Goal: Task Accomplishment & Management: Use online tool/utility

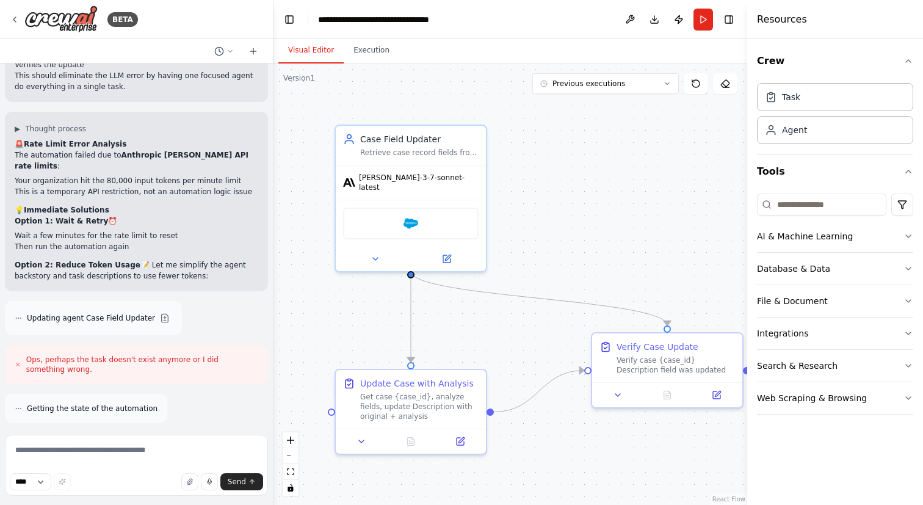
scroll to position [14120, 0]
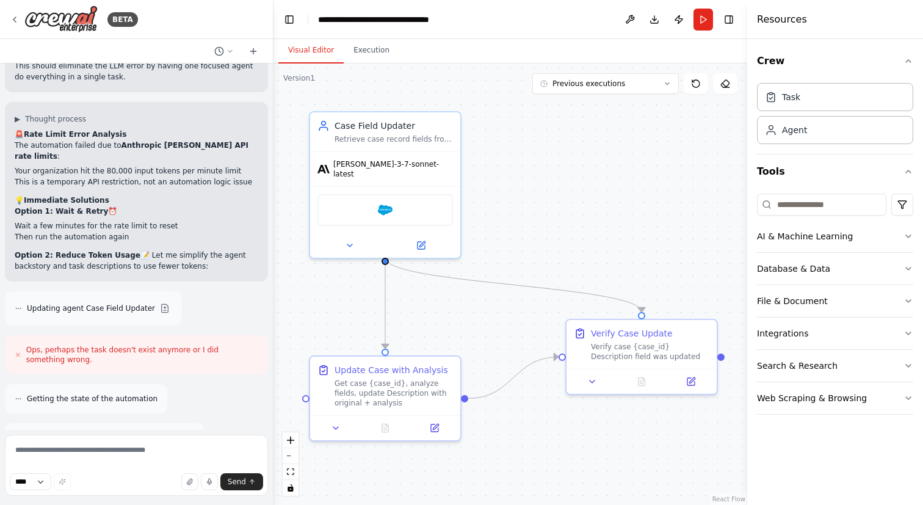
drag, startPoint x: 578, startPoint y: 209, endPoint x: 552, endPoint y: 196, distance: 28.9
click at [552, 196] on div ".deletable-edge-delete-btn { width: 20px; height: 20px; border: 0px solid #ffff…" at bounding box center [510, 283] width 474 height 441
click at [526, 284] on icon "Edge from 3711f9ad-ffce-4584-83c9-070d0773aa7d to a048654d-6bd1-4e85-b767-18852…" at bounding box center [513, 285] width 256 height 54
click at [515, 286] on icon at bounding box center [513, 285] width 5 height 5
click at [382, 133] on div "Retrieve case record fields from Salesforce, generate a brief analysis based on…" at bounding box center [393, 137] width 118 height 10
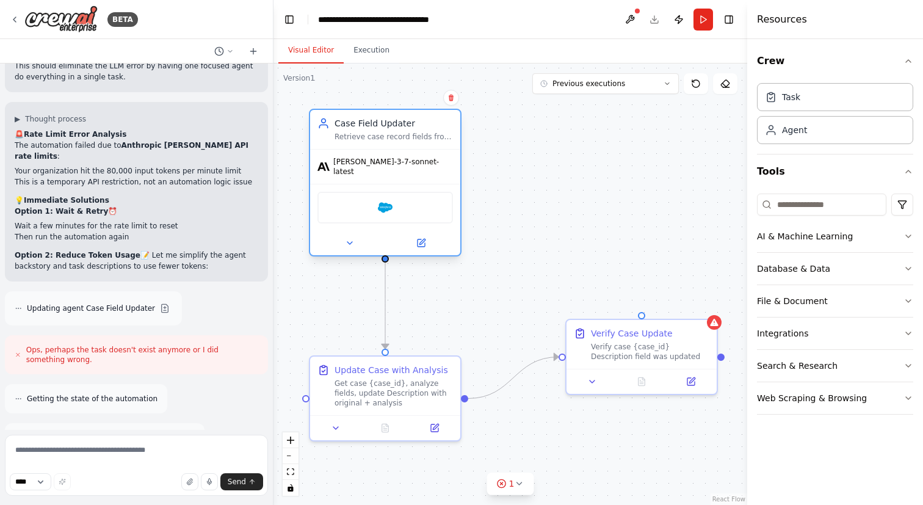
click at [388, 133] on div "Retrieve case record fields from Salesforce, generate a brief analysis based on…" at bounding box center [393, 137] width 118 height 10
click at [817, 134] on div "Agent" at bounding box center [835, 129] width 156 height 28
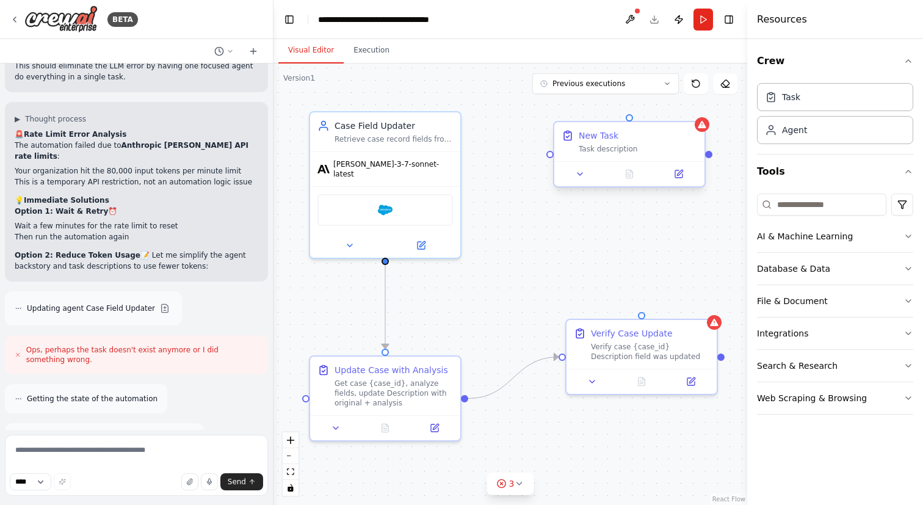
drag, startPoint x: 690, startPoint y: 146, endPoint x: 602, endPoint y: 147, distance: 87.9
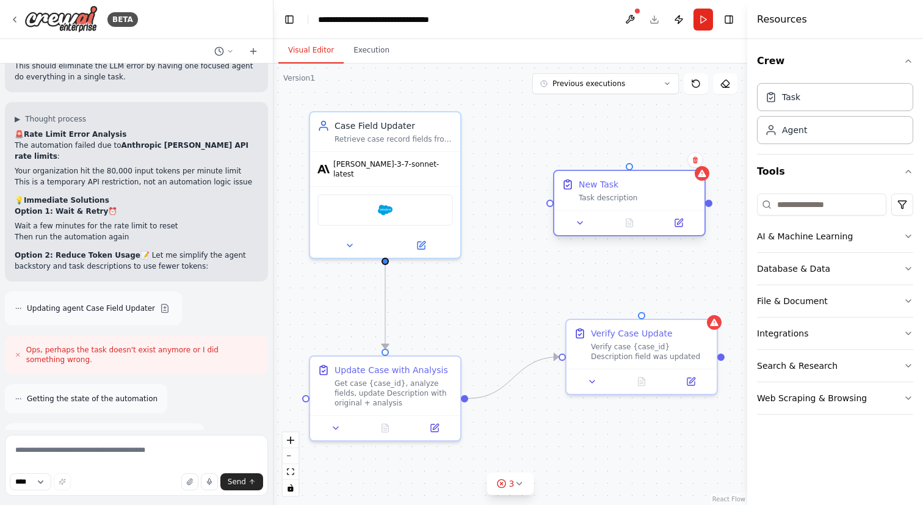
drag, startPoint x: 638, startPoint y: 136, endPoint x: 642, endPoint y: 190, distance: 53.9
click at [642, 190] on div "New Task" at bounding box center [638, 184] width 118 height 12
click at [692, 162] on icon at bounding box center [695, 159] width 7 height 7
click at [666, 162] on button "Confirm" at bounding box center [660, 160] width 43 height 15
drag, startPoint x: 795, startPoint y: 128, endPoint x: 604, endPoint y: 121, distance: 191.1
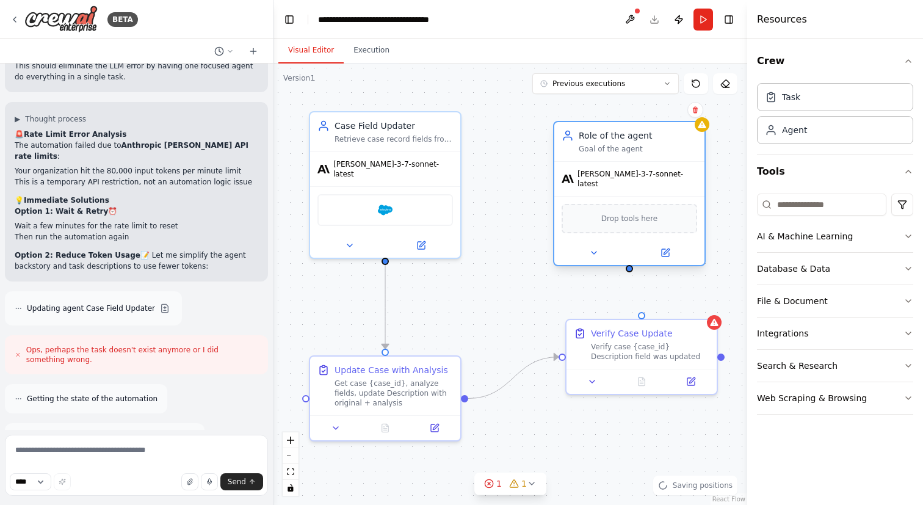
drag, startPoint x: 648, startPoint y: 130, endPoint x: 602, endPoint y: 129, distance: 45.2
click at [602, 129] on div "Role of the agent" at bounding box center [638, 135] width 118 height 12
click at [624, 212] on span "Drop tools here" at bounding box center [629, 218] width 57 height 12
click at [666, 248] on icon at bounding box center [665, 250] width 5 height 5
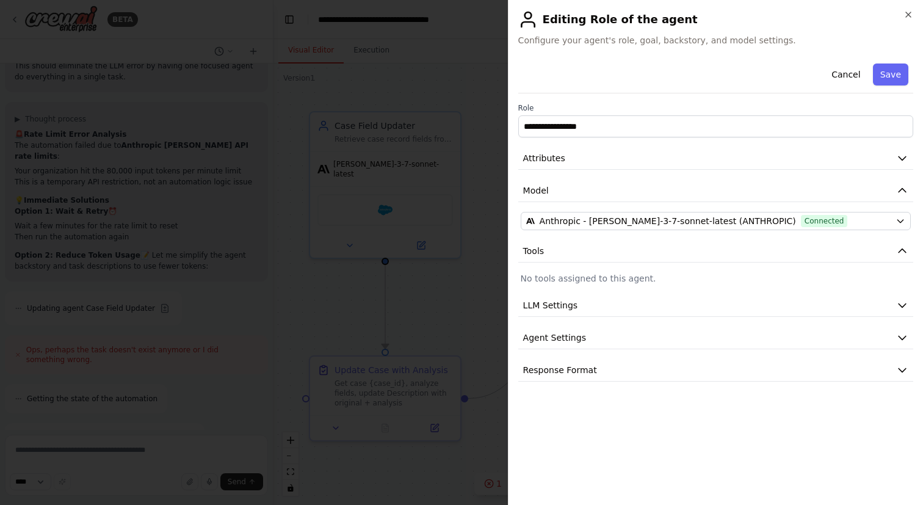
click at [657, 277] on p "No tools assigned to this agent." at bounding box center [716, 278] width 390 height 12
click at [848, 67] on button "Cancel" at bounding box center [845, 74] width 43 height 22
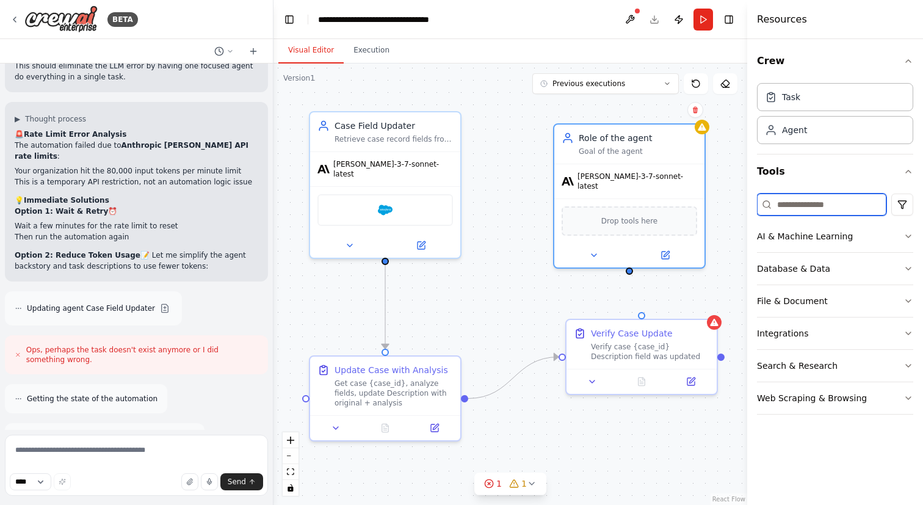
click at [799, 209] on input at bounding box center [821, 204] width 129 height 22
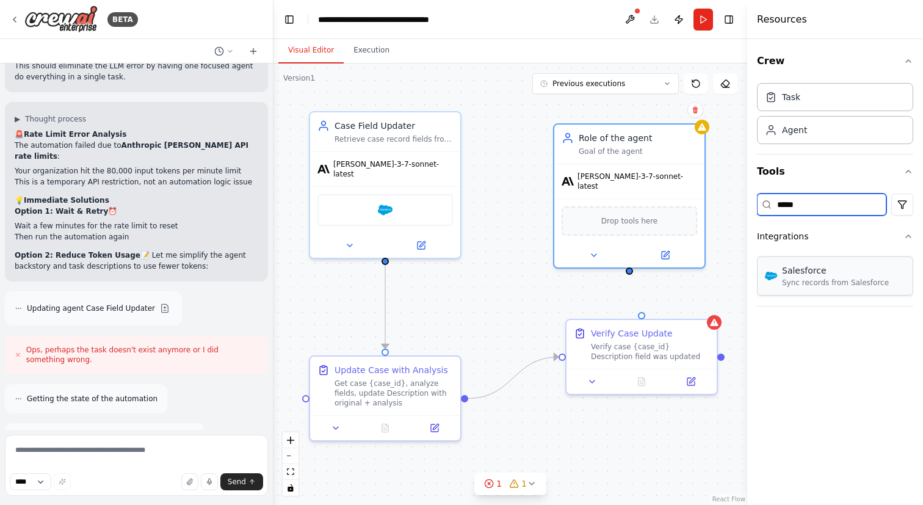
type input "*****"
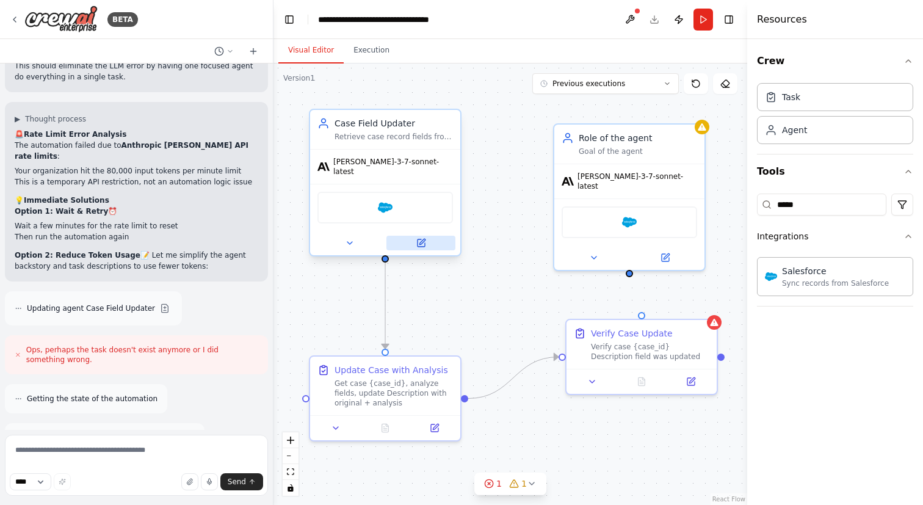
click at [405, 236] on button at bounding box center [420, 243] width 69 height 15
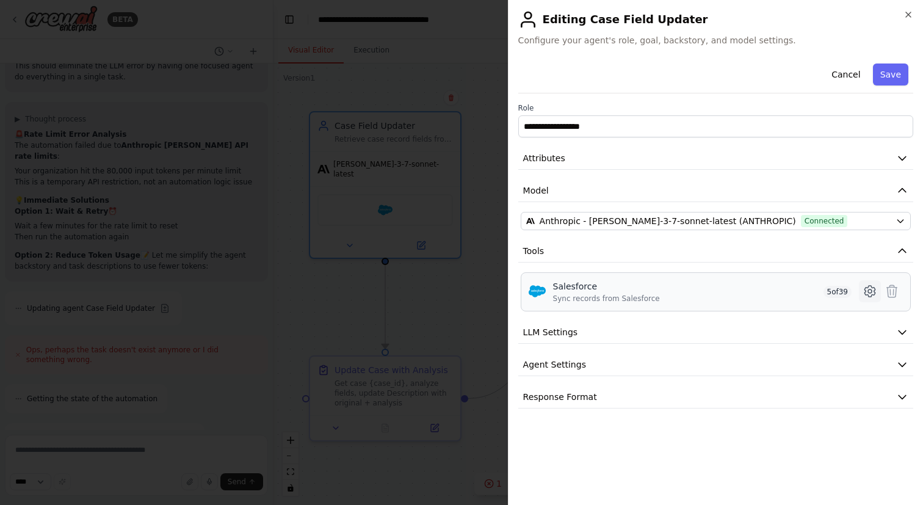
click at [870, 294] on icon at bounding box center [869, 291] width 15 height 15
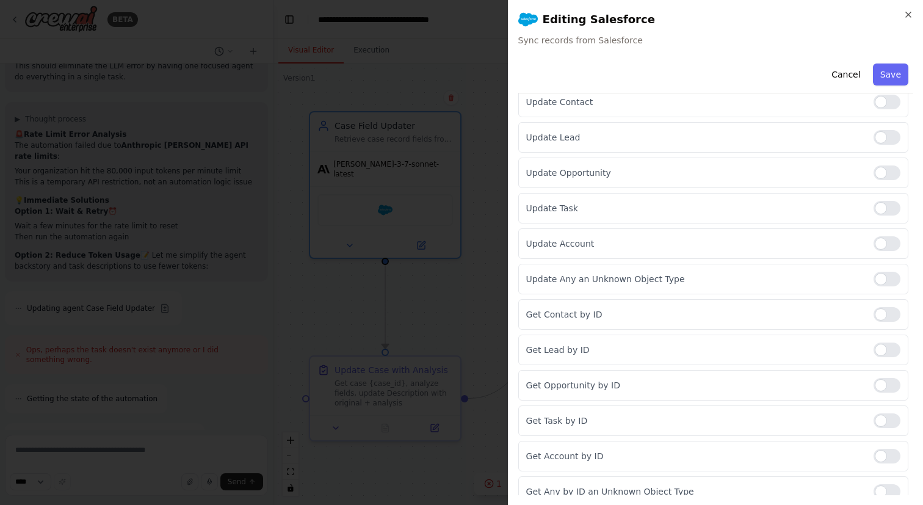
scroll to position [376, 0]
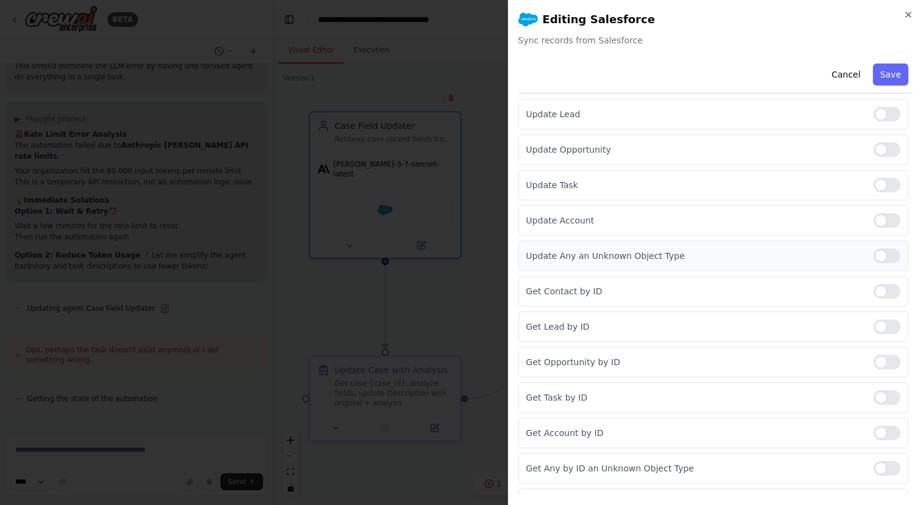
click at [884, 259] on div at bounding box center [886, 255] width 27 height 15
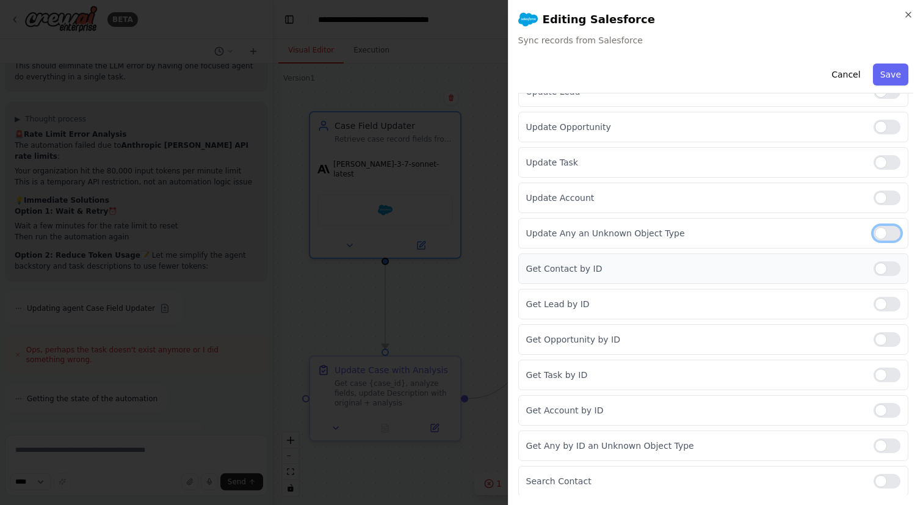
scroll to position [413, 0]
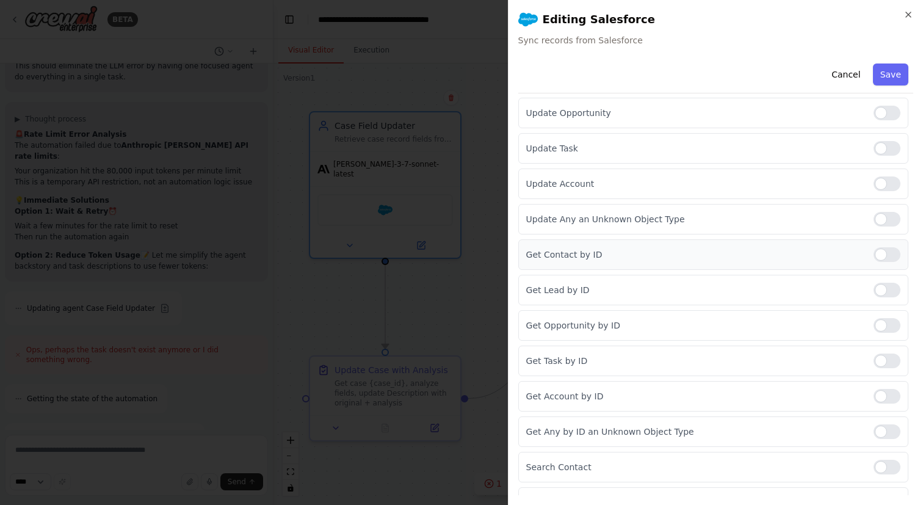
click at [890, 253] on div at bounding box center [886, 254] width 27 height 15
click at [885, 390] on div at bounding box center [886, 396] width 27 height 15
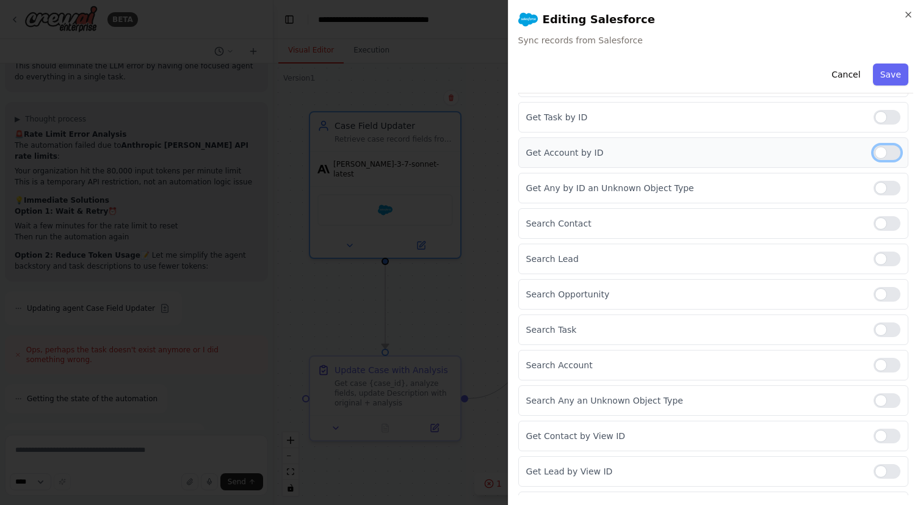
scroll to position [660, 0]
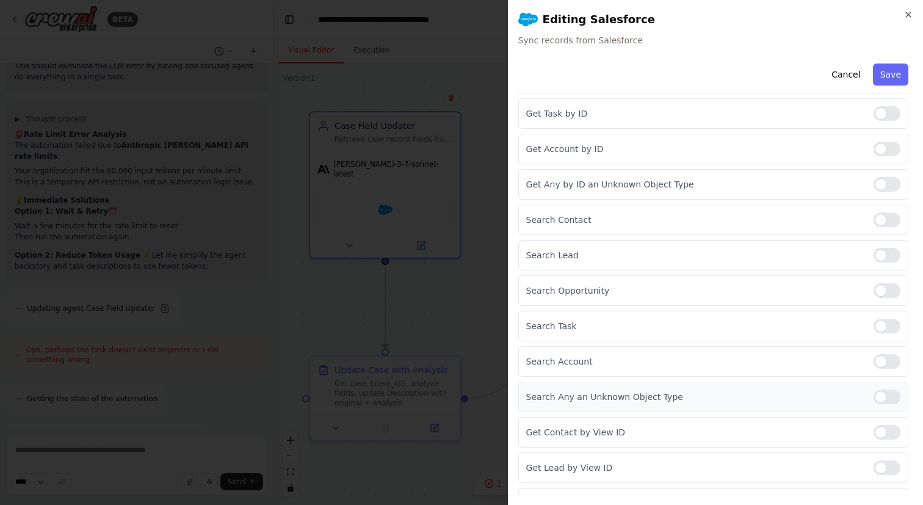
click at [892, 397] on div at bounding box center [886, 396] width 27 height 15
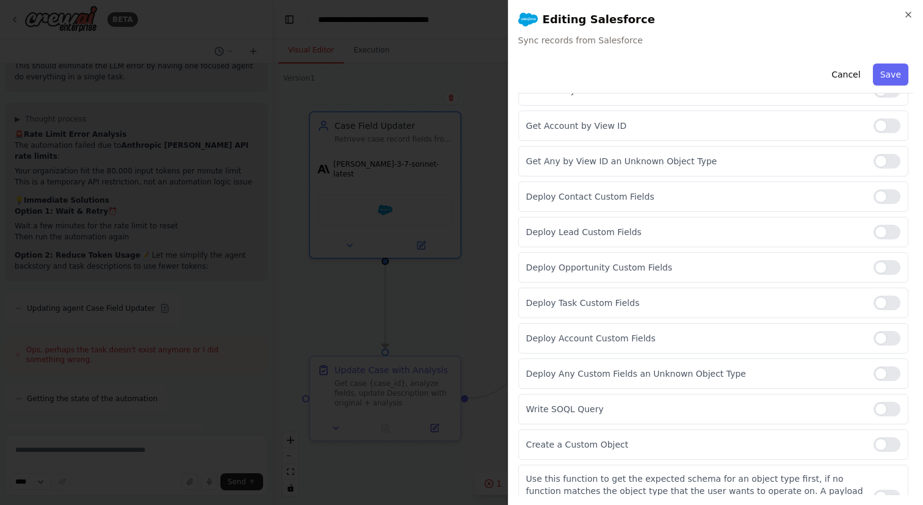
scroll to position [1142, 0]
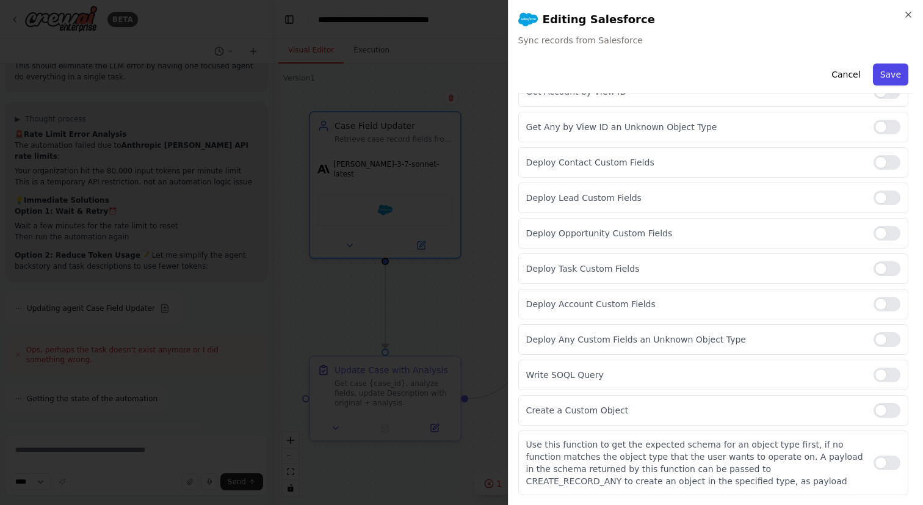
click at [882, 74] on button "Save" at bounding box center [890, 74] width 35 height 22
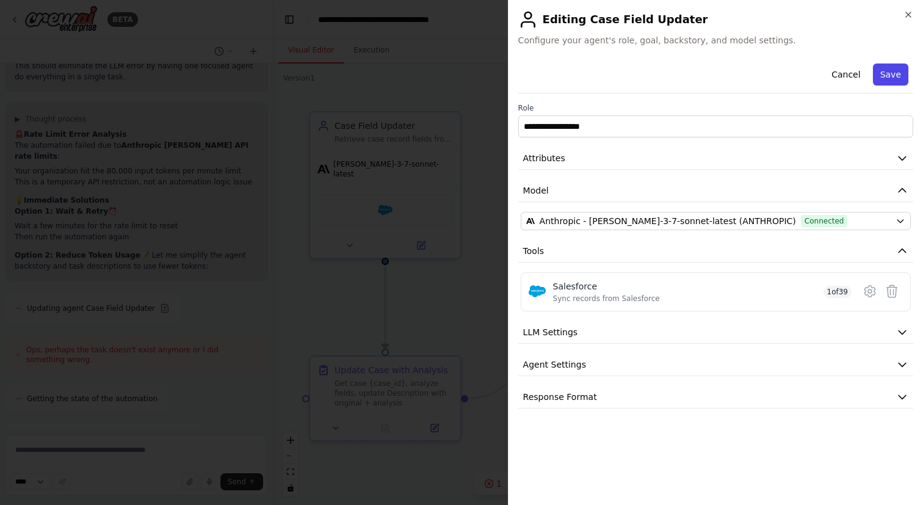
click at [894, 81] on button "Save" at bounding box center [890, 74] width 35 height 22
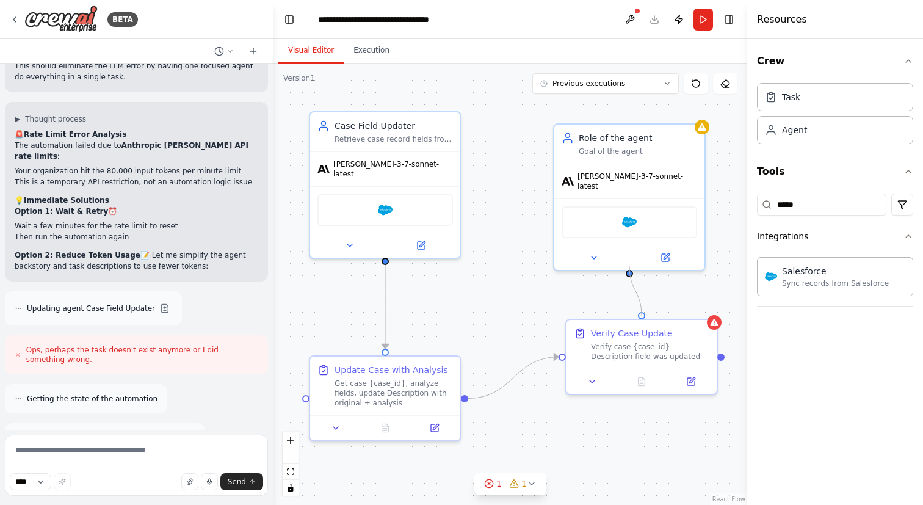
drag, startPoint x: 629, startPoint y: 266, endPoint x: 635, endPoint y: 306, distance: 40.8
click at [635, 306] on div ".deletable-edge-delete-btn { width: 20px; height: 20px; border: 0px solid #ffff…" at bounding box center [510, 283] width 474 height 441
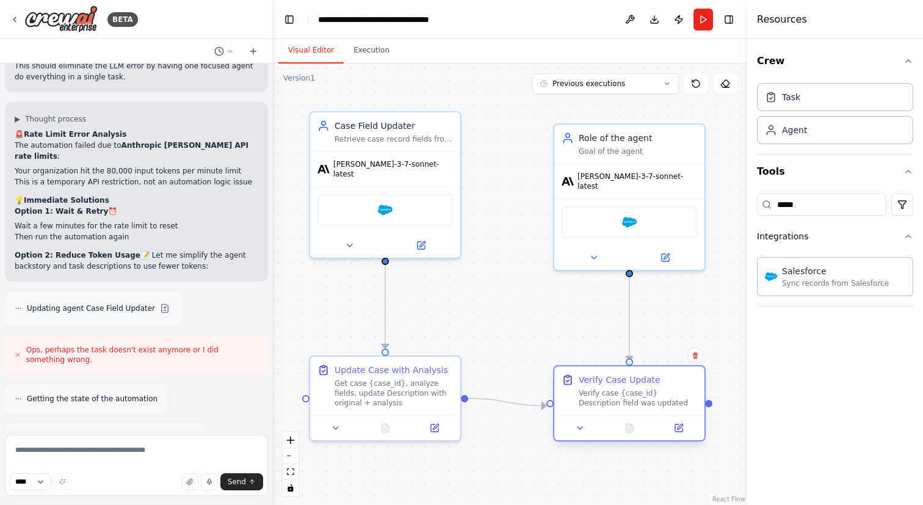
drag, startPoint x: 604, startPoint y: 346, endPoint x: 587, endPoint y: 393, distance: 49.8
click at [587, 393] on div "Verify case {case_id} Description field was updated" at bounding box center [638, 398] width 118 height 20
click at [694, 355] on icon at bounding box center [695, 355] width 5 height 7
click at [634, 140] on div "Role of the agent" at bounding box center [638, 135] width 118 height 12
click at [693, 109] on icon at bounding box center [695, 109] width 7 height 7
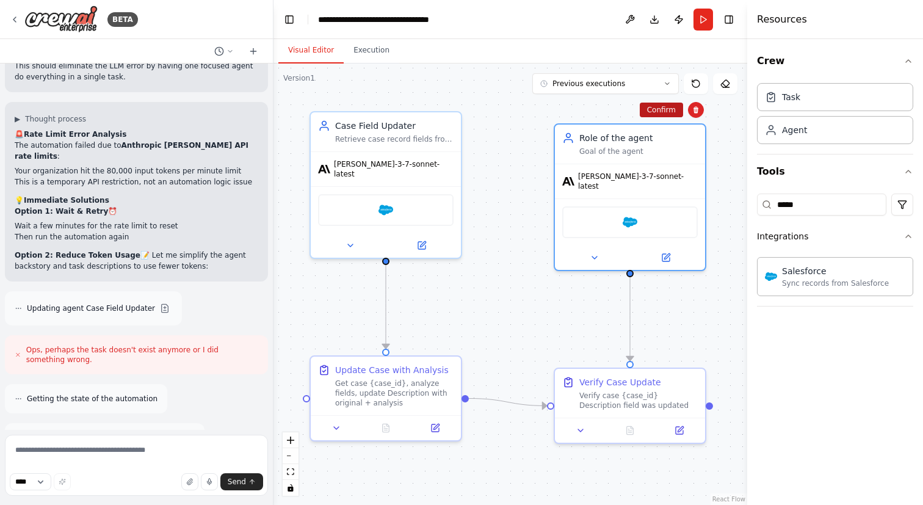
click at [661, 107] on button "Confirm" at bounding box center [661, 110] width 43 height 15
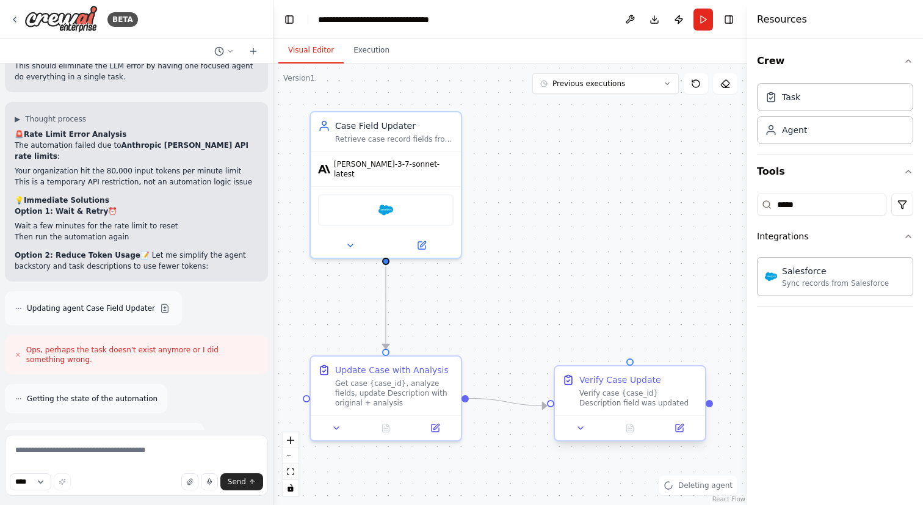
click at [656, 380] on div "Verify Case Update" at bounding box center [620, 380] width 82 height 12
click at [696, 358] on icon at bounding box center [695, 355] width 7 height 7
click at [673, 356] on button "Confirm" at bounding box center [661, 355] width 43 height 15
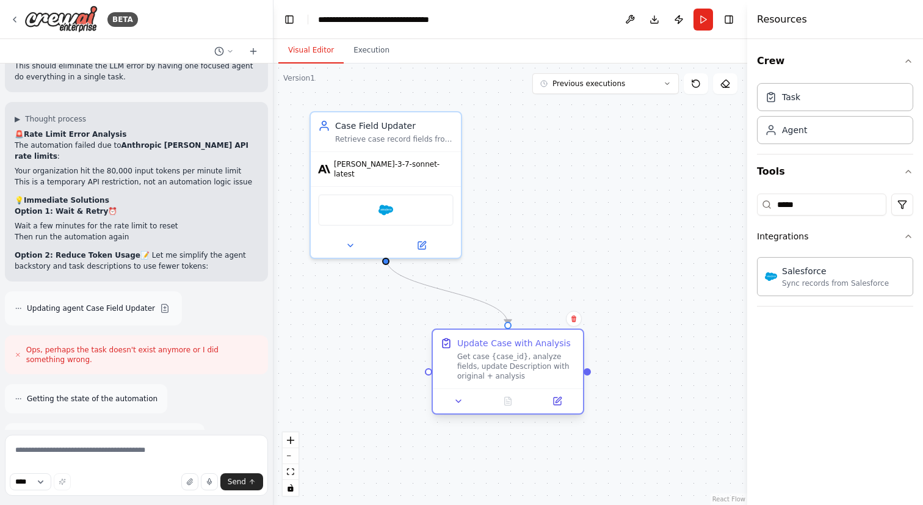
drag, startPoint x: 386, startPoint y: 391, endPoint x: 507, endPoint y: 365, distance: 123.5
click at [507, 365] on div "Get case {case_id}, analyze fields, update Description with original + analysis" at bounding box center [516, 366] width 118 height 29
click at [406, 204] on div "Salesforce" at bounding box center [385, 208] width 135 height 32
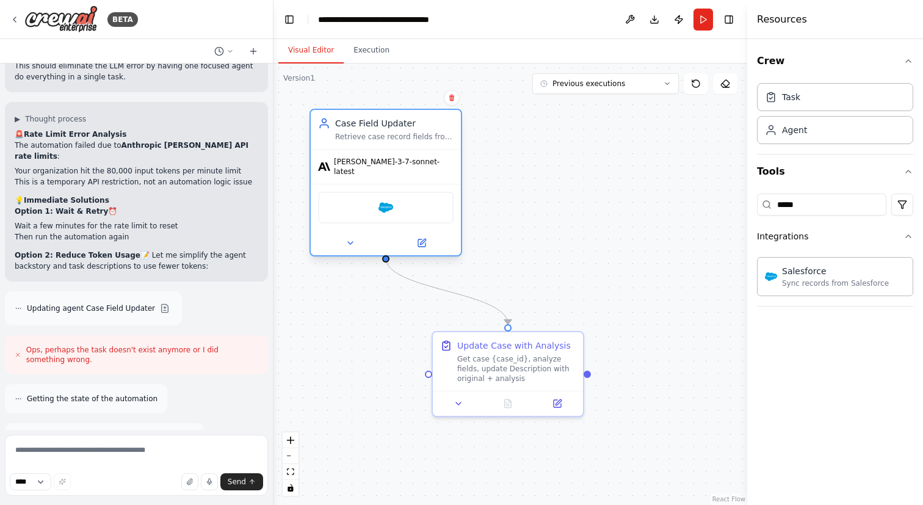
click at [399, 217] on div "Salesforce" at bounding box center [386, 207] width 150 height 47
click at [419, 239] on icon at bounding box center [421, 242] width 7 height 7
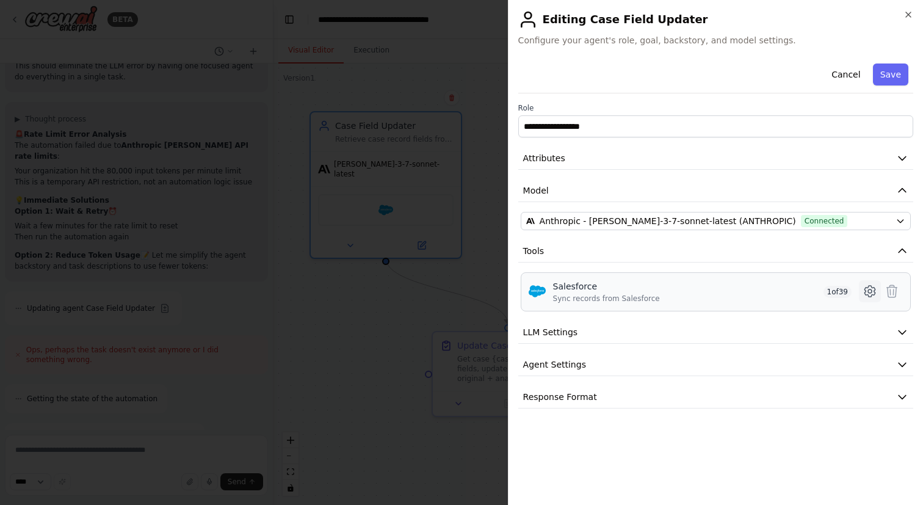
click at [878, 291] on button at bounding box center [870, 291] width 22 height 22
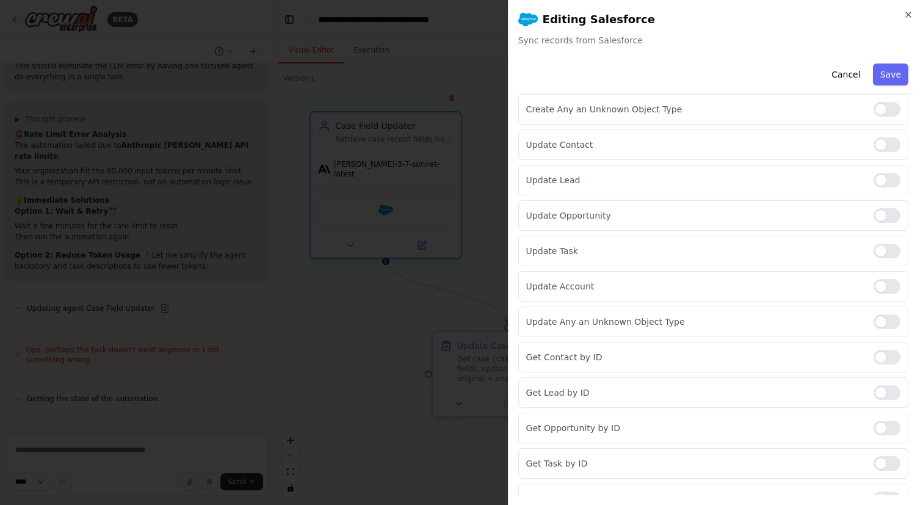
scroll to position [315, 0]
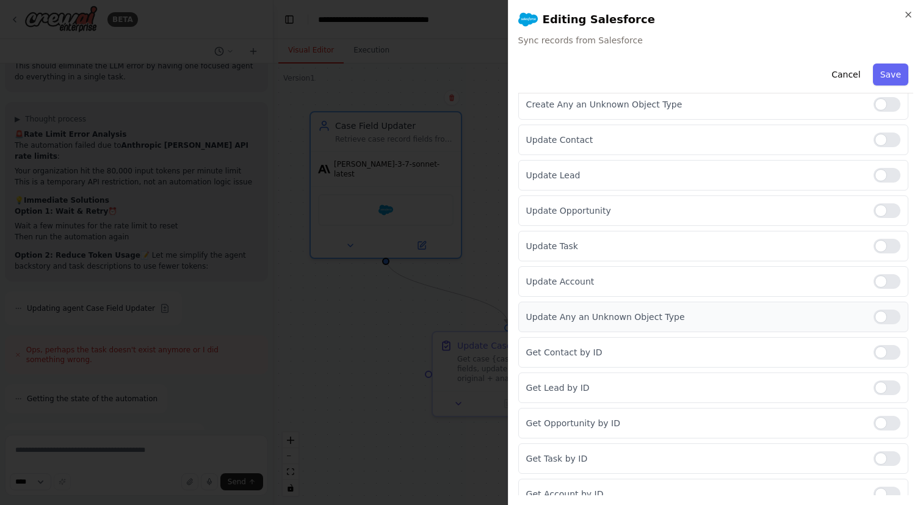
click at [884, 313] on div at bounding box center [886, 316] width 27 height 15
click at [887, 79] on button "Save" at bounding box center [890, 74] width 35 height 22
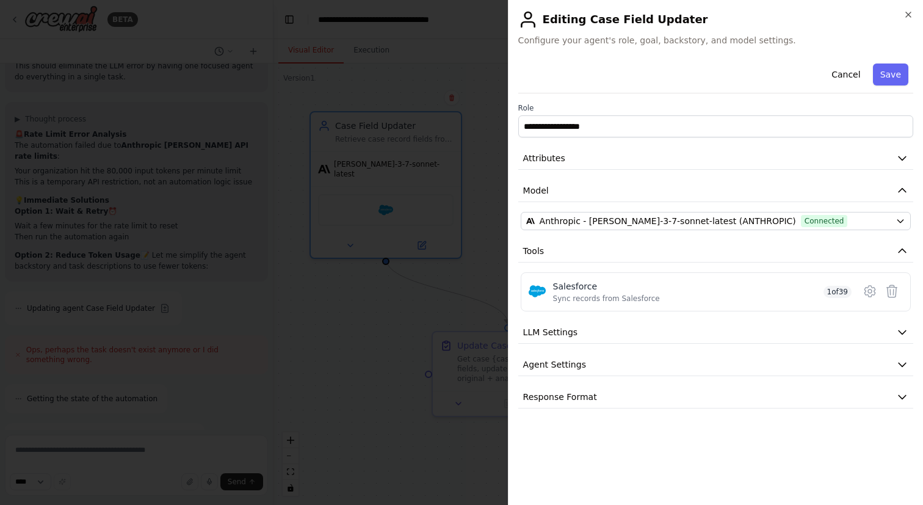
scroll to position [0, 0]
click at [895, 72] on button "Save" at bounding box center [890, 74] width 35 height 22
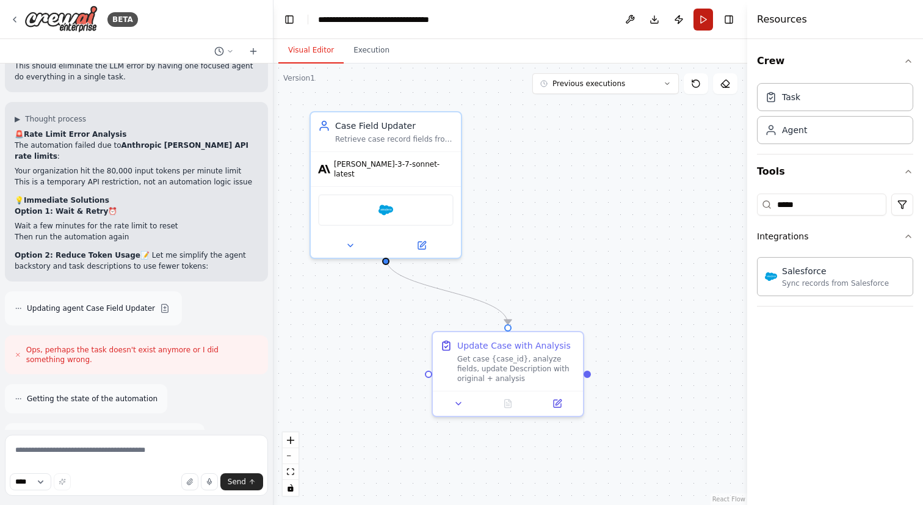
click at [701, 22] on button "Run" at bounding box center [703, 20] width 20 height 22
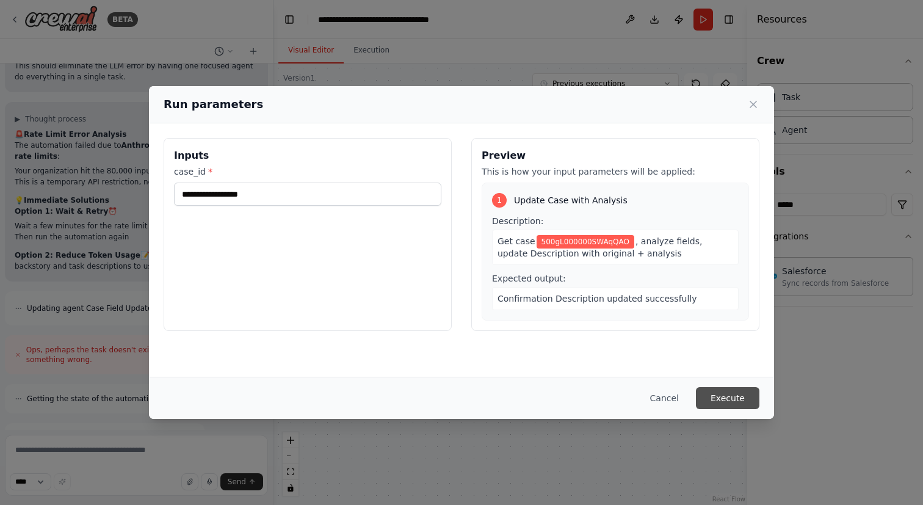
click at [731, 389] on button "Execute" at bounding box center [727, 398] width 63 height 22
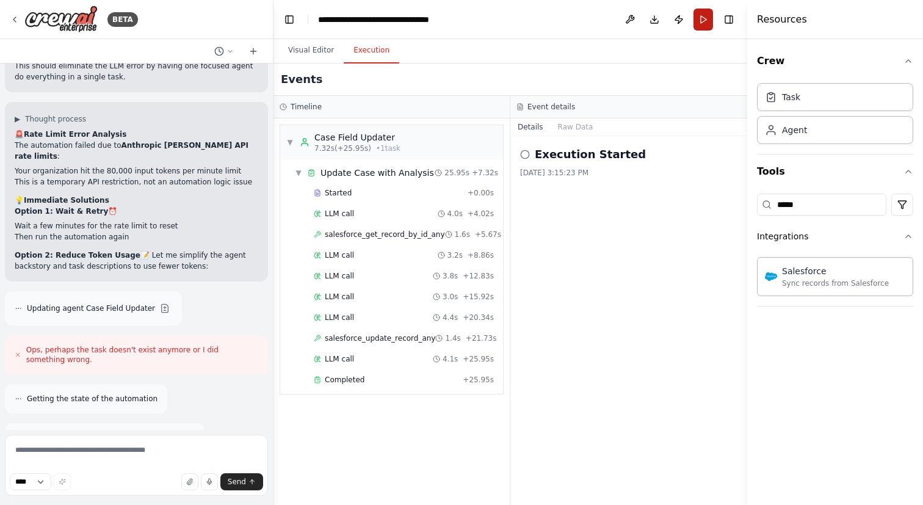
click at [699, 23] on button "Run" at bounding box center [703, 20] width 20 height 22
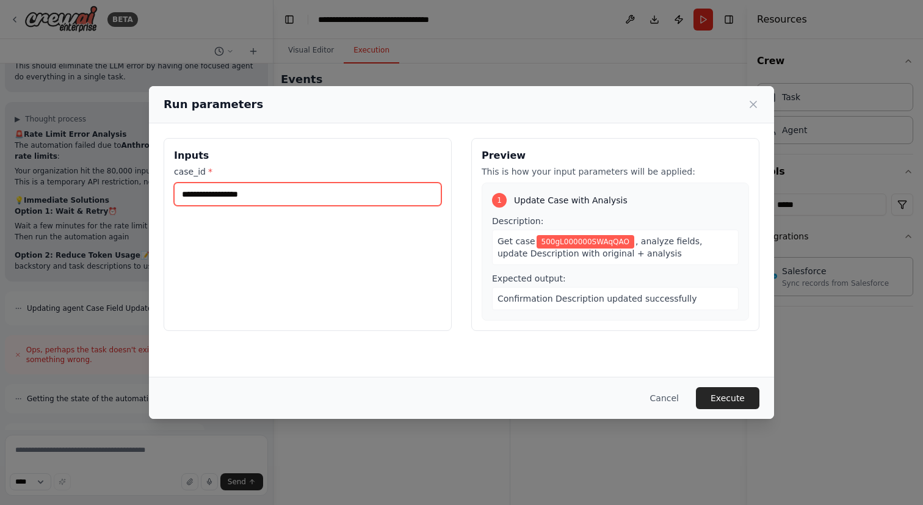
click at [317, 184] on input "**********" at bounding box center [307, 193] width 267 height 23
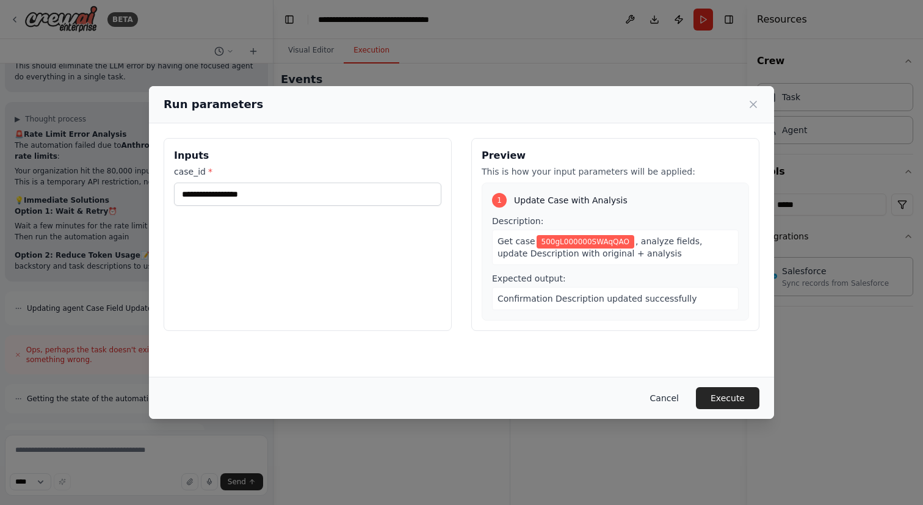
click at [665, 391] on button "Cancel" at bounding box center [664, 398] width 48 height 22
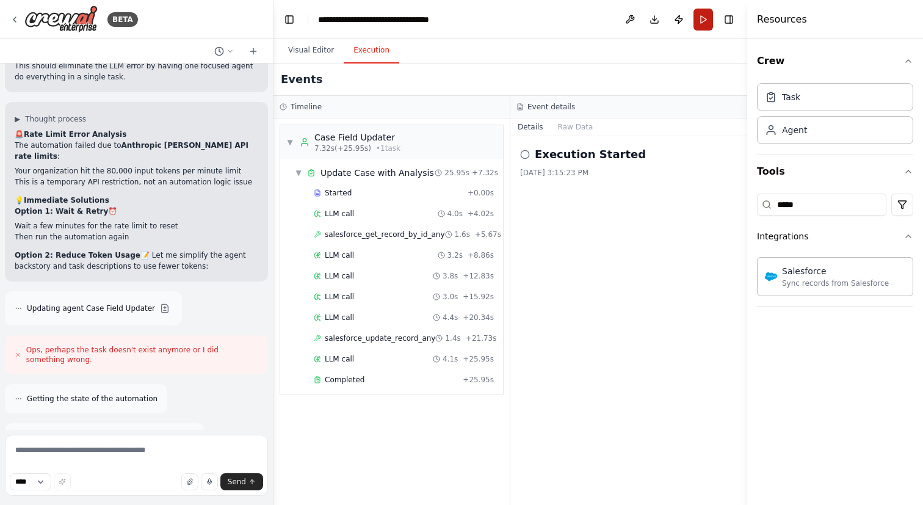
click at [701, 15] on button "Run" at bounding box center [703, 20] width 20 height 22
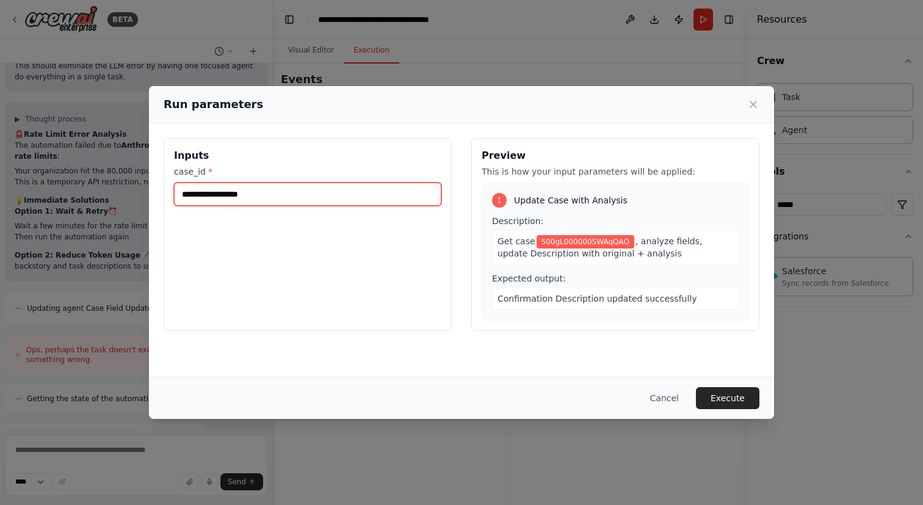
click at [331, 199] on input "**********" at bounding box center [307, 193] width 267 height 23
paste input "text"
type input "**********"
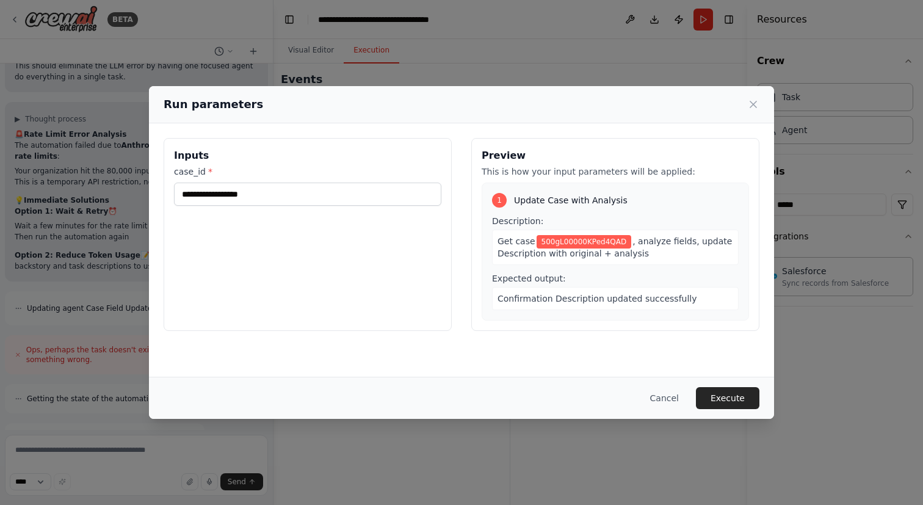
click at [349, 239] on div "**********" at bounding box center [308, 234] width 288 height 193
click at [726, 394] on button "Execute" at bounding box center [727, 398] width 63 height 22
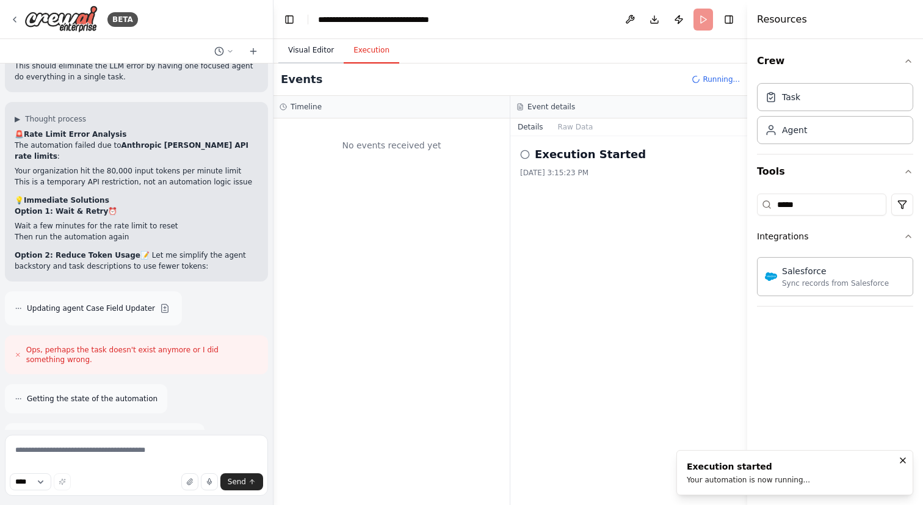
click at [305, 47] on button "Visual Editor" at bounding box center [310, 51] width 65 height 26
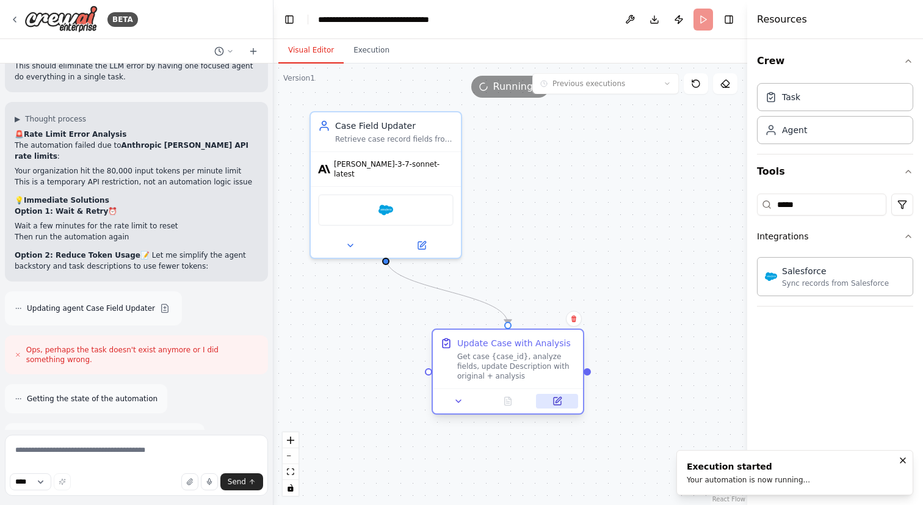
click at [551, 400] on button at bounding box center [557, 401] width 42 height 15
click at [557, 402] on icon at bounding box center [557, 399] width 5 height 5
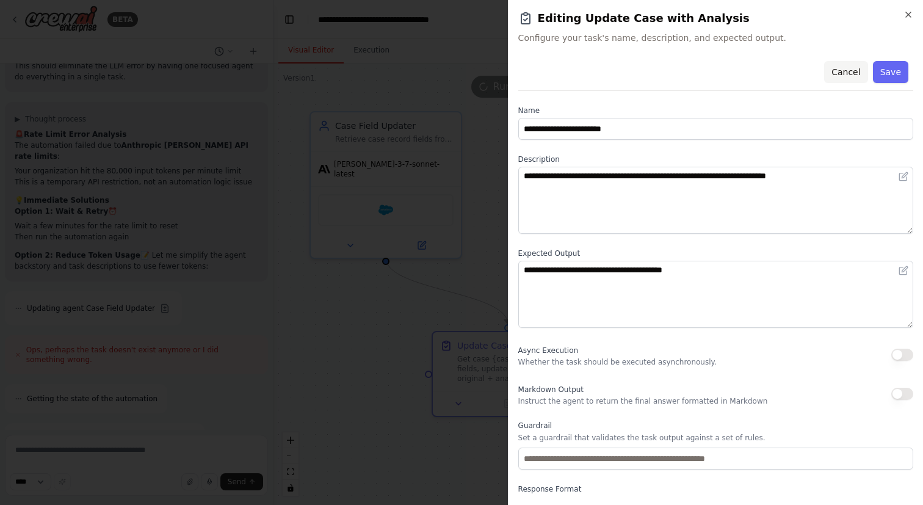
click at [843, 73] on button "Cancel" at bounding box center [845, 72] width 43 height 22
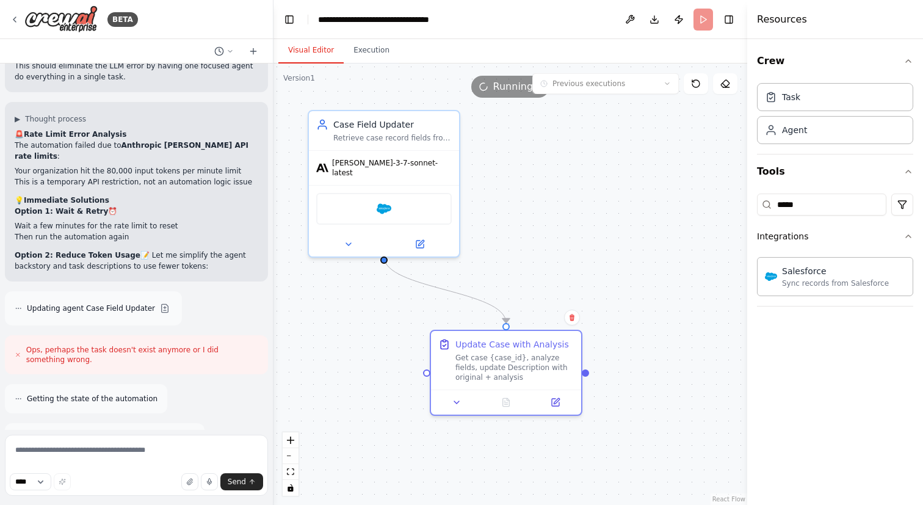
drag, startPoint x: 511, startPoint y: 280, endPoint x: 511, endPoint y: 289, distance: 8.6
click at [511, 289] on div ".deletable-edge-delete-btn { width: 20px; height: 20px; border: 0px solid #ffff…" at bounding box center [510, 283] width 474 height 441
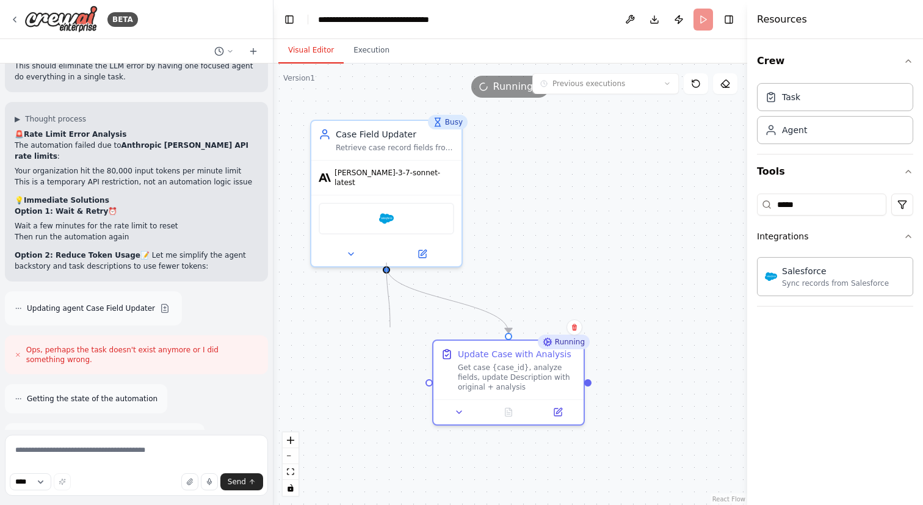
drag, startPoint x: 386, startPoint y: 261, endPoint x: 396, endPoint y: 330, distance: 69.7
click at [396, 330] on div ".deletable-edge-delete-btn { width: 20px; height: 20px; border: 0px solid #ffff…" at bounding box center [510, 283] width 474 height 441
drag, startPoint x: 507, startPoint y: 335, endPoint x: 381, endPoint y: 264, distance: 144.6
click at [381, 264] on div ".deletable-edge-delete-btn { width: 20px; height: 20px; border: 0px solid #ffff…" at bounding box center [510, 283] width 474 height 441
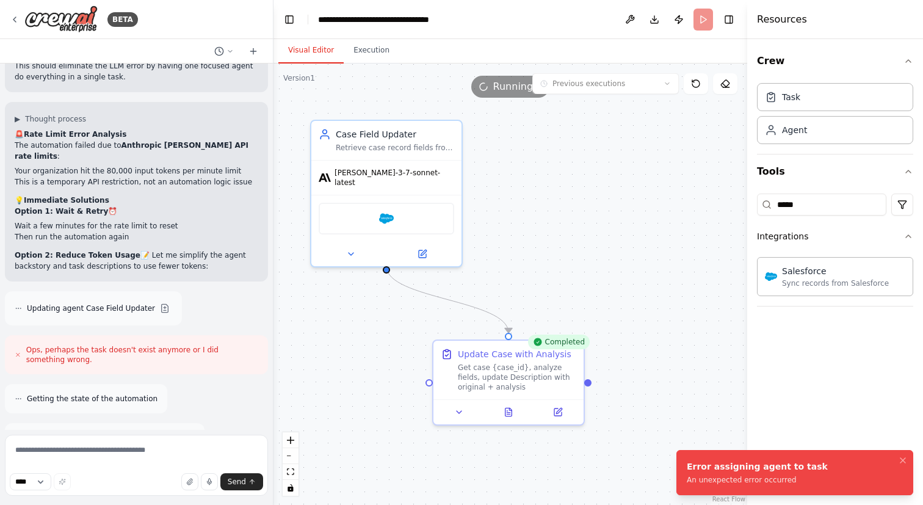
click at [424, 325] on div ".deletable-edge-delete-btn { width: 20px; height: 20px; border: 0px solid #ffff…" at bounding box center [510, 283] width 474 height 441
click at [366, 47] on button "Execution" at bounding box center [372, 51] width 56 height 26
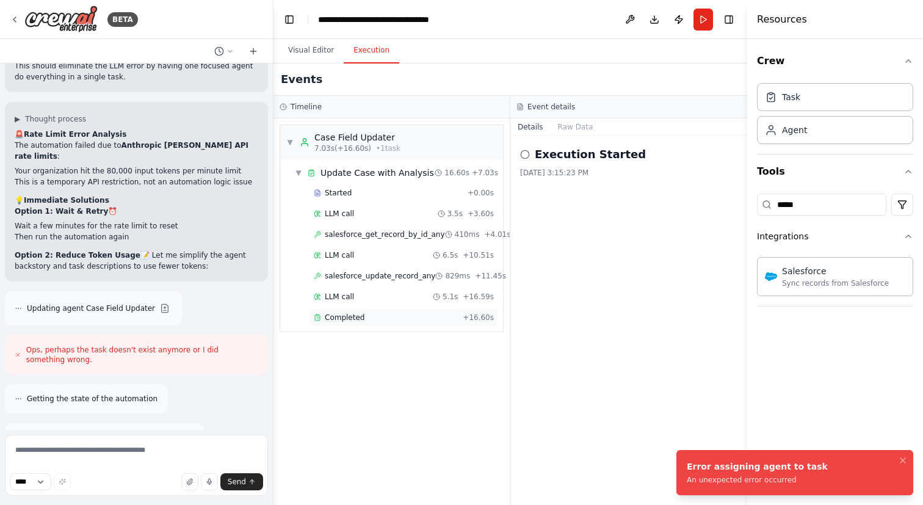
click at [391, 319] on div "Completed" at bounding box center [386, 317] width 144 height 10
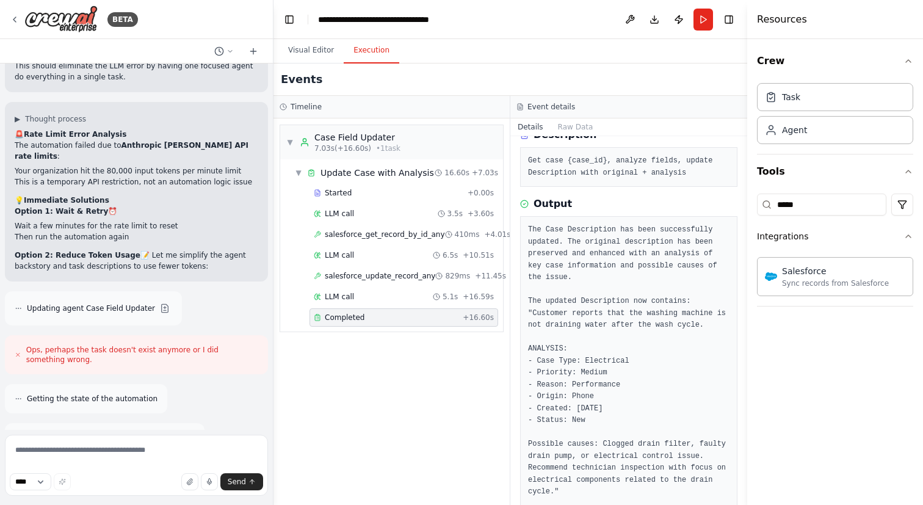
scroll to position [78, 0]
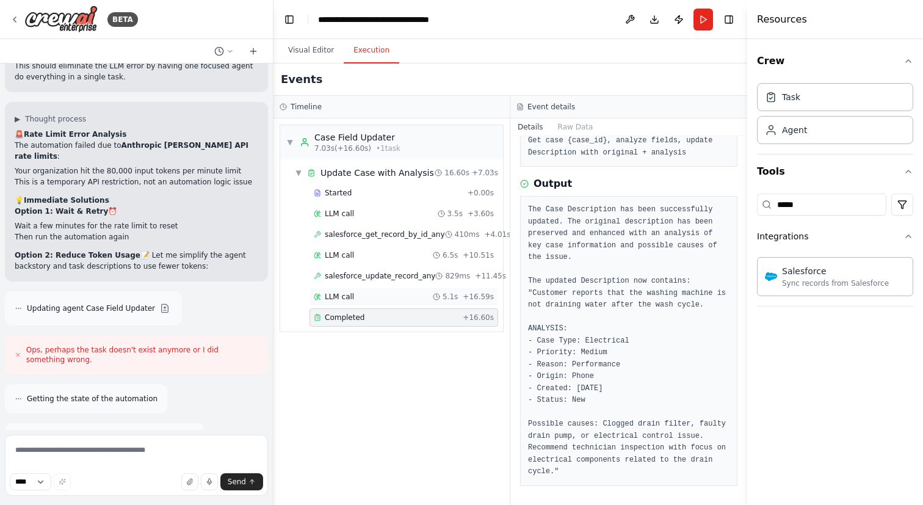
click at [473, 300] on span "+ 16.59s" at bounding box center [478, 297] width 31 height 10
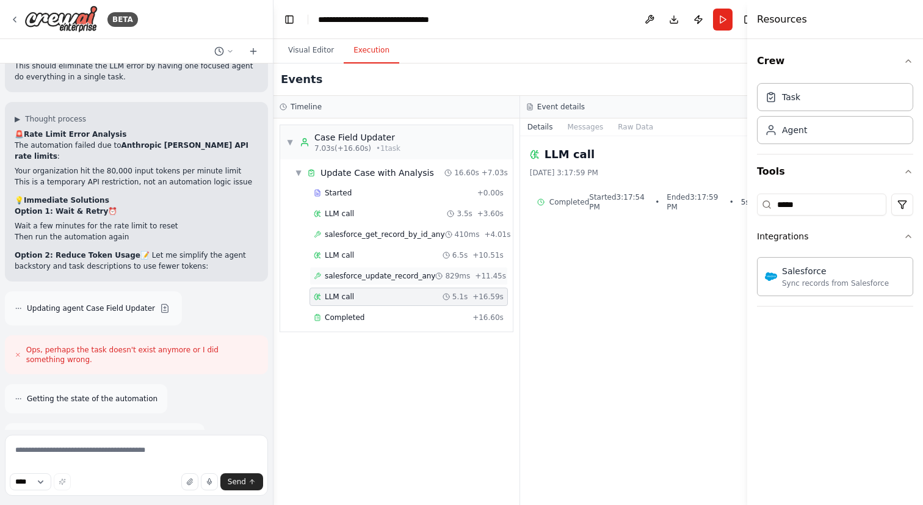
click at [435, 276] on icon at bounding box center [438, 275] width 7 height 7
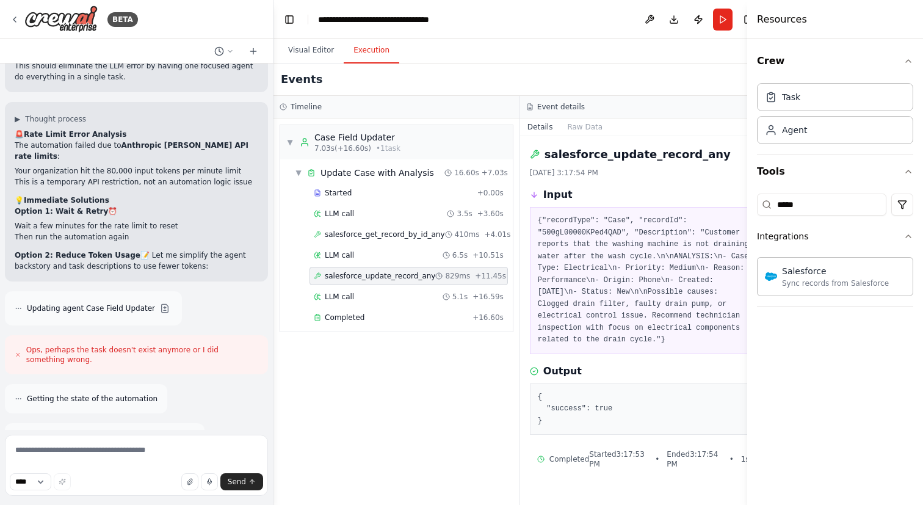
scroll to position [10, 0]
click at [16, 16] on icon at bounding box center [15, 20] width 10 height 10
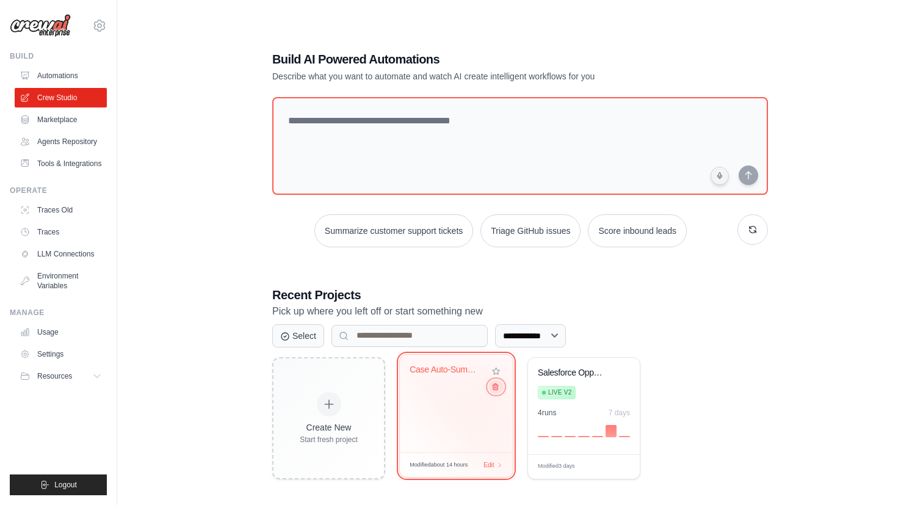
click at [496, 389] on icon at bounding box center [495, 386] width 5 height 6
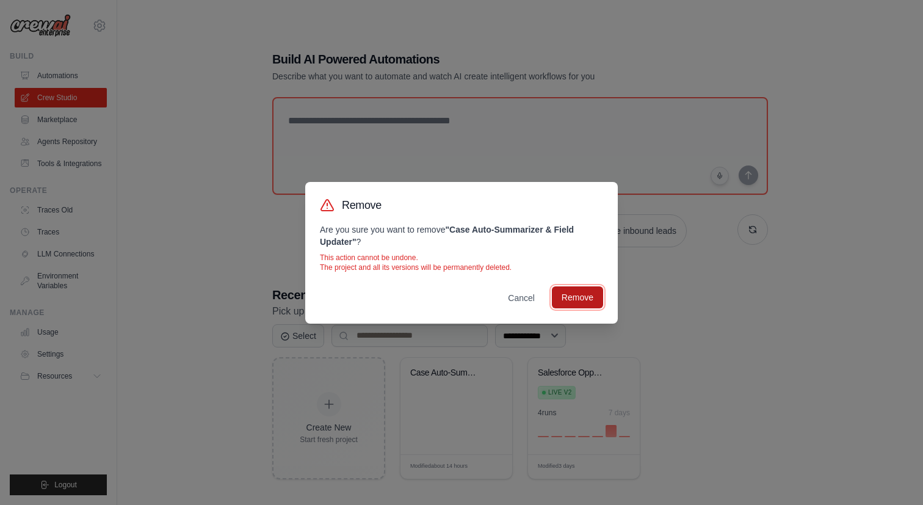
click at [575, 302] on button "Remove" at bounding box center [577, 297] width 51 height 22
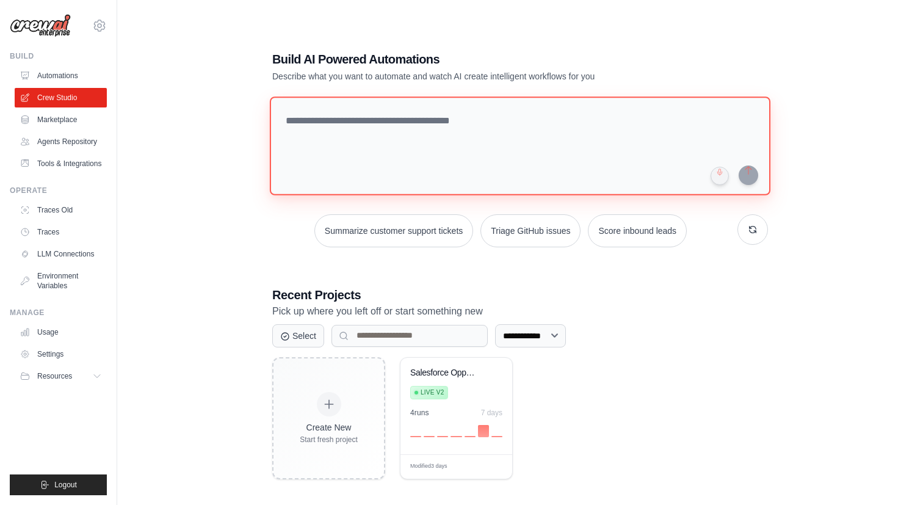
click at [355, 136] on textarea at bounding box center [520, 145] width 500 height 99
paste textarea "**********"
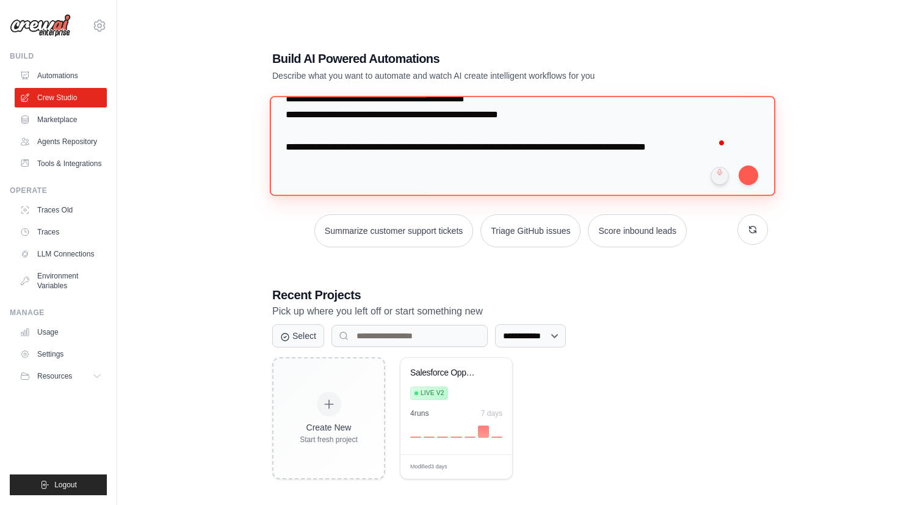
scroll to position [314, 0]
type textarea "**********"
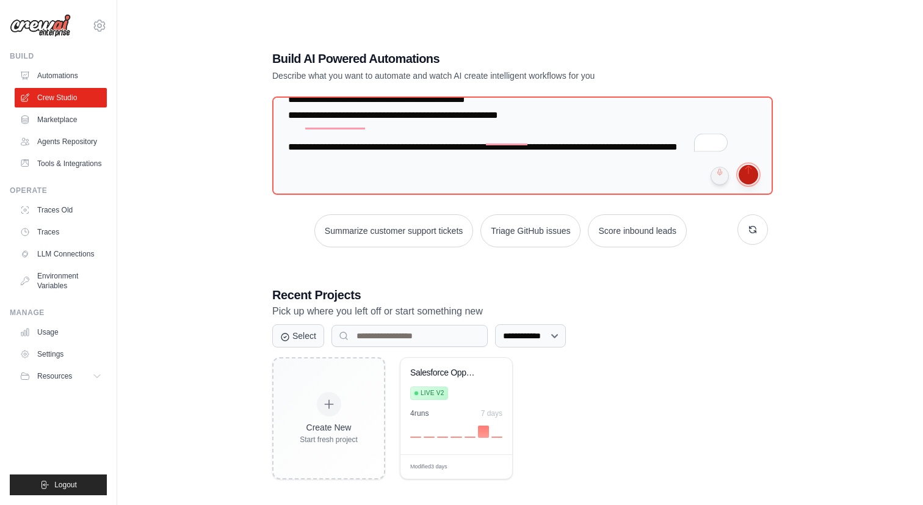
click at [749, 175] on button "submit" at bounding box center [749, 175] width 20 height 20
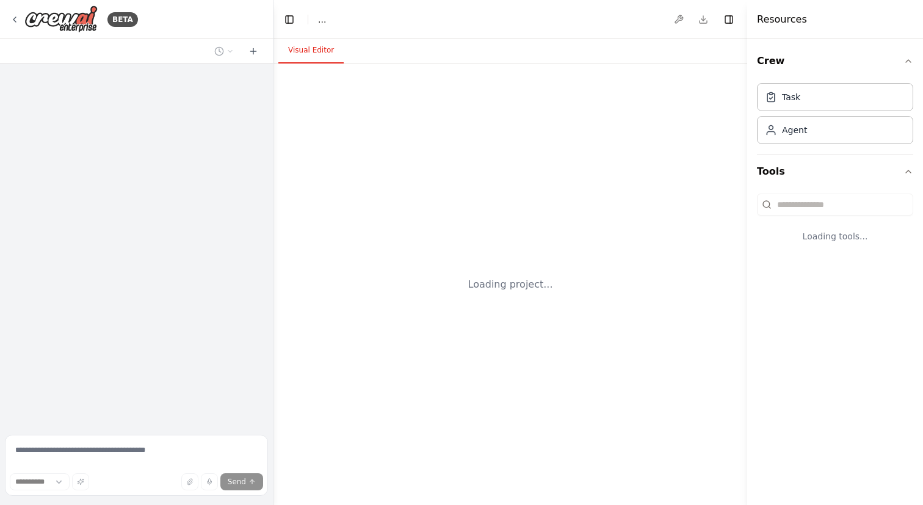
select select "****"
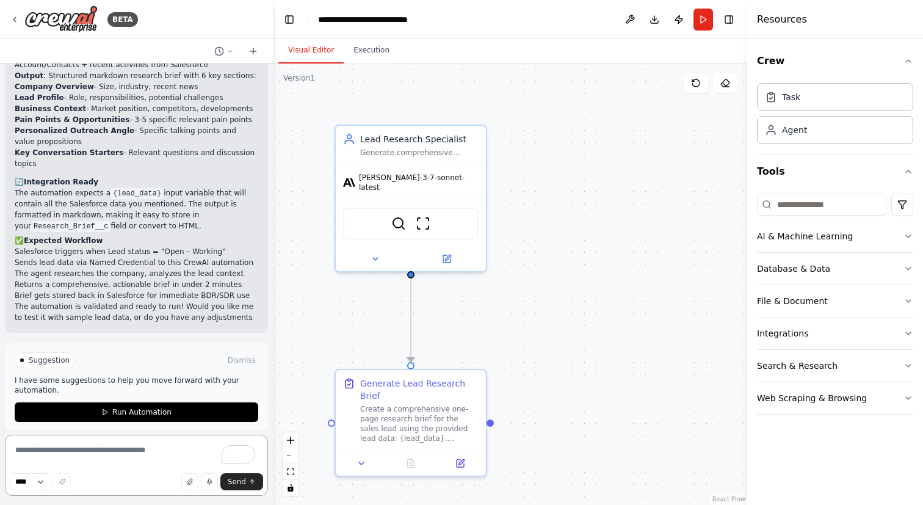
scroll to position [1076, 0]
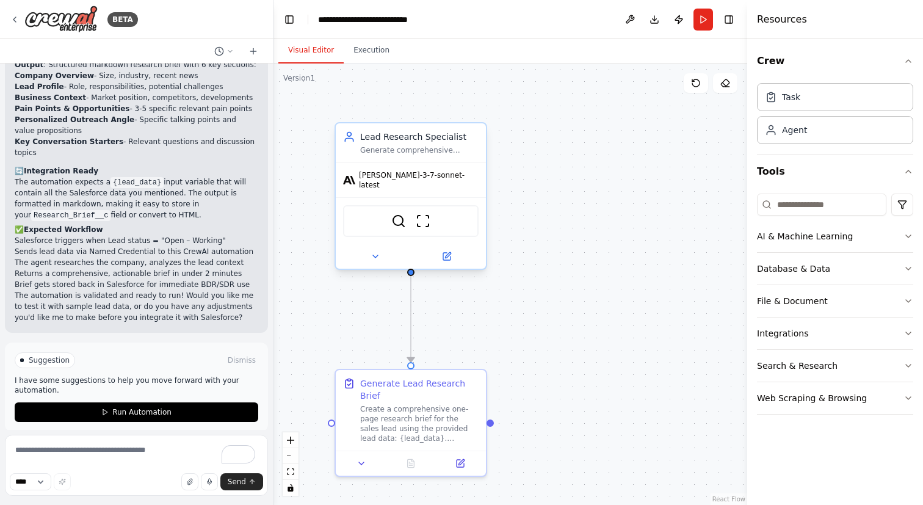
click at [438, 211] on div "SerperDevTool ScrapeWebsiteTool" at bounding box center [410, 221] width 135 height 32
click at [443, 253] on icon at bounding box center [446, 256] width 7 height 7
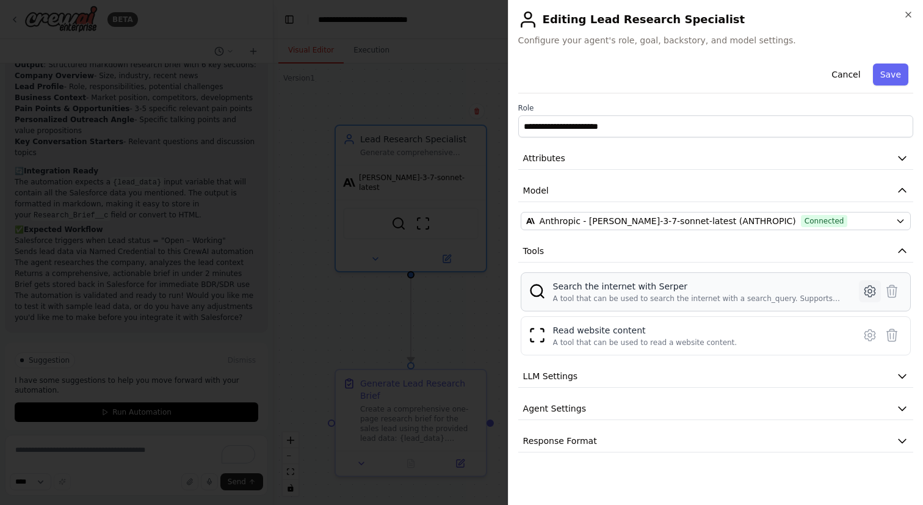
click at [869, 287] on icon at bounding box center [869, 291] width 15 height 15
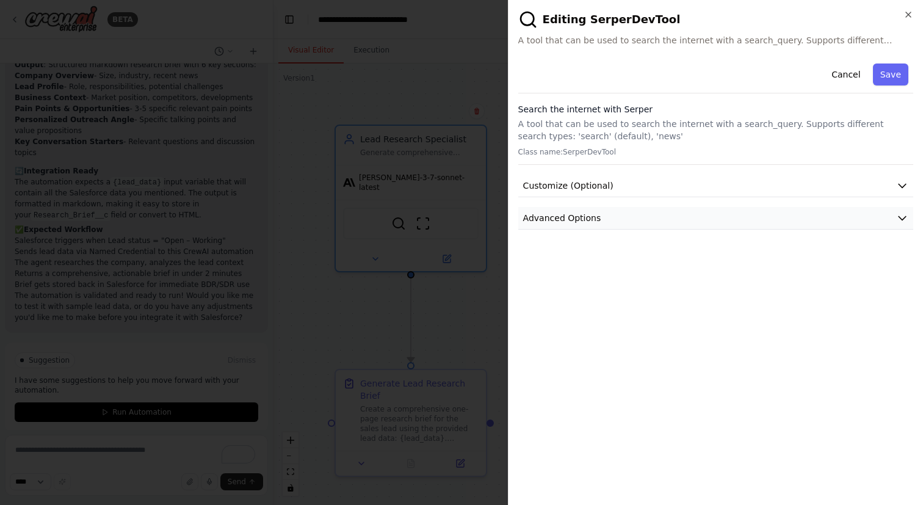
click at [695, 214] on button "Advanced Options" at bounding box center [715, 218] width 395 height 23
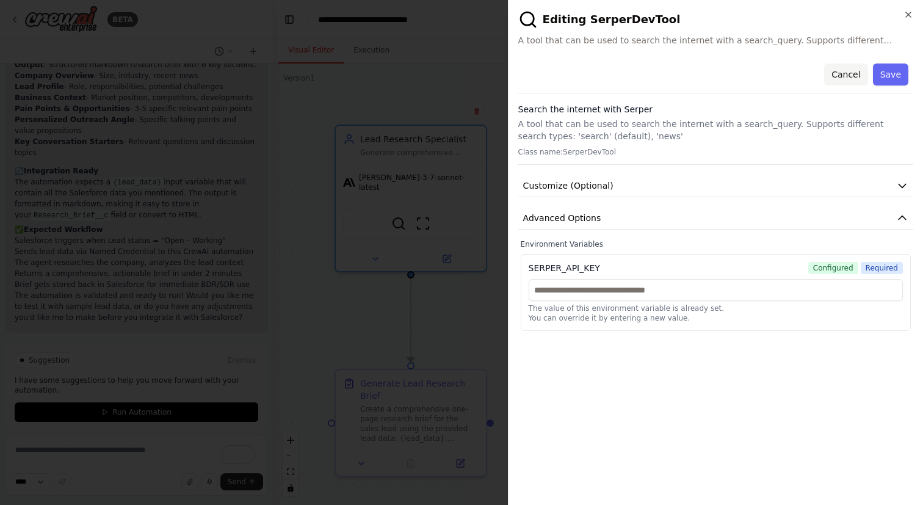
click at [851, 68] on button "Cancel" at bounding box center [845, 74] width 43 height 22
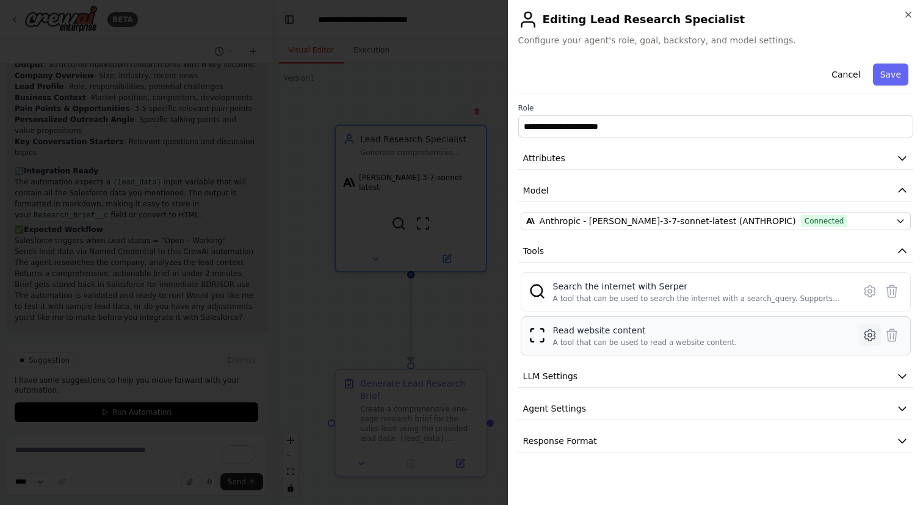
click at [869, 336] on icon at bounding box center [869, 335] width 15 height 15
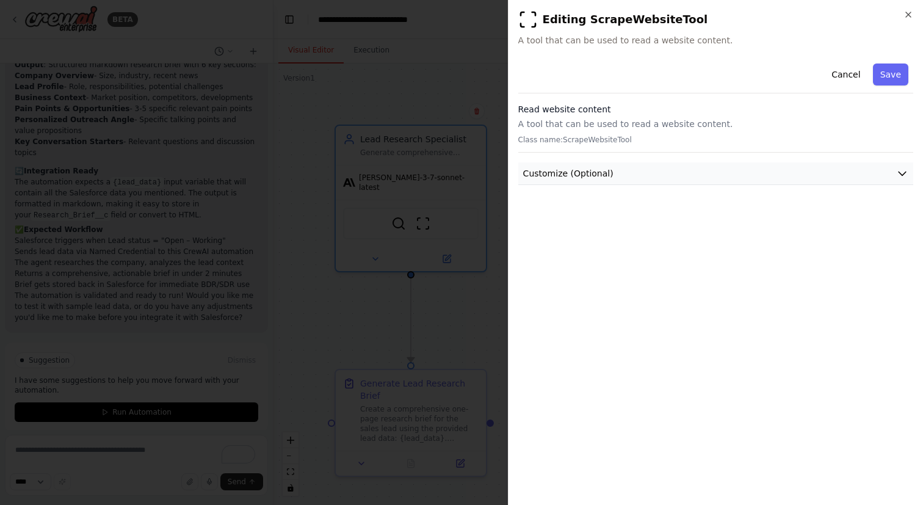
click at [636, 178] on button "Customize (Optional)" at bounding box center [715, 173] width 395 height 23
click at [840, 70] on button "Cancel" at bounding box center [845, 74] width 43 height 22
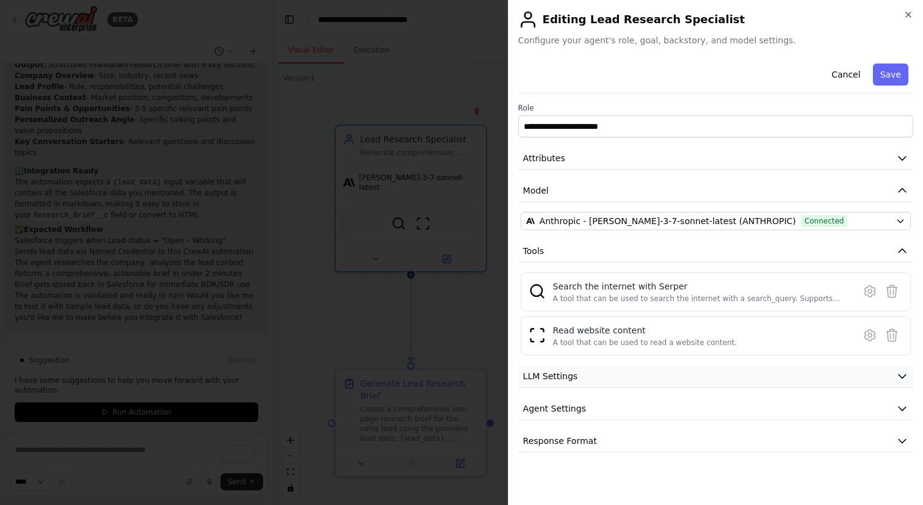
click at [674, 385] on button "LLM Settings" at bounding box center [715, 376] width 395 height 23
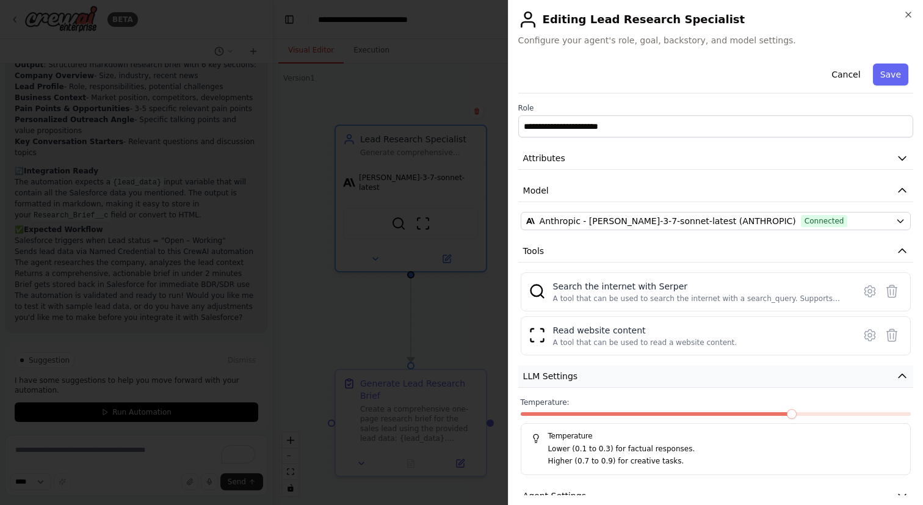
click at [674, 385] on button "LLM Settings" at bounding box center [715, 376] width 395 height 23
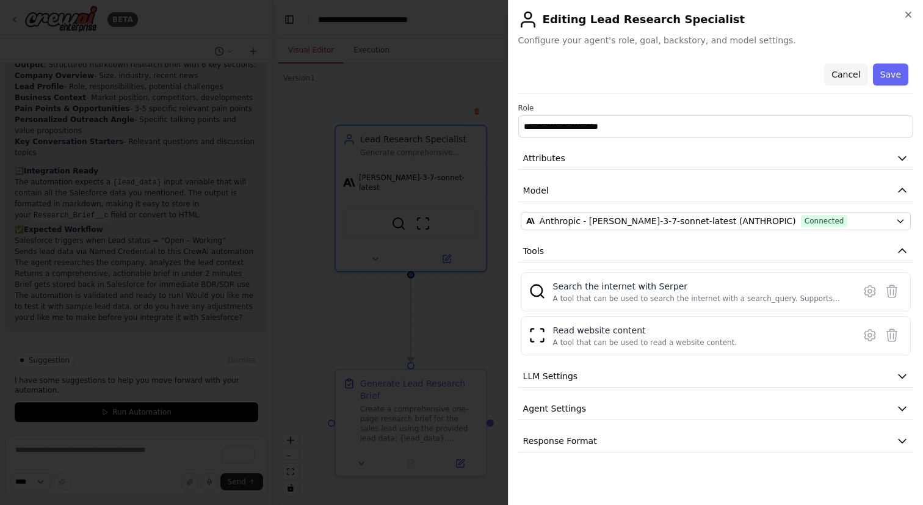
click at [842, 75] on button "Cancel" at bounding box center [845, 74] width 43 height 22
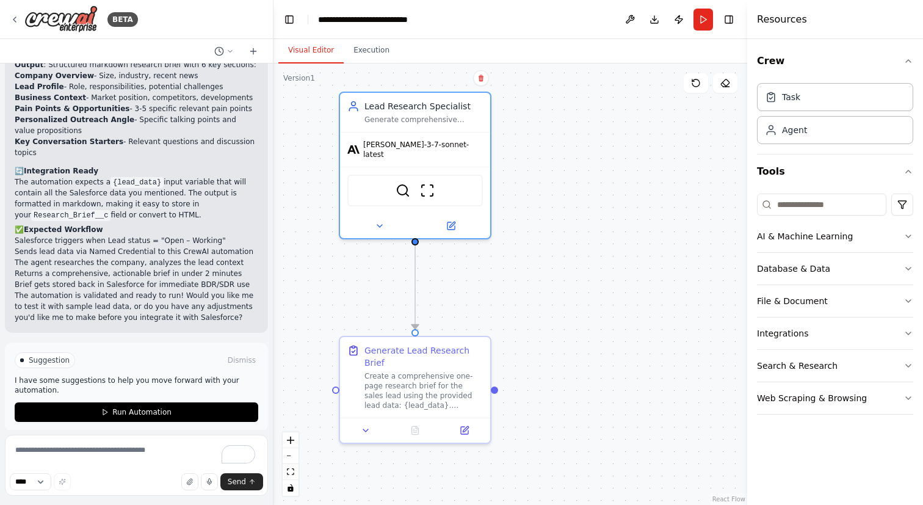
drag, startPoint x: 555, startPoint y: 319, endPoint x: 596, endPoint y: 165, distance: 159.1
click at [596, 165] on div ".deletable-edge-delete-btn { width: 20px; height: 20px; border: 0px solid #ffff…" at bounding box center [510, 283] width 474 height 441
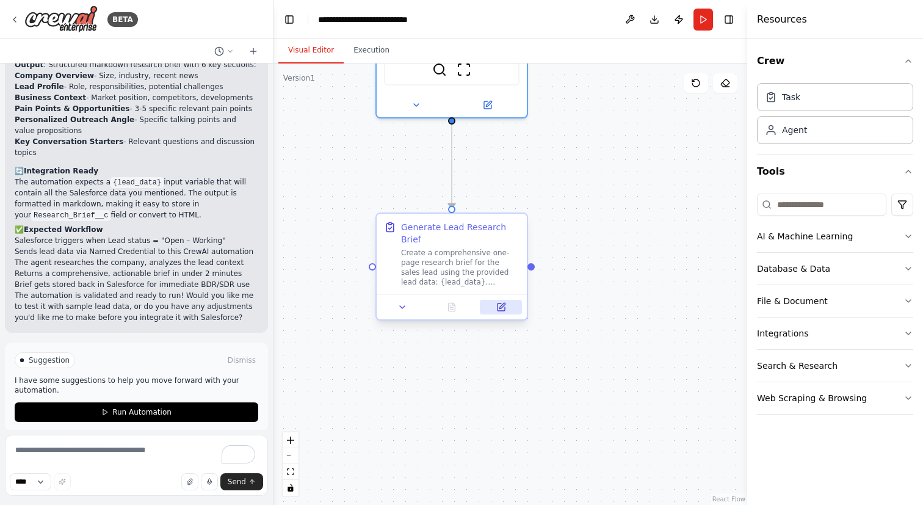
click at [508, 305] on button at bounding box center [501, 307] width 42 height 15
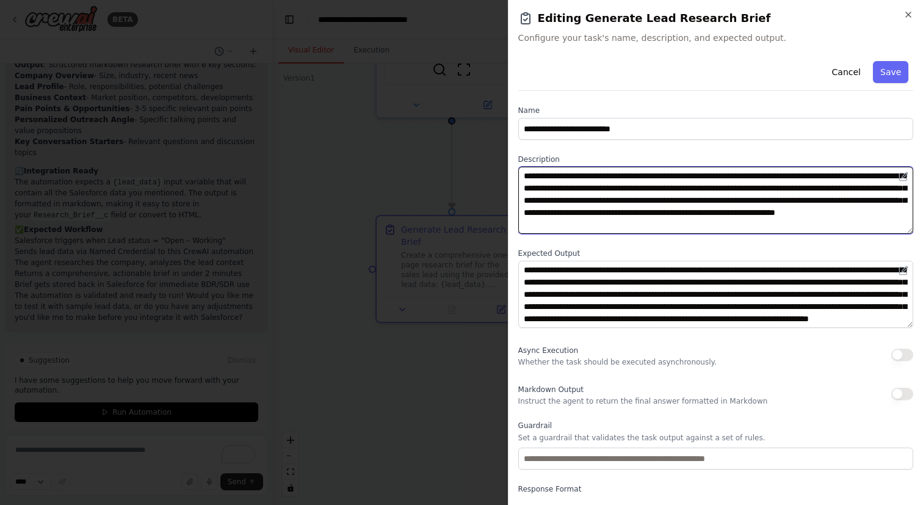
click at [626, 209] on textarea "**********" at bounding box center [715, 200] width 395 height 67
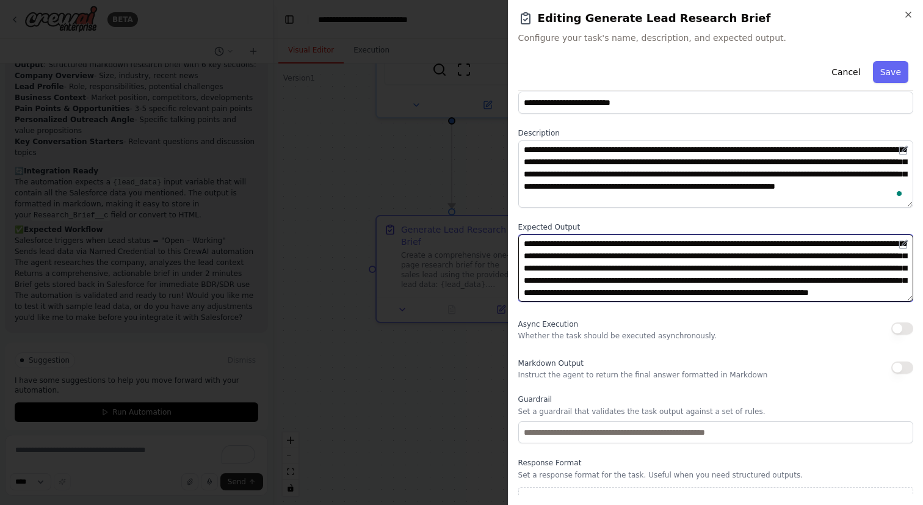
click at [793, 269] on textarea "**********" at bounding box center [715, 267] width 395 height 67
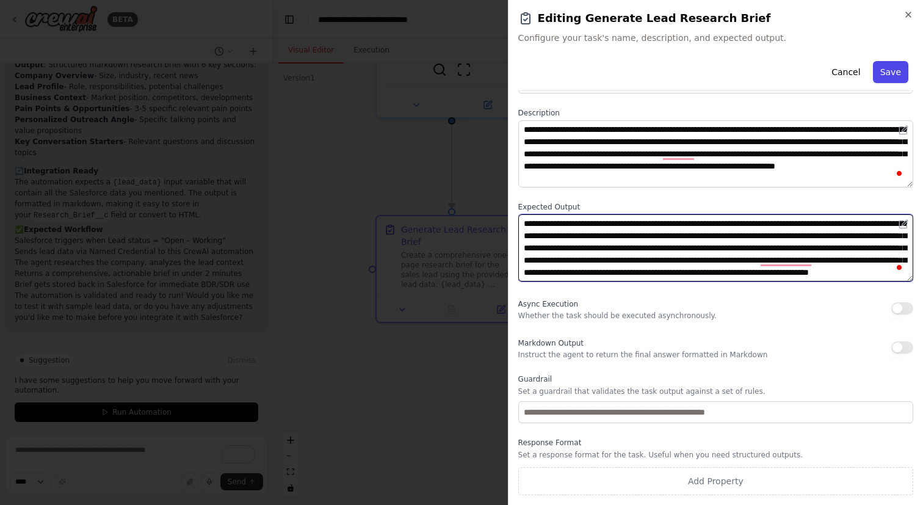
scroll to position [24, 0]
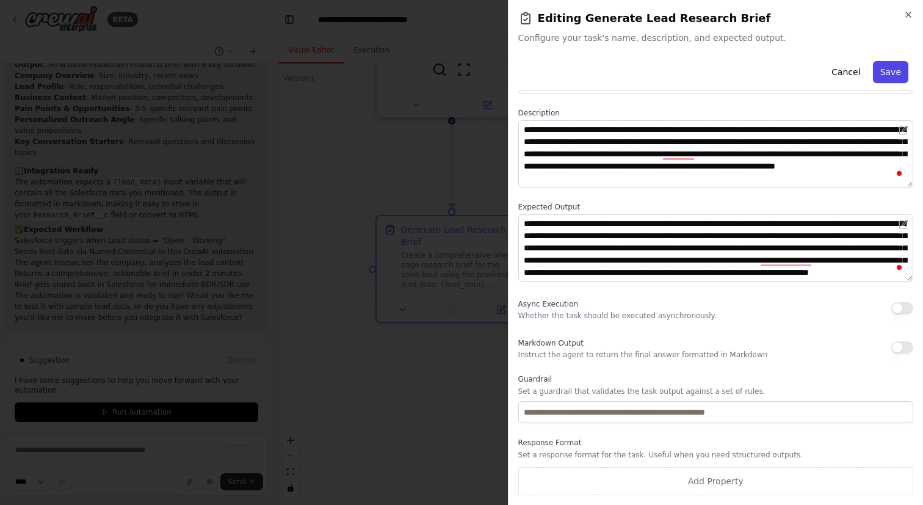
click at [897, 70] on button "Save" at bounding box center [890, 72] width 35 height 22
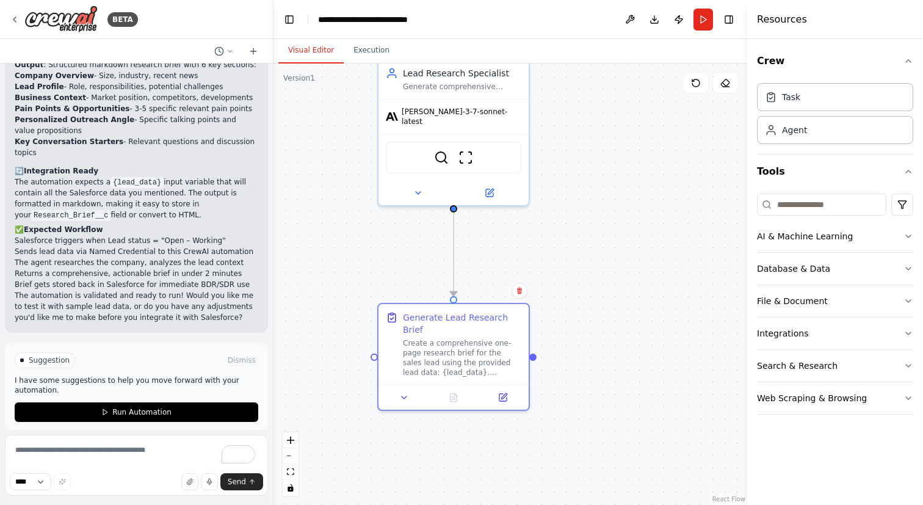
drag, startPoint x: 488, startPoint y: 162, endPoint x: 489, endPoint y: 250, distance: 87.9
click at [489, 250] on div ".deletable-edge-delete-btn { width: 20px; height: 20px; border: 0px solid #ffff…" at bounding box center [510, 283] width 474 height 441
click at [489, 388] on button at bounding box center [503, 395] width 42 height 15
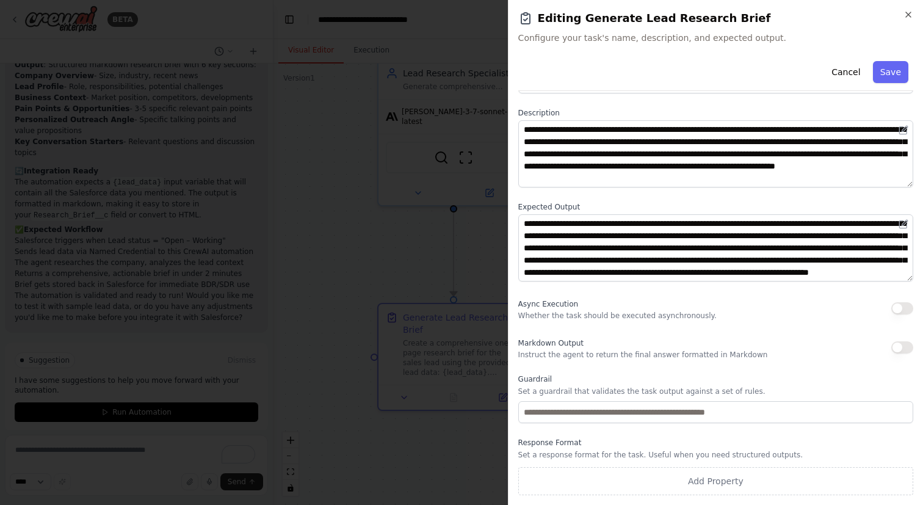
scroll to position [0, 0]
click at [845, 68] on button "Cancel" at bounding box center [845, 72] width 43 height 22
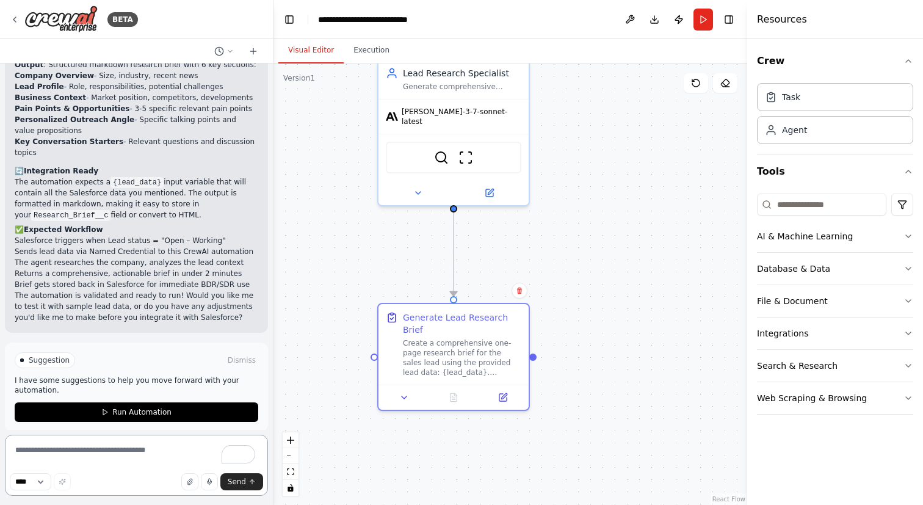
click at [129, 463] on textarea "To enrich screen reader interactions, please activate Accessibility in Grammarl…" at bounding box center [136, 465] width 263 height 61
type textarea "**********"
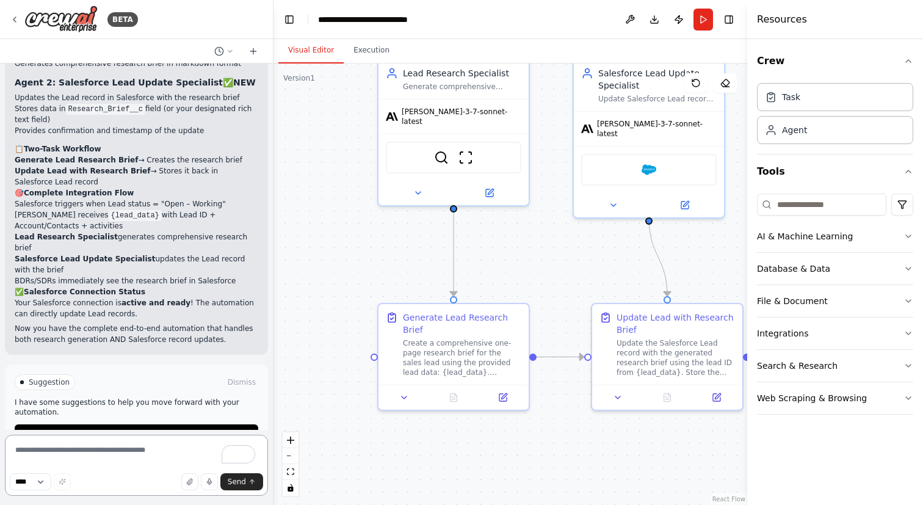
scroll to position [2072, 0]
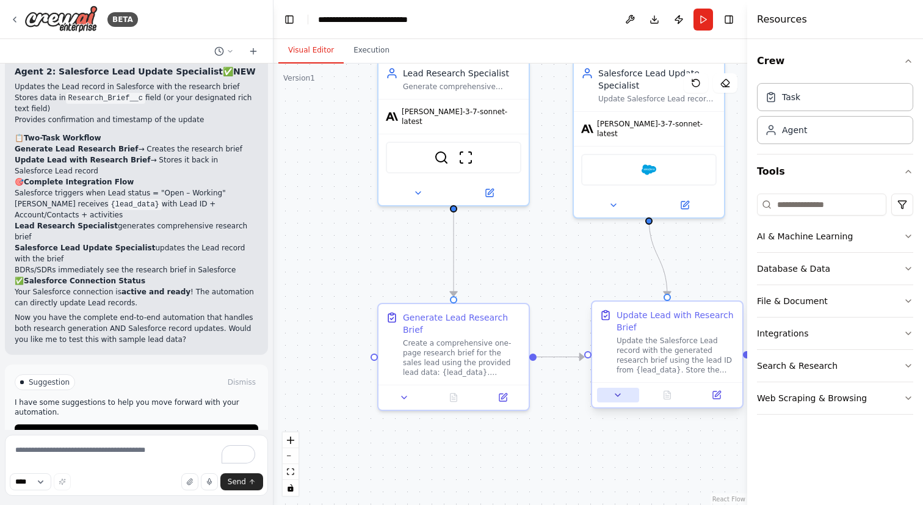
click at [610, 394] on button at bounding box center [618, 395] width 42 height 15
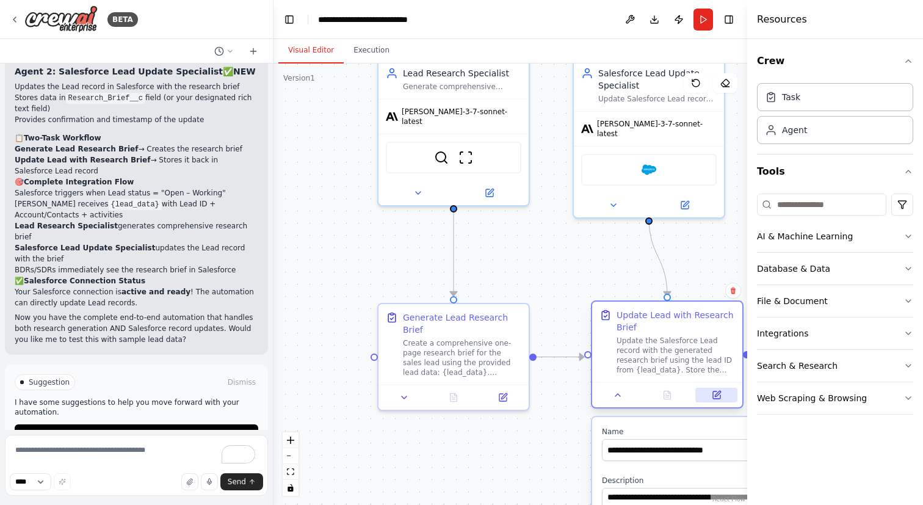
click at [708, 389] on button at bounding box center [716, 395] width 42 height 15
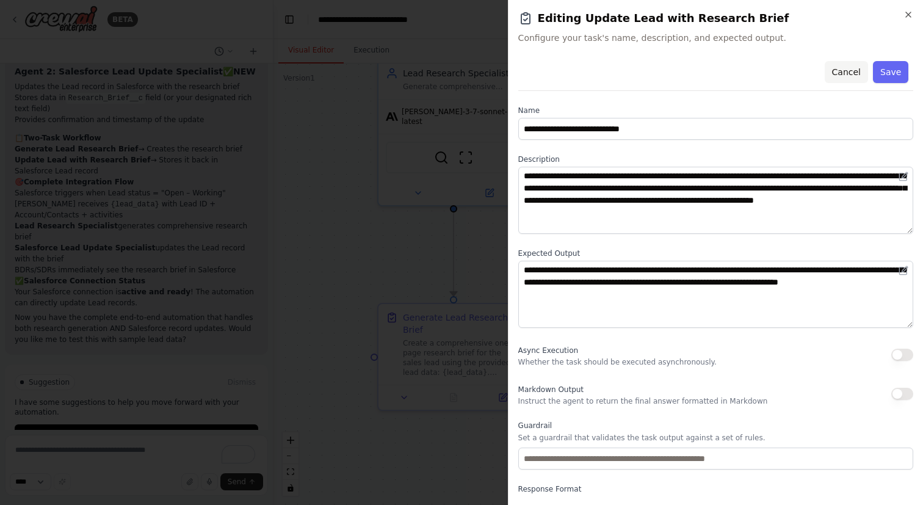
click at [848, 76] on button "Cancel" at bounding box center [845, 72] width 43 height 22
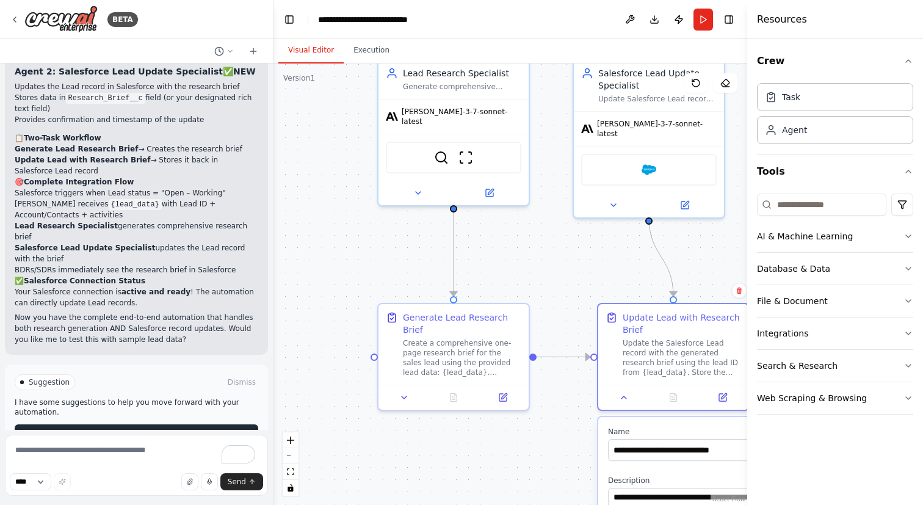
click at [200, 424] on button "Run Automation" at bounding box center [137, 434] width 244 height 20
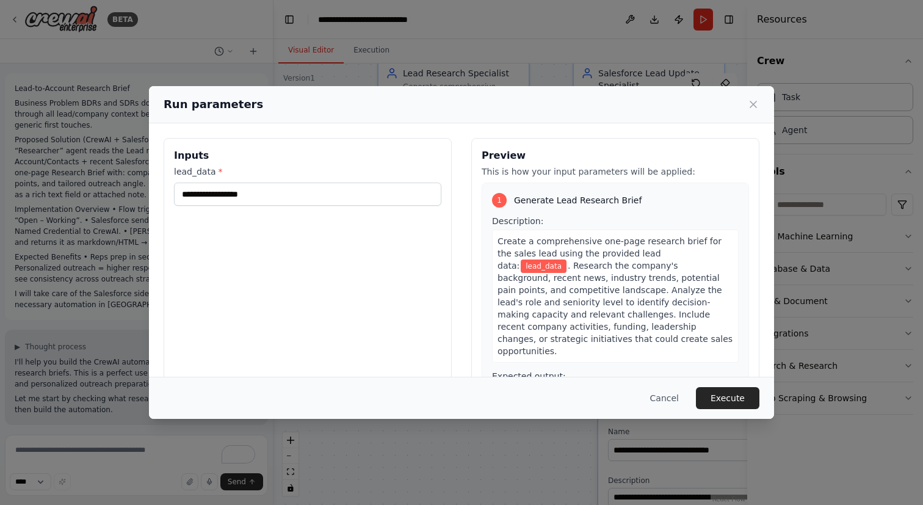
scroll to position [1973, 0]
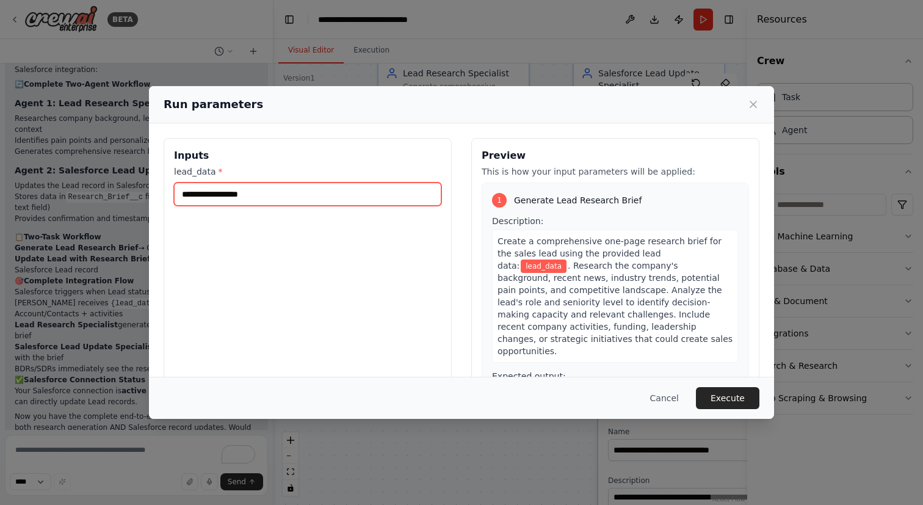
click at [265, 195] on input "lead_data *" at bounding box center [307, 193] width 267 height 23
paste input "**********"
type input "**********"
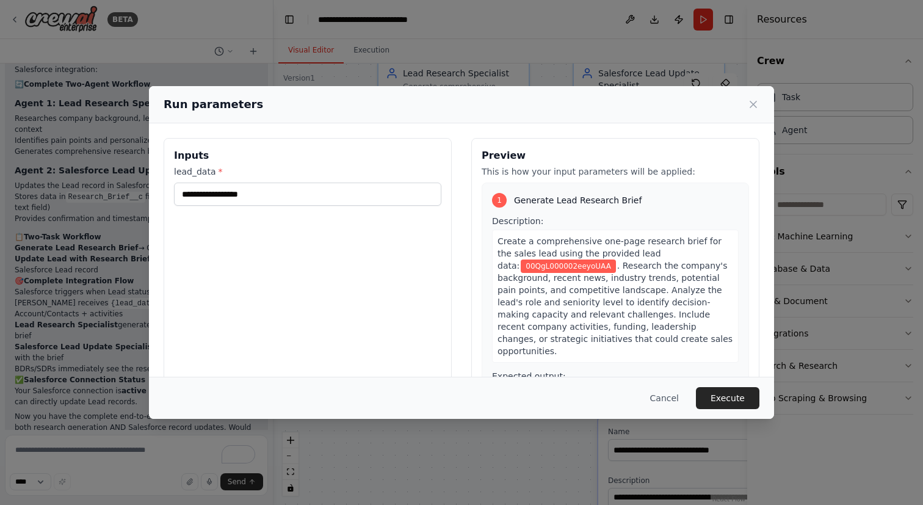
click at [336, 250] on div "**********" at bounding box center [308, 282] width 288 height 289
click at [736, 402] on button "Execute" at bounding box center [727, 398] width 63 height 22
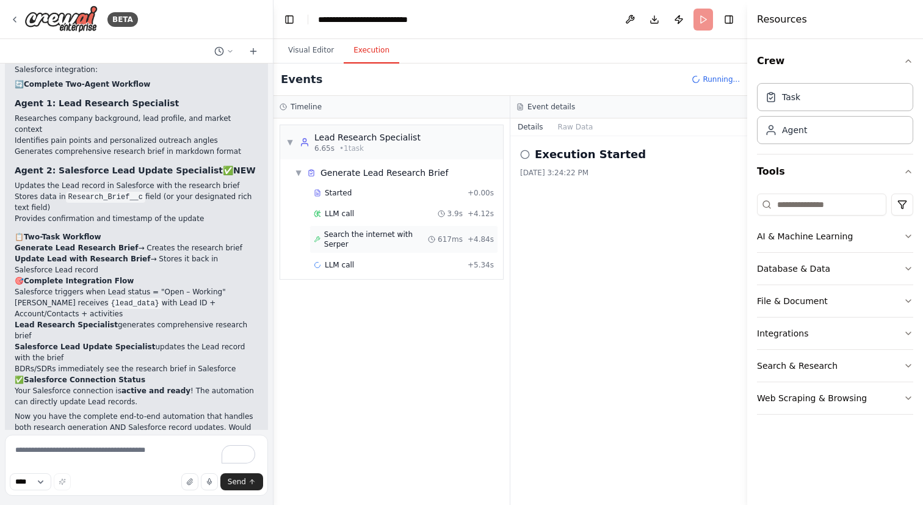
click at [408, 235] on span "Search the internet with Serper" at bounding box center [376, 239] width 104 height 20
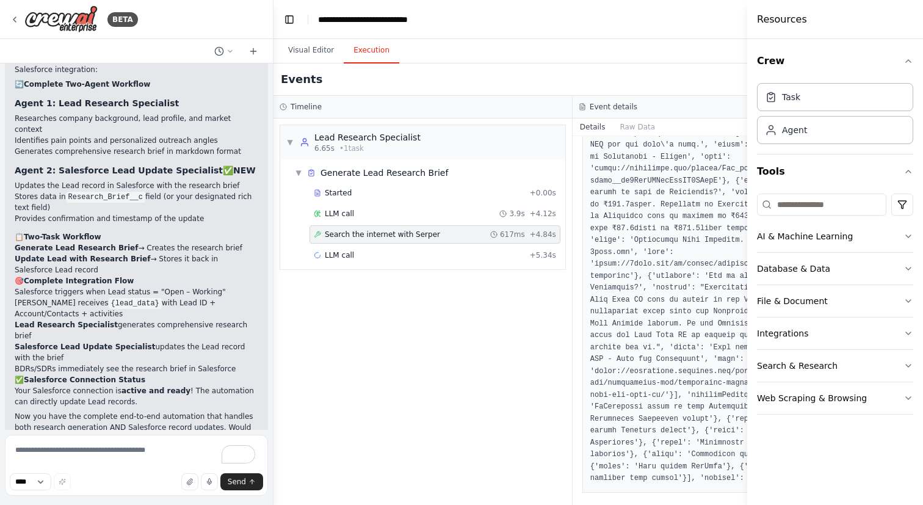
scroll to position [964, 0]
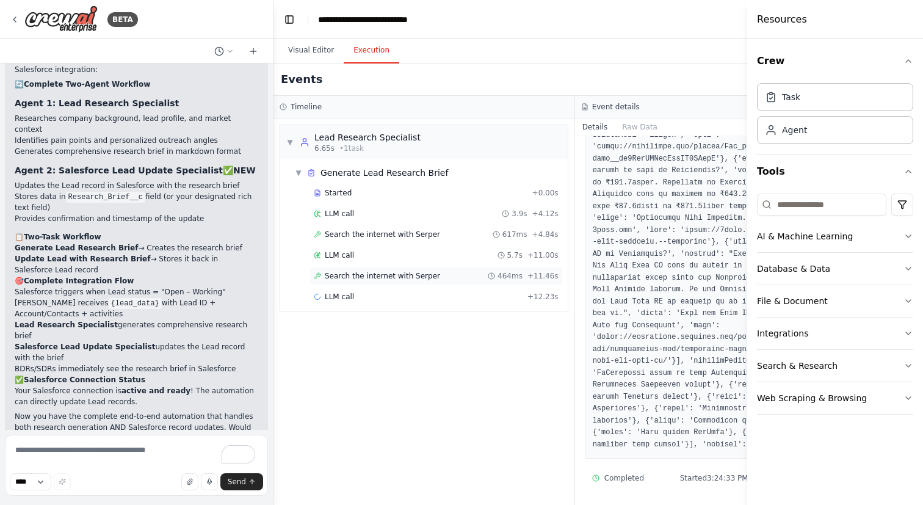
click at [519, 280] on span "464ms" at bounding box center [509, 276] width 25 height 10
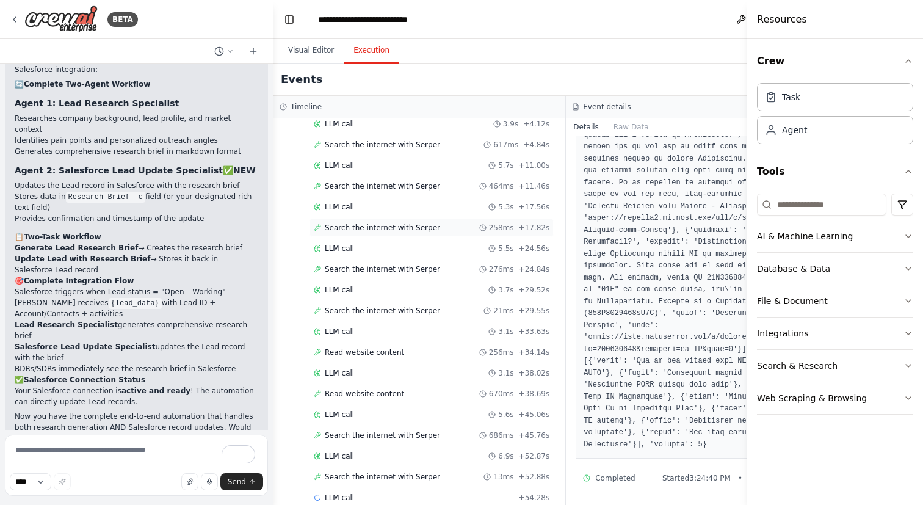
scroll to position [110, 0]
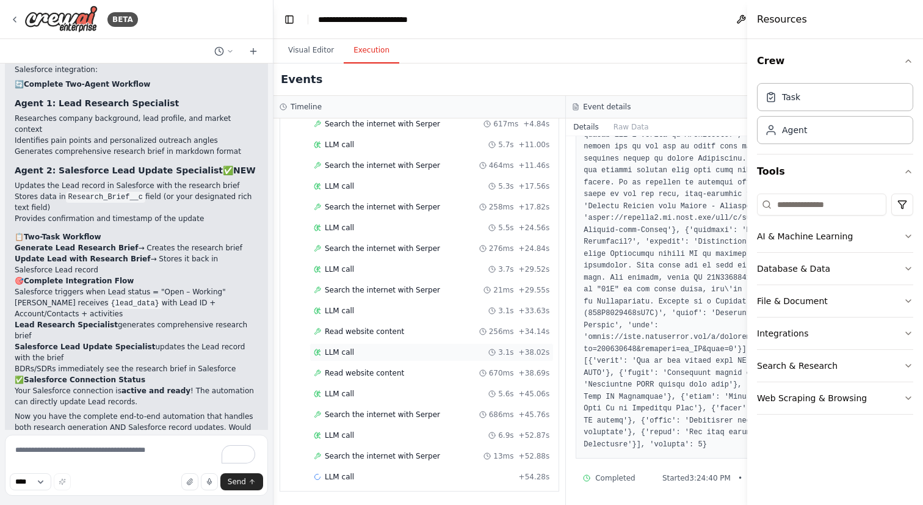
click at [493, 349] on circle at bounding box center [492, 352] width 6 height 6
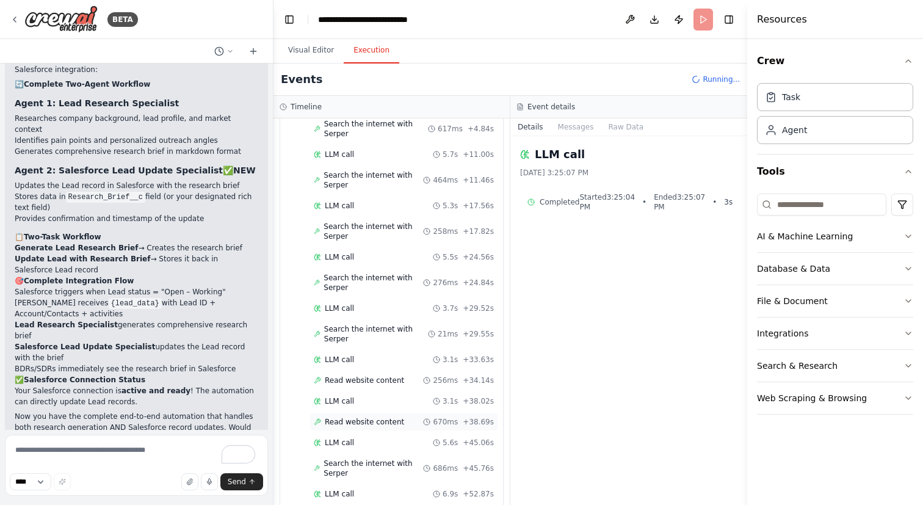
click at [439, 413] on div "Read website content 670ms + 38.69s" at bounding box center [403, 422] width 189 height 18
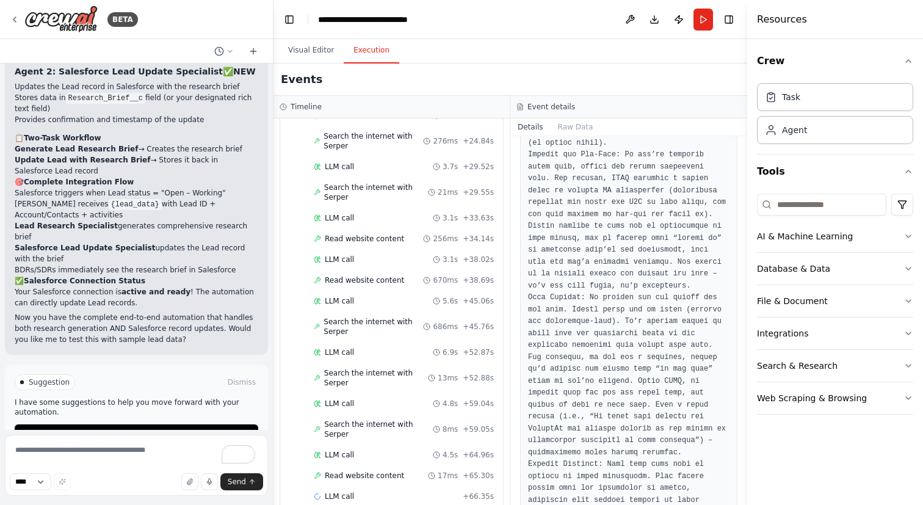
scroll to position [12438, 0]
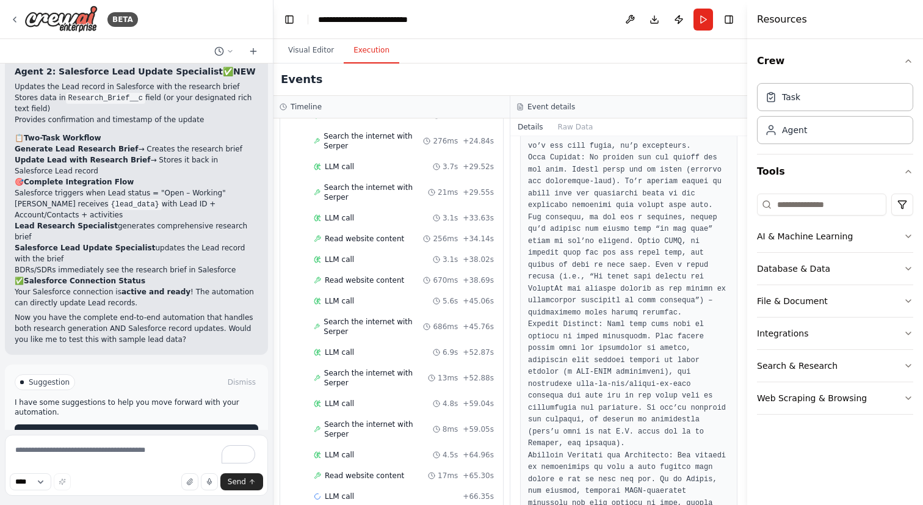
click at [223, 424] on button "Help fix error" at bounding box center [137, 434] width 244 height 20
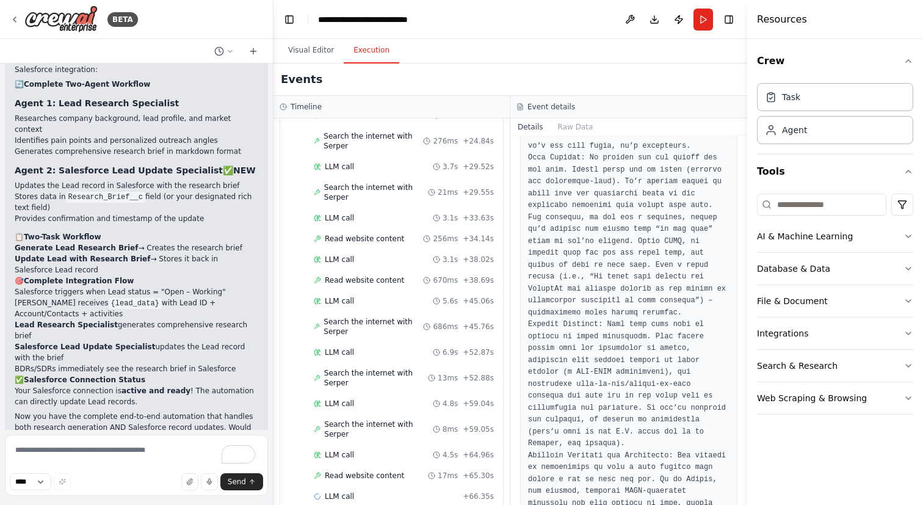
scroll to position [2015, 0]
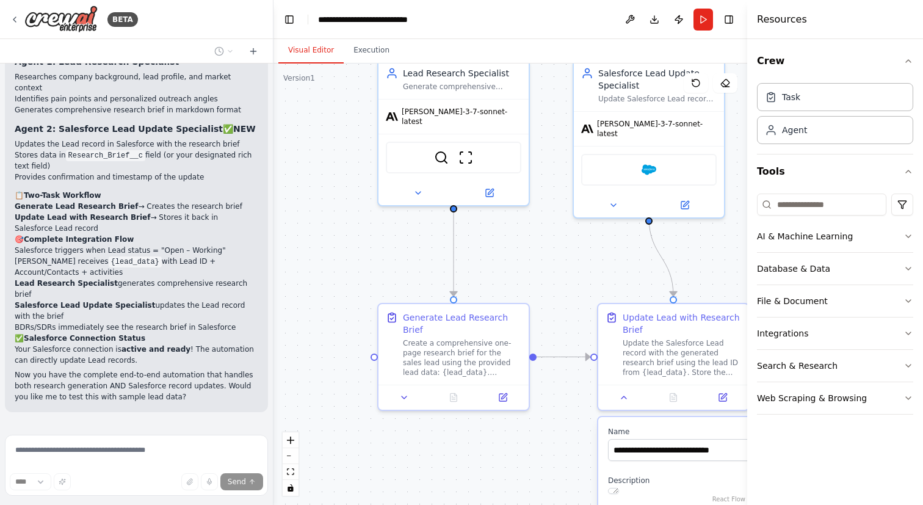
click at [308, 56] on button "Visual Editor" at bounding box center [310, 51] width 65 height 26
drag, startPoint x: 540, startPoint y: 255, endPoint x: 391, endPoint y: 214, distance: 154.9
click at [391, 214] on div ".deletable-edge-delete-btn { width: 20px; height: 20px; border: 0px solid #ffff…" at bounding box center [510, 283] width 474 height 441
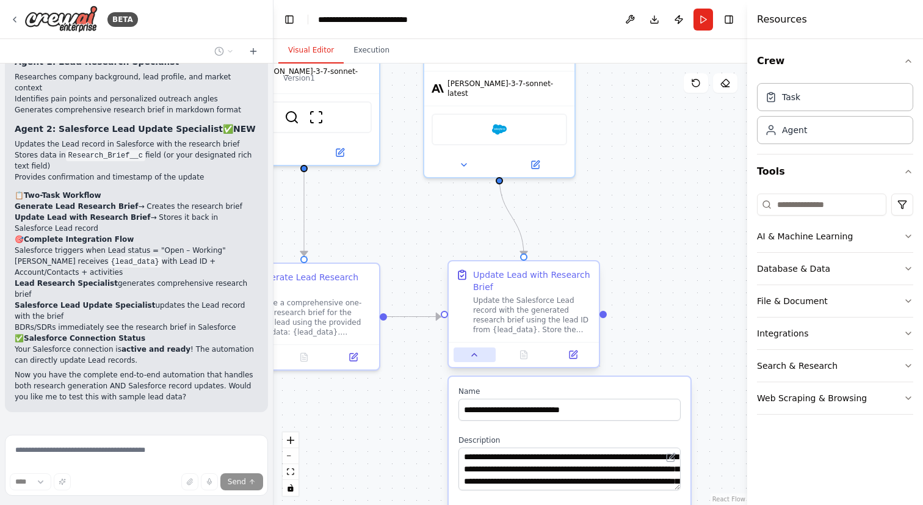
click at [472, 350] on icon at bounding box center [474, 355] width 10 height 10
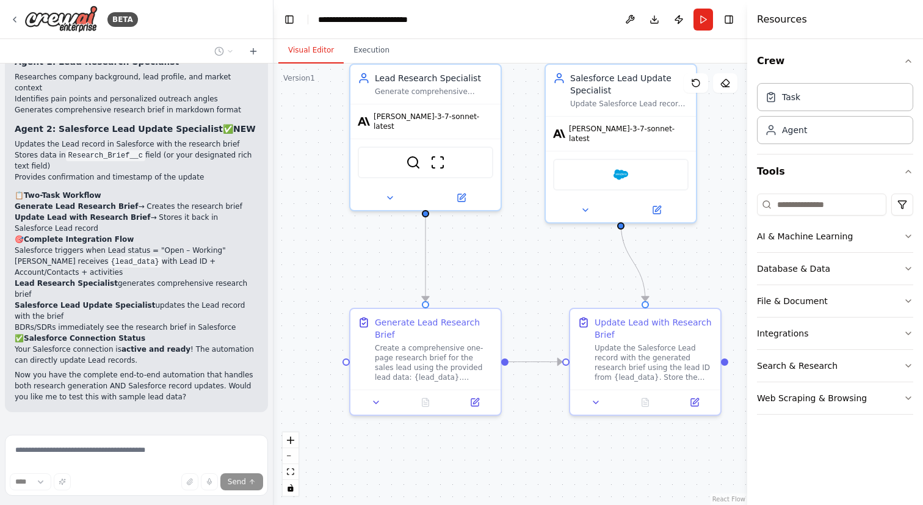
drag, startPoint x: 425, startPoint y: 218, endPoint x: 549, endPoint y: 273, distance: 135.5
click at [549, 273] on div ".deletable-edge-delete-btn { width: 20px; height: 20px; border: 0px solid #ffff…" at bounding box center [510, 283] width 474 height 441
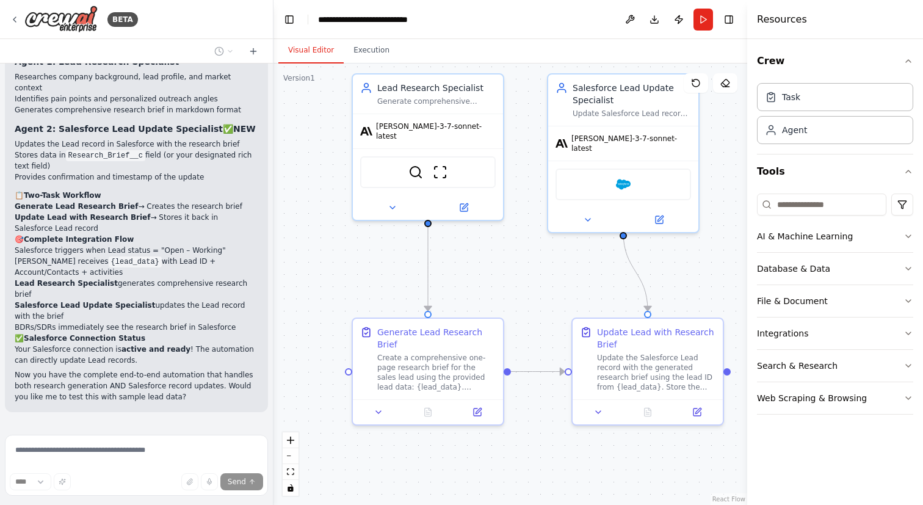
click at [478, 24] on header "**********" at bounding box center [510, 19] width 474 height 39
click at [725, 23] on button "Toggle Right Sidebar" at bounding box center [728, 19] width 17 height 17
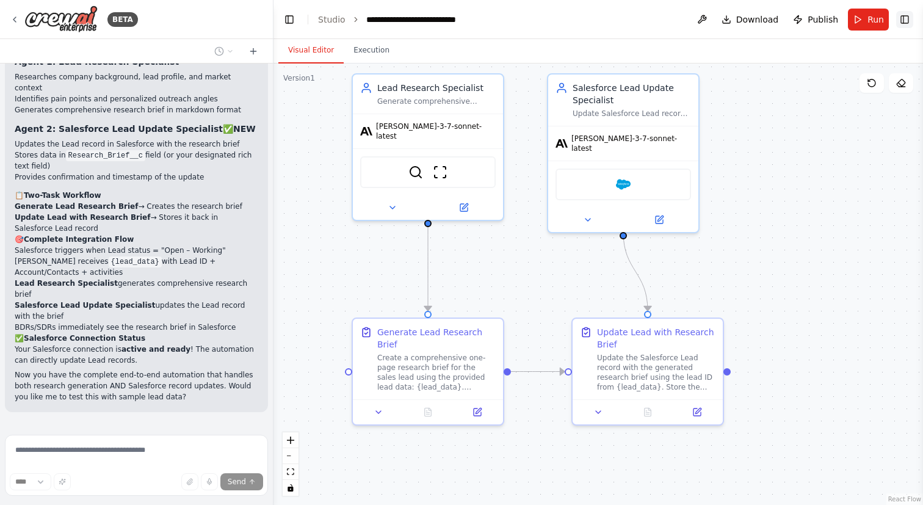
click at [905, 26] on button "Toggle Right Sidebar" at bounding box center [904, 19] width 17 height 17
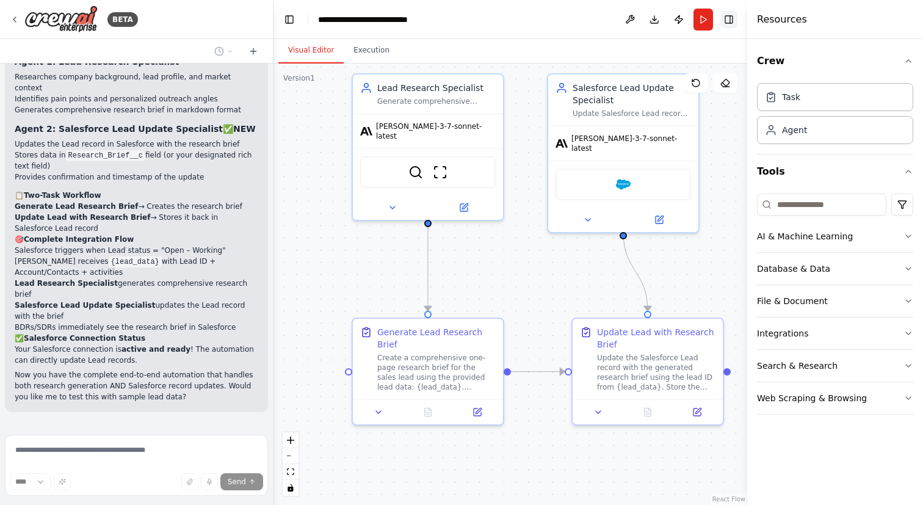
click at [730, 26] on button "Toggle Right Sidebar" at bounding box center [728, 19] width 17 height 17
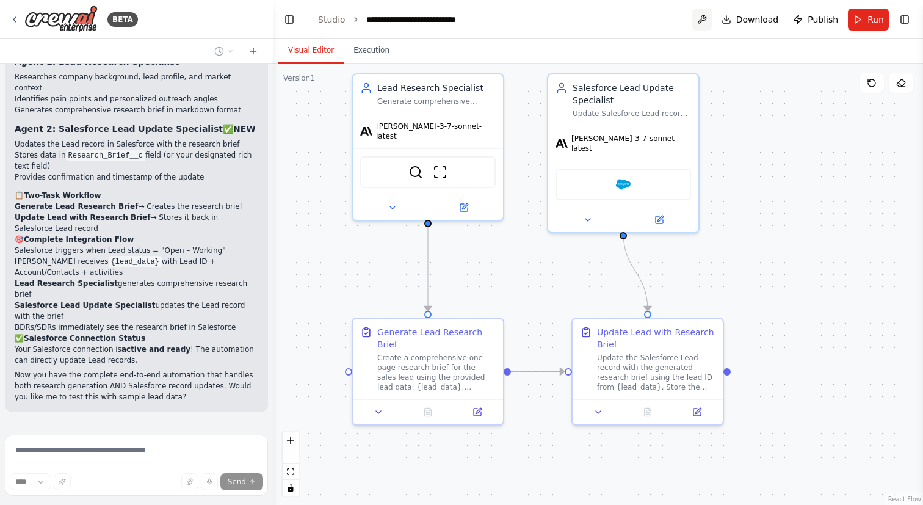
click at [699, 22] on button at bounding box center [702, 20] width 20 height 22
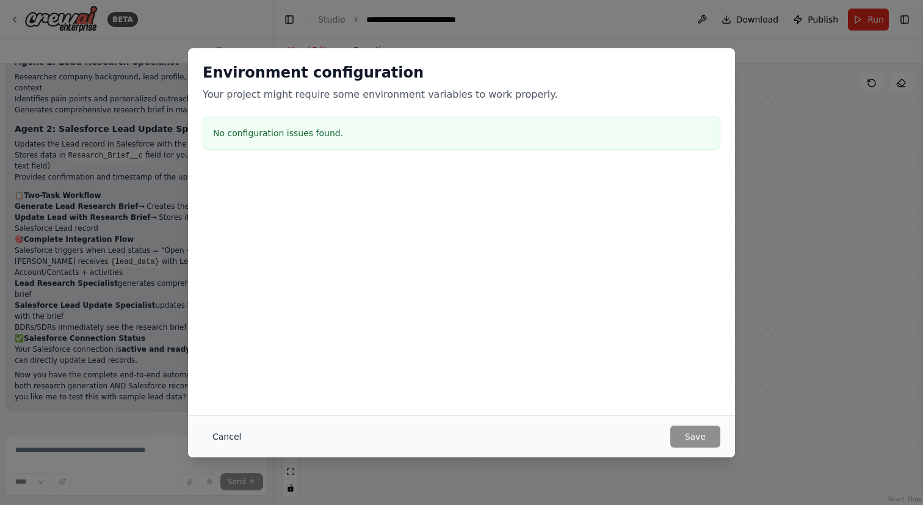
click at [231, 433] on button "Cancel" at bounding box center [227, 436] width 48 height 22
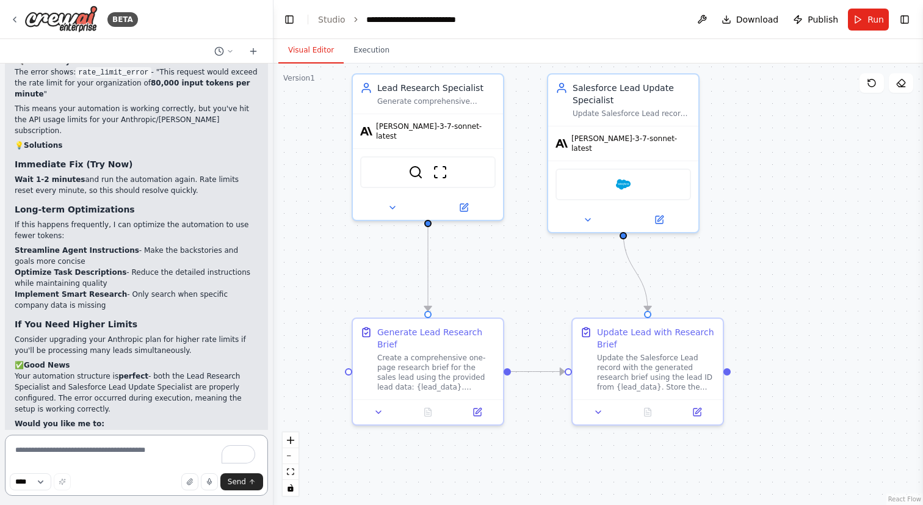
scroll to position [2455, 0]
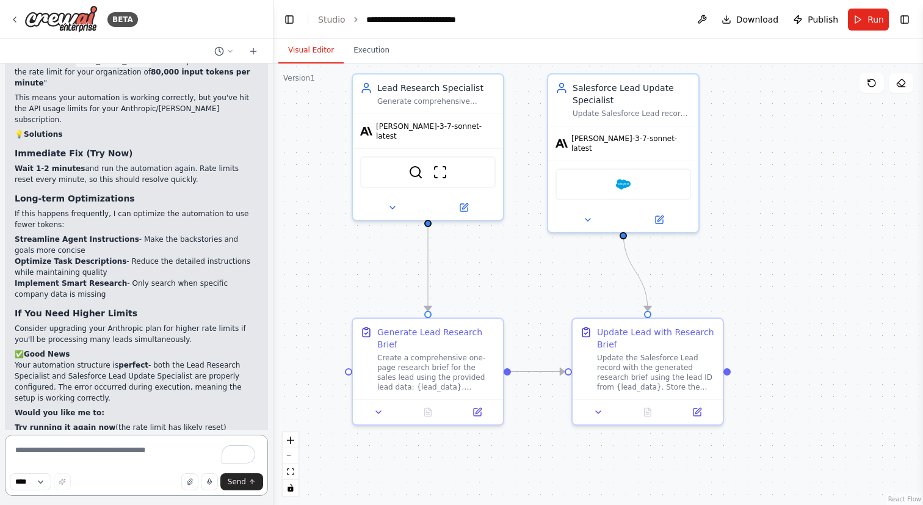
click at [128, 446] on textarea "To enrich screen reader interactions, please activate Accessibility in Grammarl…" at bounding box center [136, 465] width 263 height 61
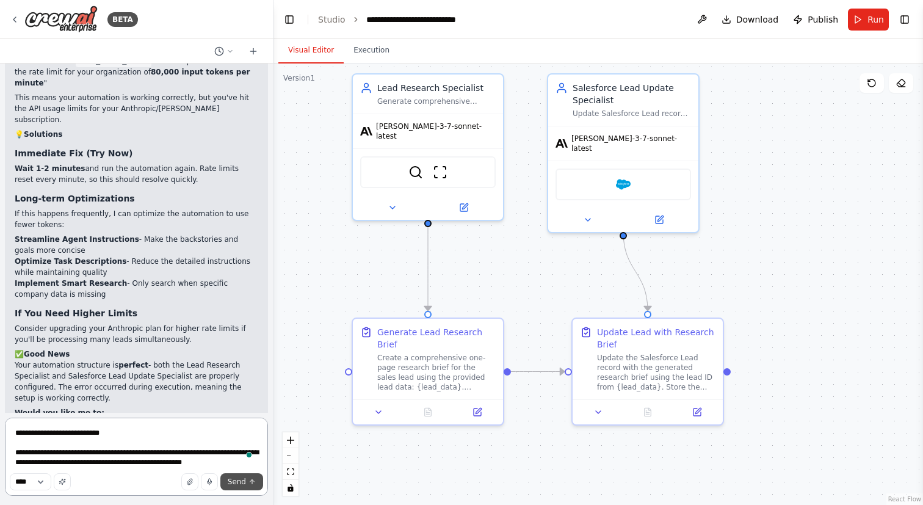
type textarea "**********"
click at [245, 485] on span "Send" at bounding box center [237, 482] width 18 height 10
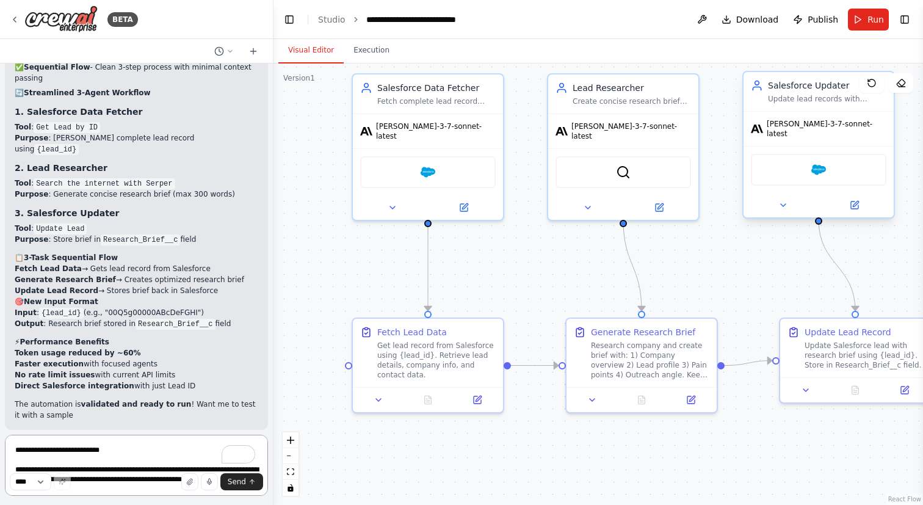
scroll to position [4435, 0]
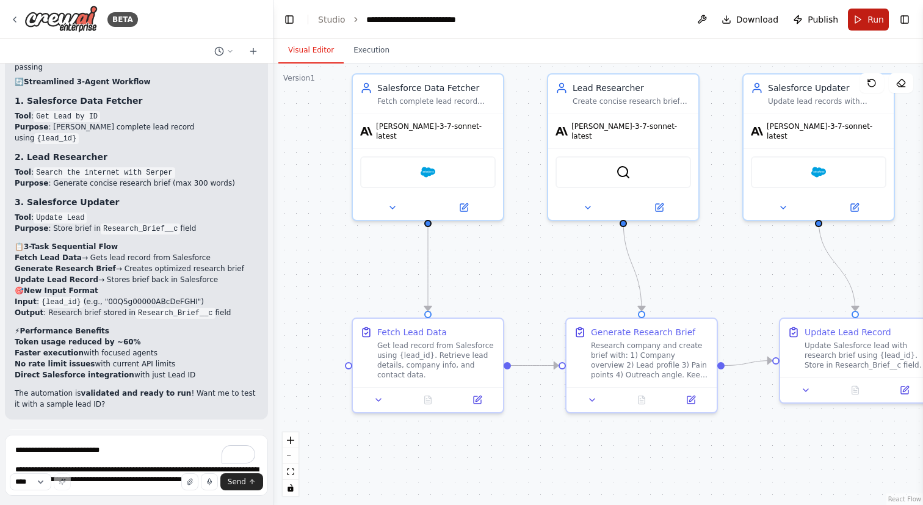
click at [869, 17] on span "Run" at bounding box center [875, 19] width 16 height 12
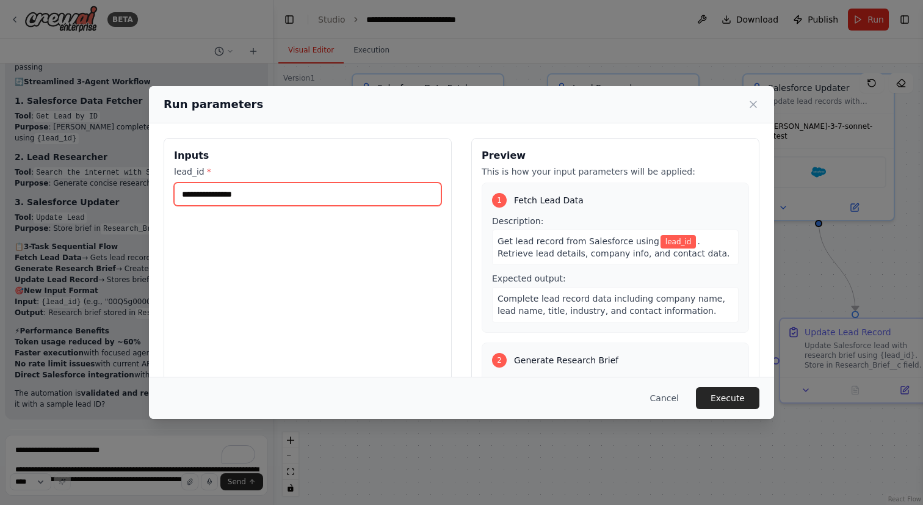
click at [330, 194] on input "lead_id *" at bounding box center [307, 193] width 267 height 23
paste input "**********"
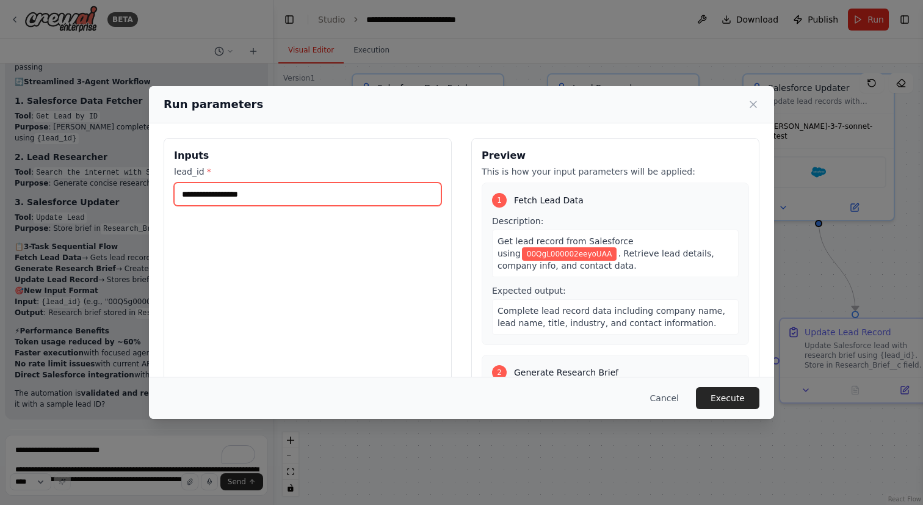
type input "**********"
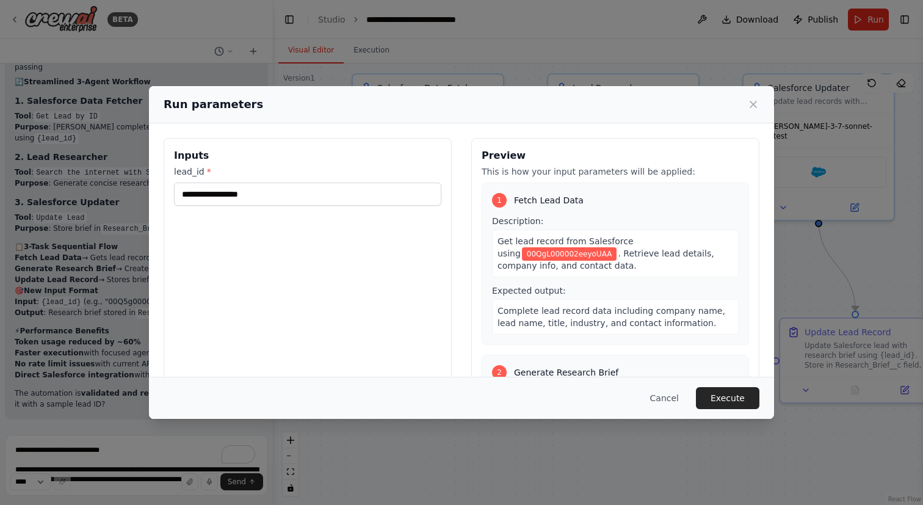
click at [358, 258] on div "**********" at bounding box center [308, 282] width 288 height 289
click at [734, 395] on button "Execute" at bounding box center [727, 398] width 63 height 22
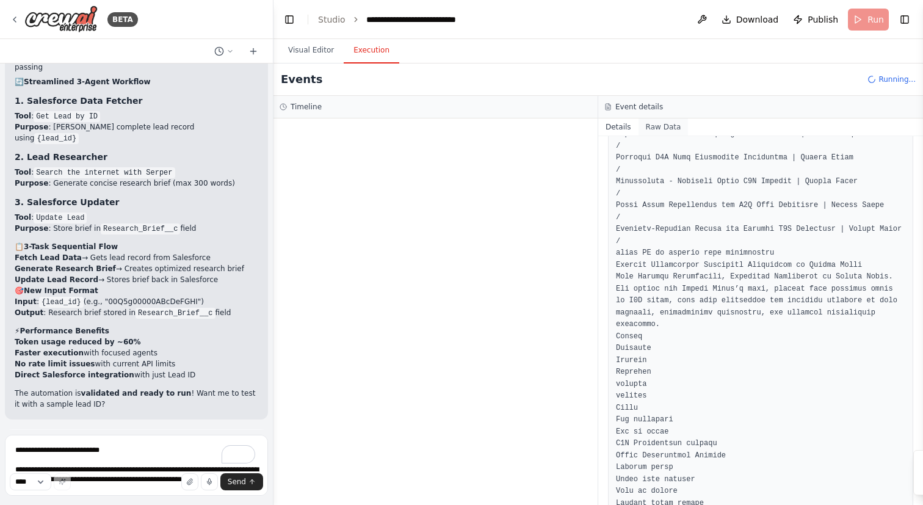
click at [682, 122] on button "Raw Data" at bounding box center [663, 126] width 50 height 17
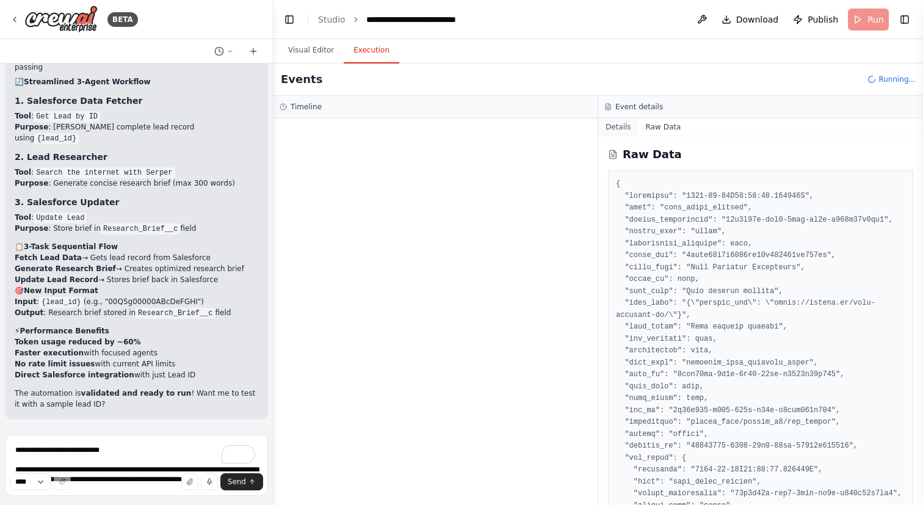
click at [618, 125] on button "Details" at bounding box center [618, 126] width 40 height 17
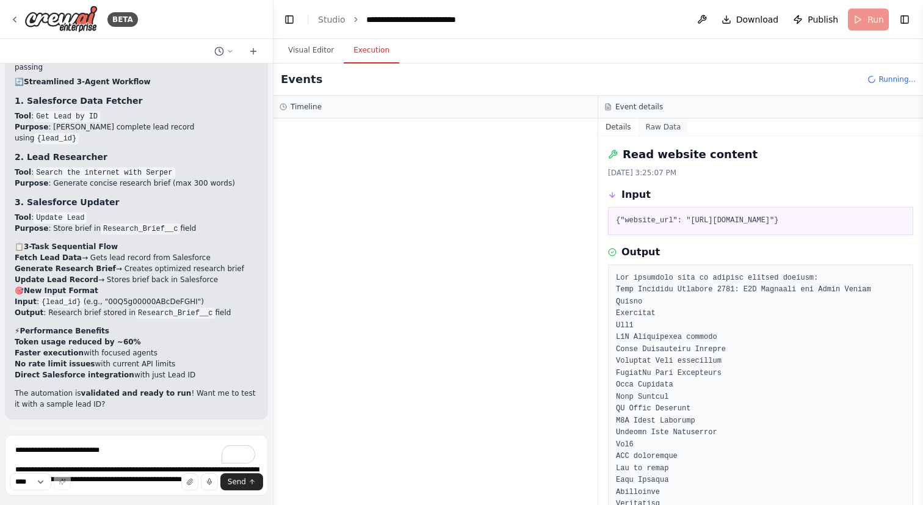
click at [646, 126] on button "Raw Data" at bounding box center [663, 126] width 50 height 17
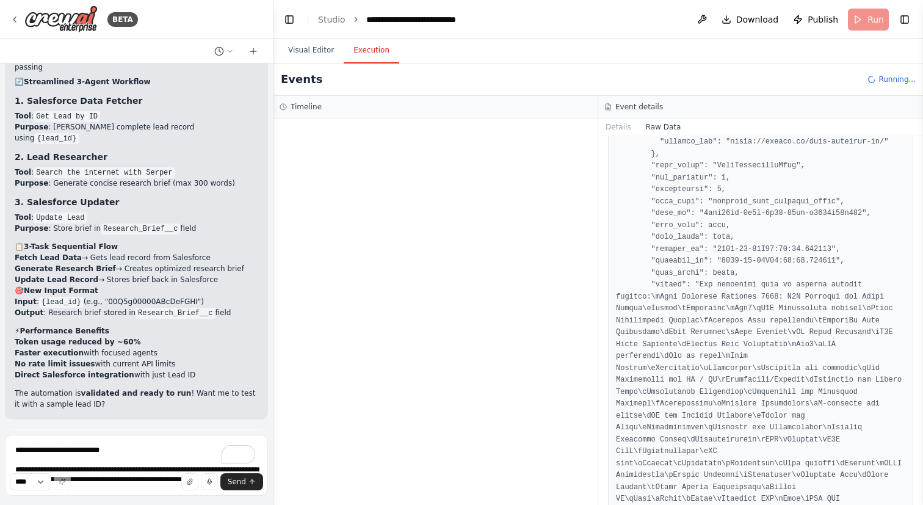
scroll to position [1306, 0]
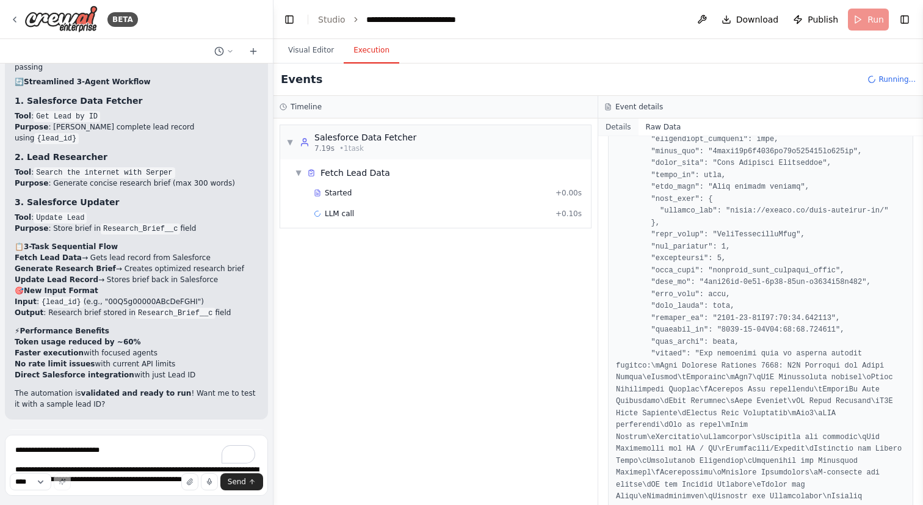
click at [615, 125] on button "Details" at bounding box center [618, 126] width 40 height 17
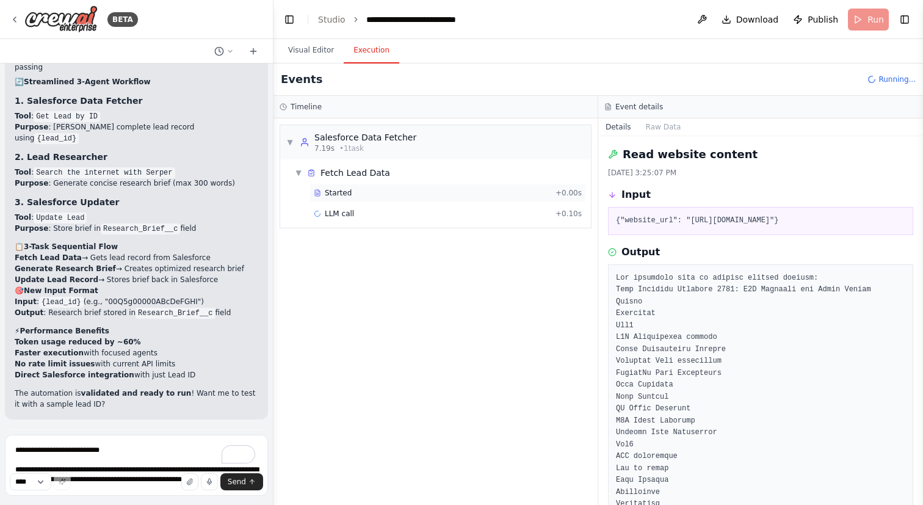
click at [468, 193] on div "Started" at bounding box center [432, 193] width 237 height 10
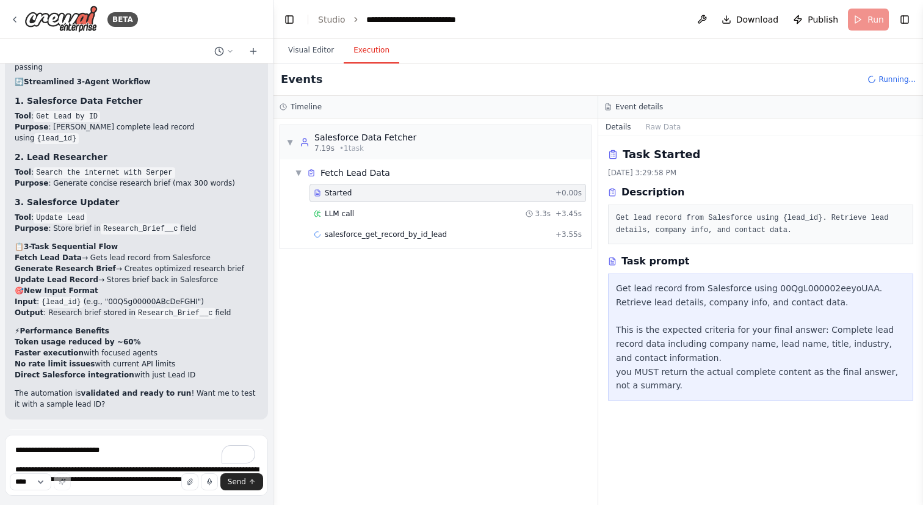
click at [468, 215] on div "LLM call 3.3s + 3.45s" at bounding box center [448, 214] width 268 height 10
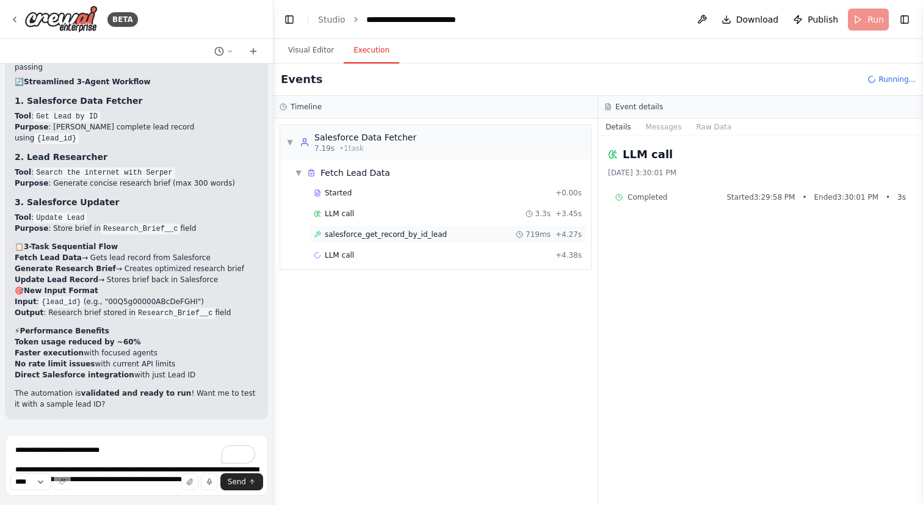
click at [472, 234] on div "salesforce_get_record_by_id_lead 719ms + 4.27s" at bounding box center [448, 234] width 268 height 10
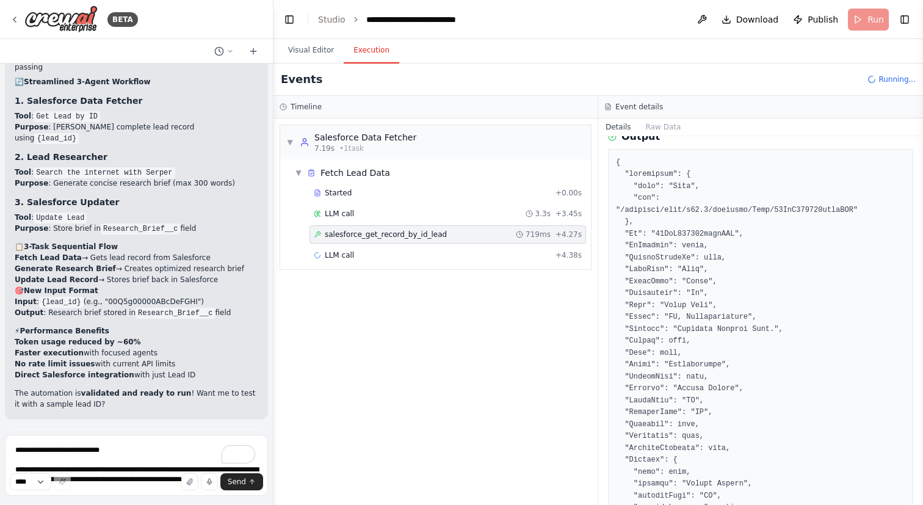
scroll to position [117, 0]
click at [505, 259] on div "LLM call + 4.38s" at bounding box center [448, 255] width 268 height 10
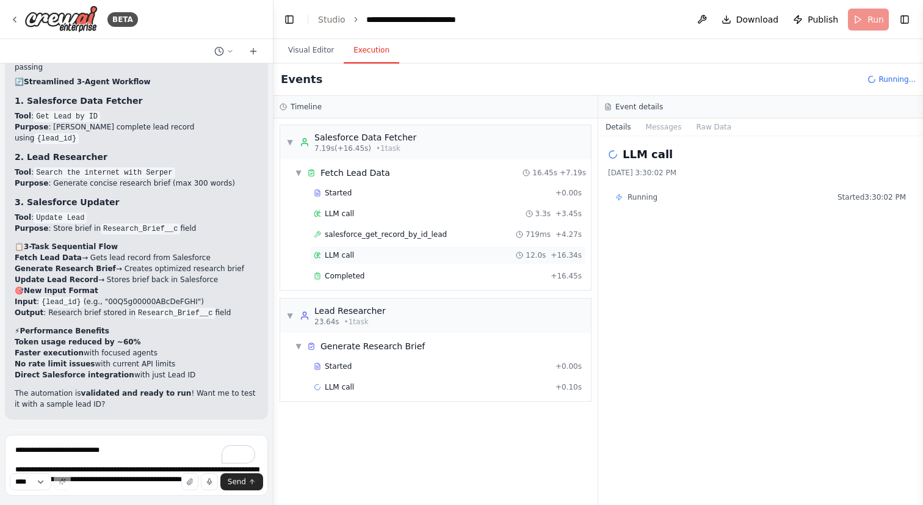
click at [499, 262] on div "LLM call 12.0s + 16.34s" at bounding box center [447, 255] width 276 height 18
click at [653, 127] on button "Messages" at bounding box center [663, 126] width 51 height 17
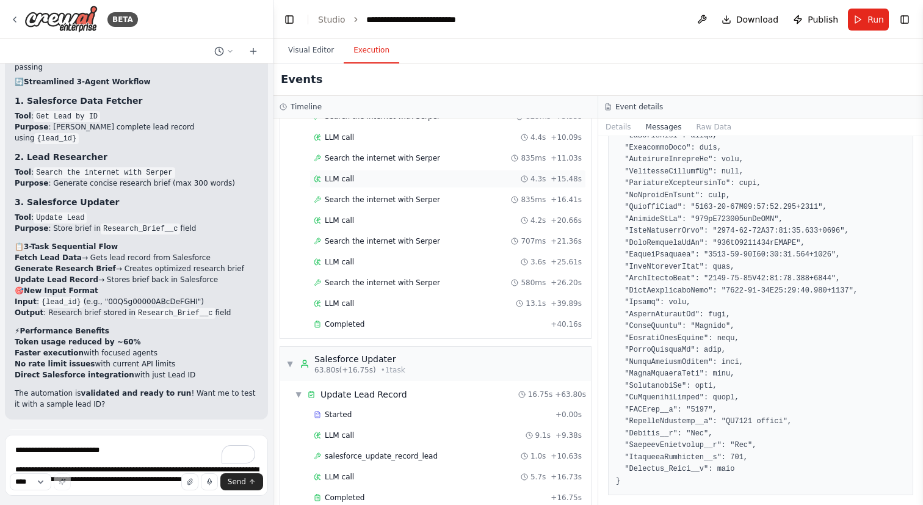
scroll to position [312, 0]
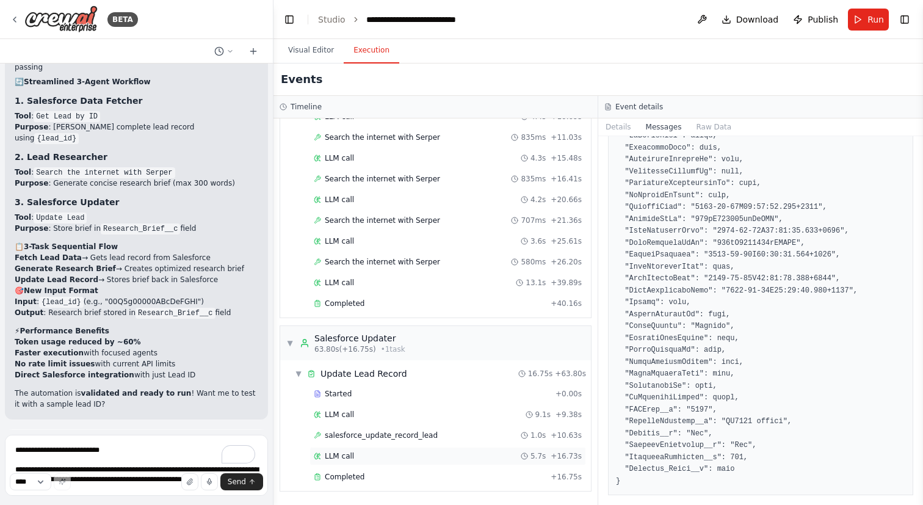
click at [403, 451] on div "LLM call 5.7s + 16.73s" at bounding box center [448, 456] width 268 height 10
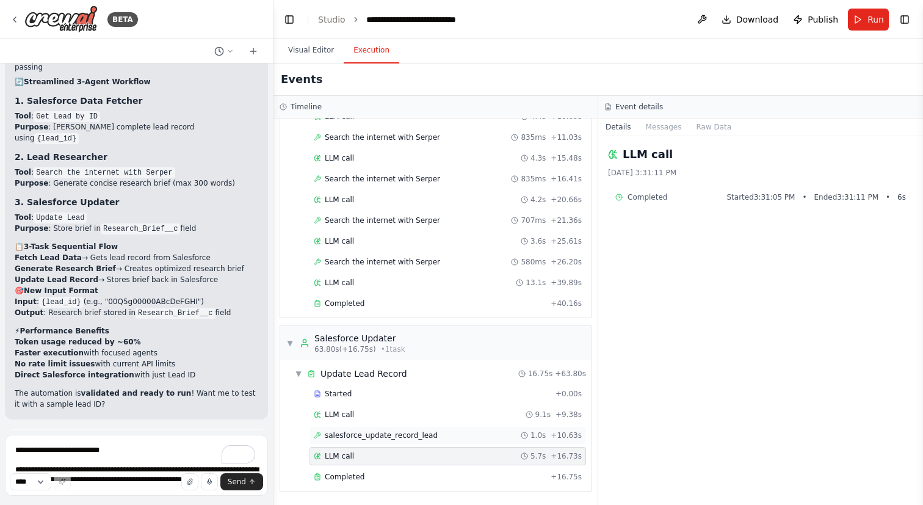
click at [415, 433] on span "salesforce_update_record_lead" at bounding box center [381, 435] width 113 height 10
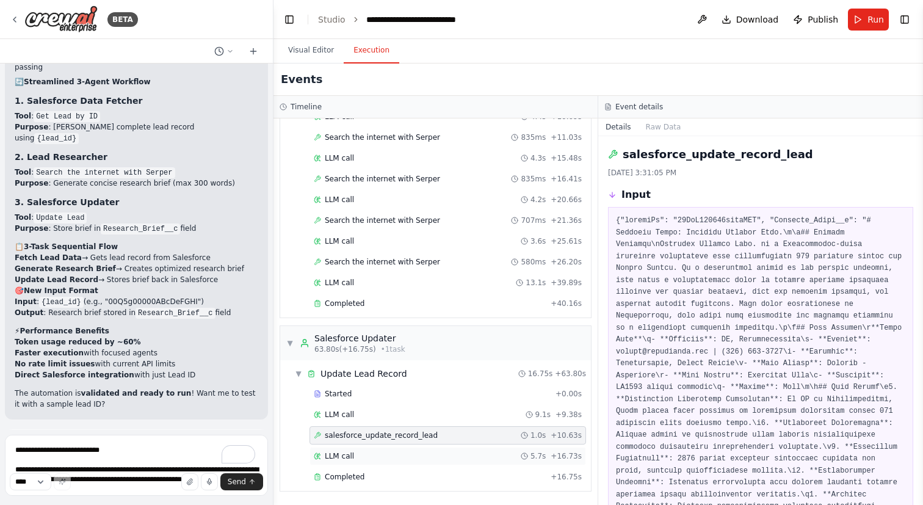
click at [377, 456] on div "LLM call 5.7s + 16.73s" at bounding box center [448, 456] width 268 height 10
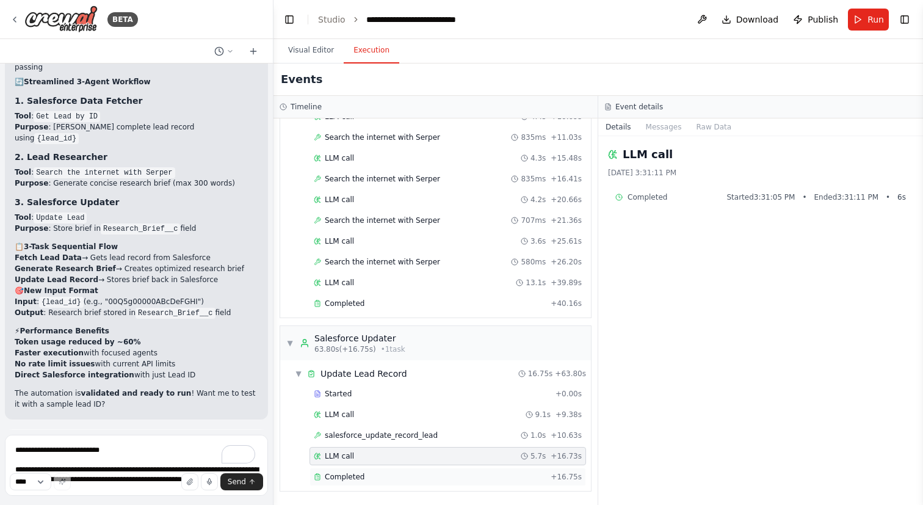
click at [400, 477] on div "Completed" at bounding box center [430, 477] width 232 height 10
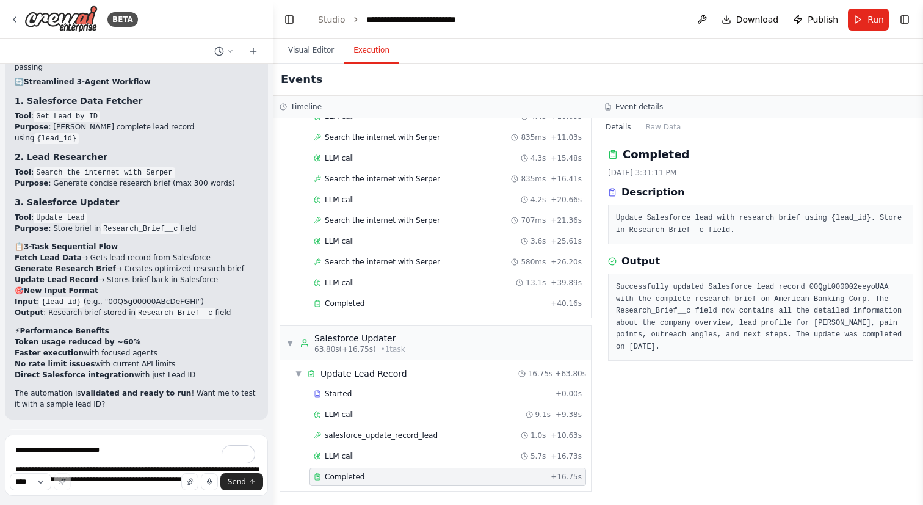
click at [161, 494] on span "Improve automation" at bounding box center [141, 499] width 74 height 10
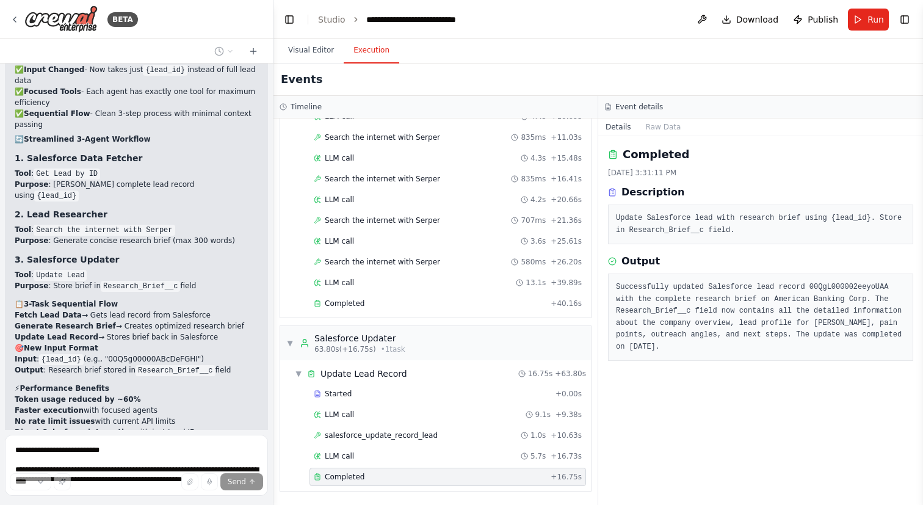
scroll to position [4417, 0]
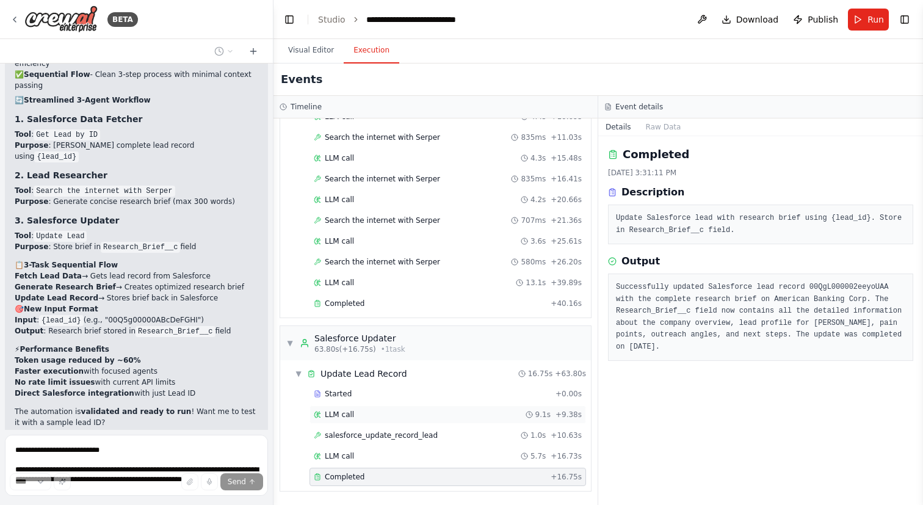
click at [374, 405] on div "LLM call 9.1s + 9.38s" at bounding box center [447, 414] width 276 height 18
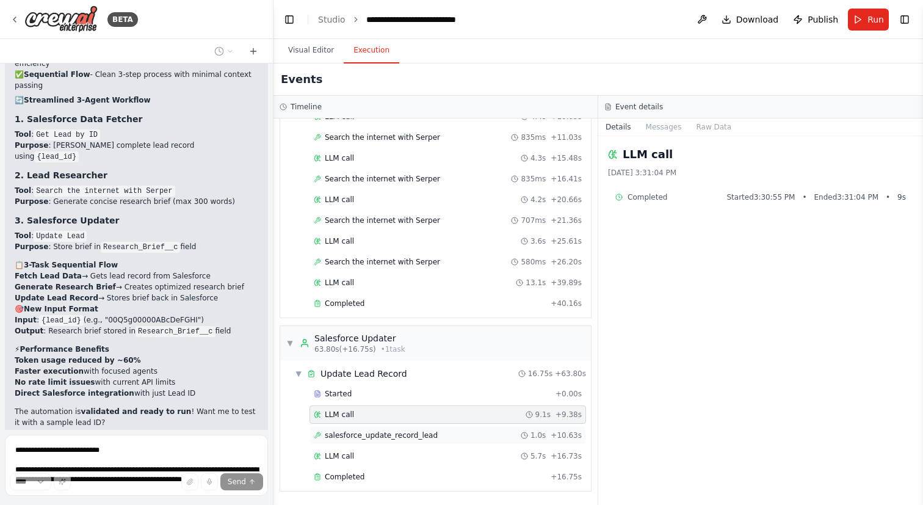
click at [409, 429] on div "salesforce_update_record_lead 1.0s + 10.63s" at bounding box center [447, 435] width 276 height 18
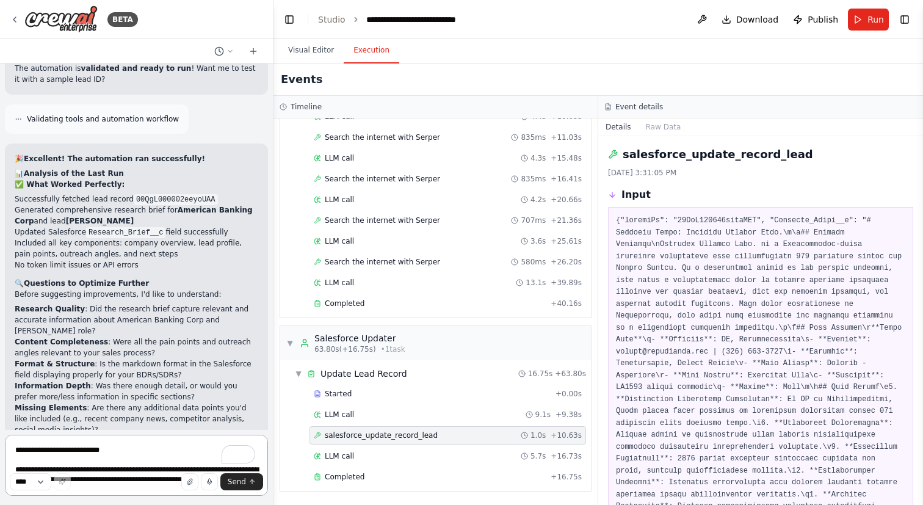
scroll to position [4778, 0]
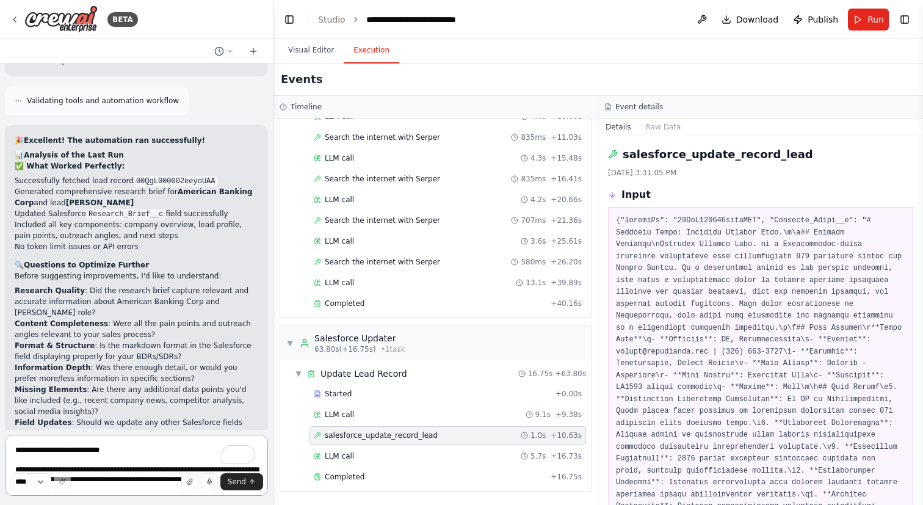
click at [159, 441] on textarea "**********" at bounding box center [136, 465] width 263 height 61
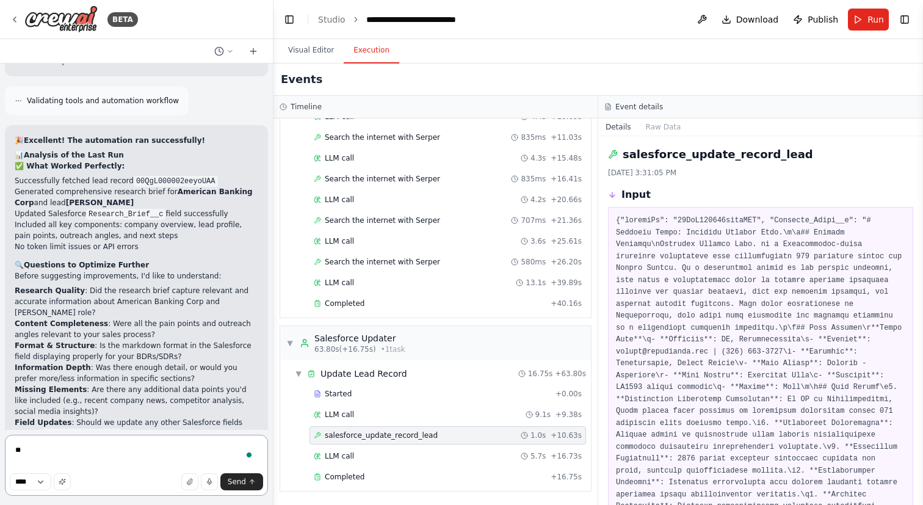
type textarea "*"
type textarea "**********"
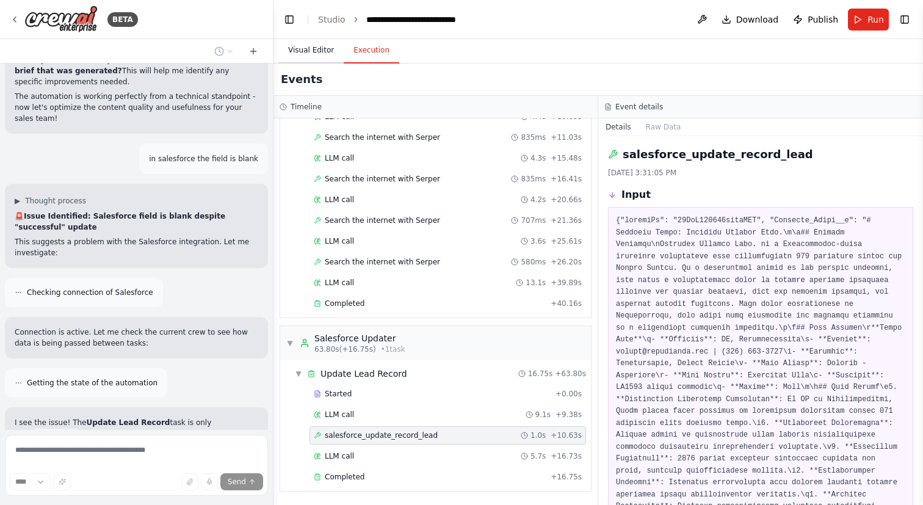
scroll to position [5185, 0]
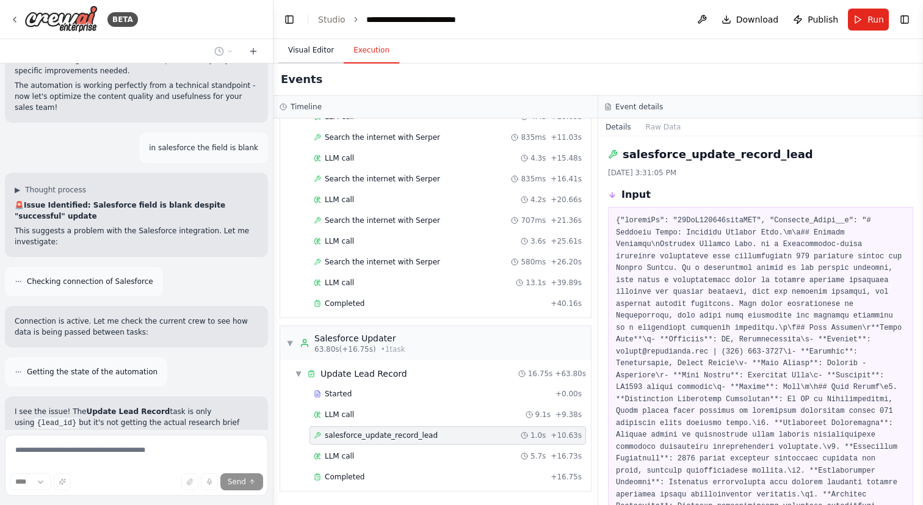
click at [320, 54] on button "Visual Editor" at bounding box center [310, 51] width 65 height 26
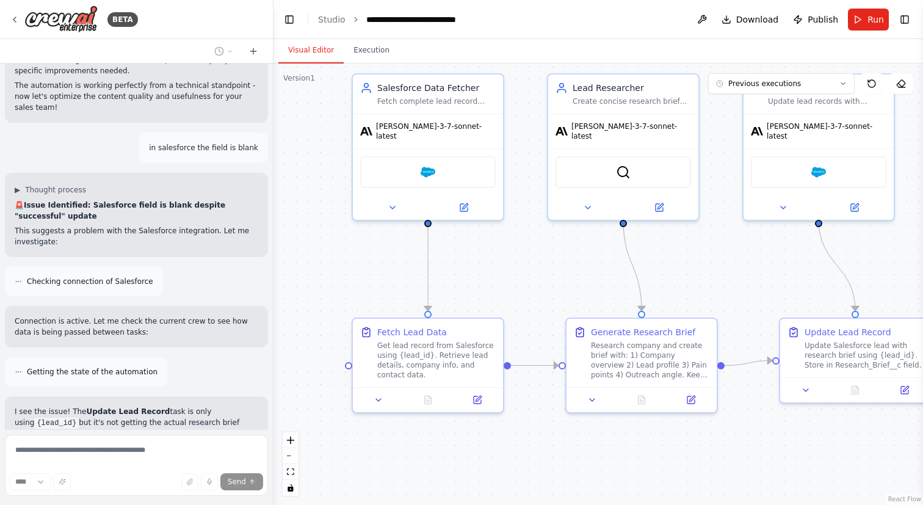
scroll to position [5229, 0]
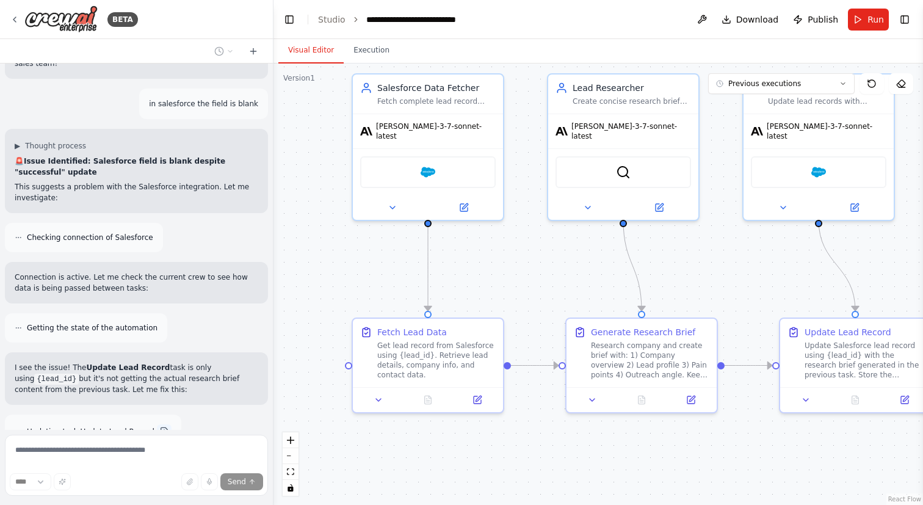
click at [157, 424] on button at bounding box center [164, 431] width 15 height 15
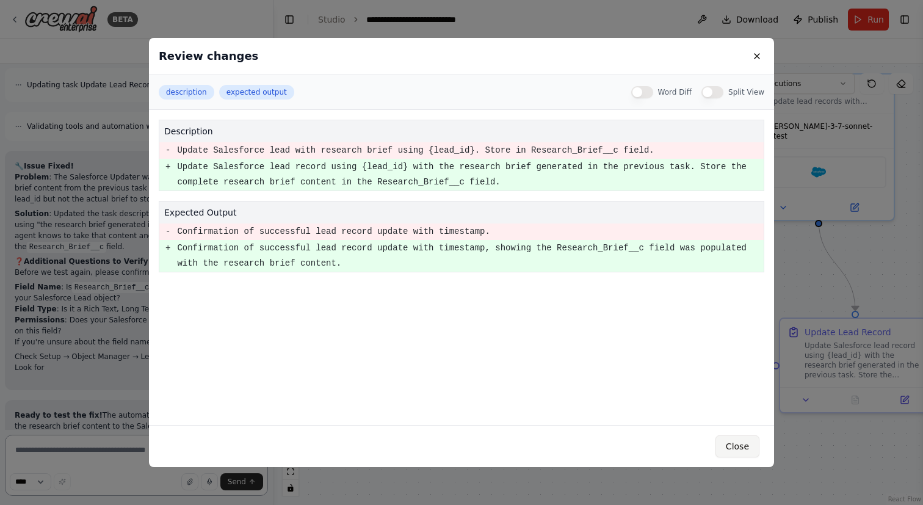
scroll to position [5586, 0]
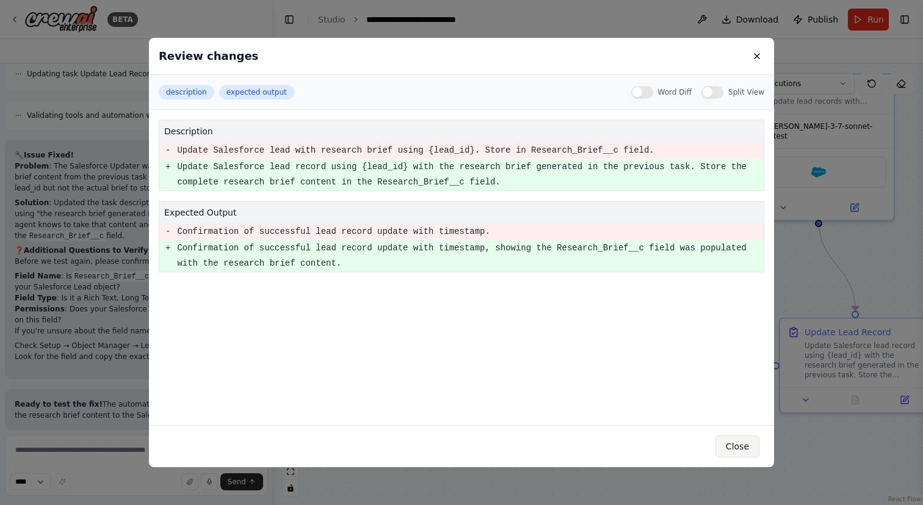
click at [740, 447] on button "Close" at bounding box center [737, 446] width 44 height 22
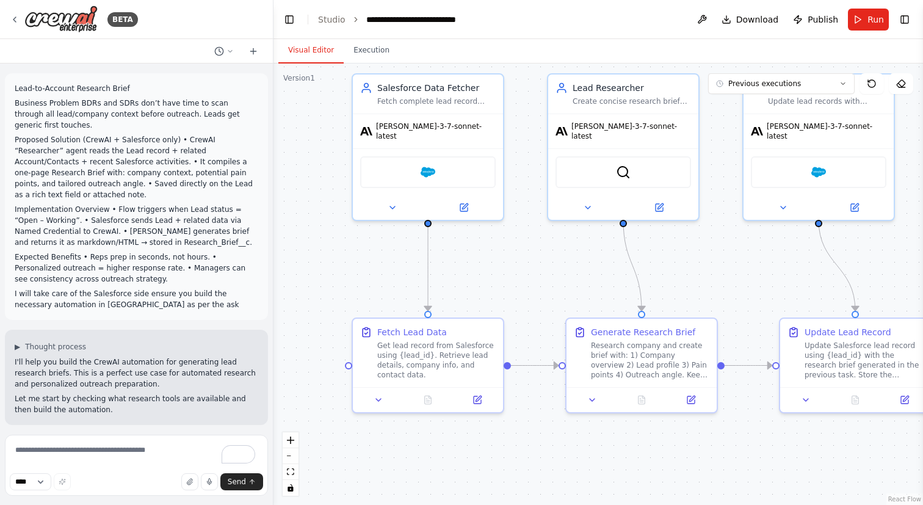
scroll to position [5586, 0]
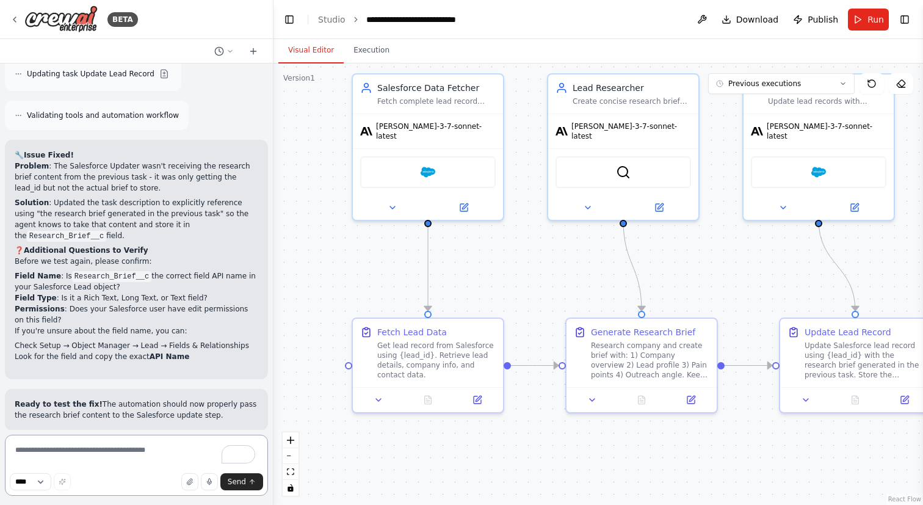
click at [79, 441] on textarea "To enrich screen reader interactions, please activate Accessibility in Grammarl…" at bounding box center [136, 465] width 263 height 61
paste textarea "**********"
type textarea "**********"
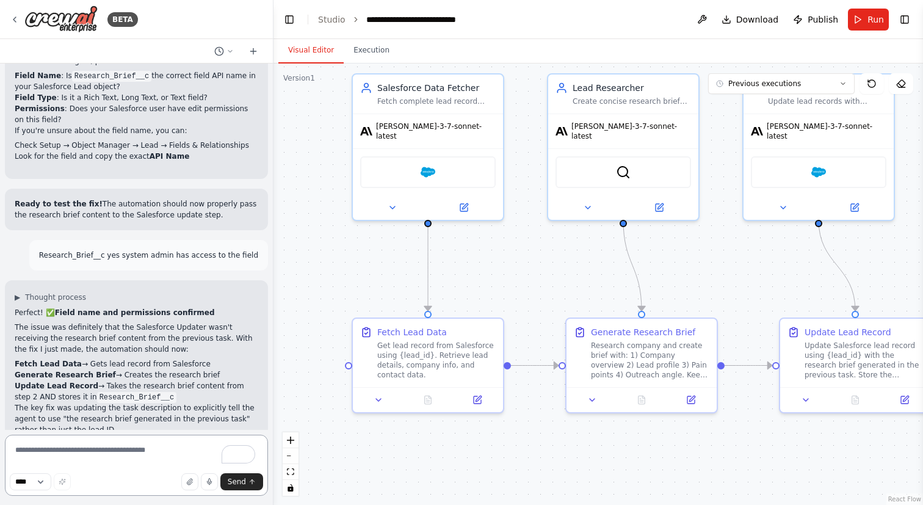
scroll to position [5798, 0]
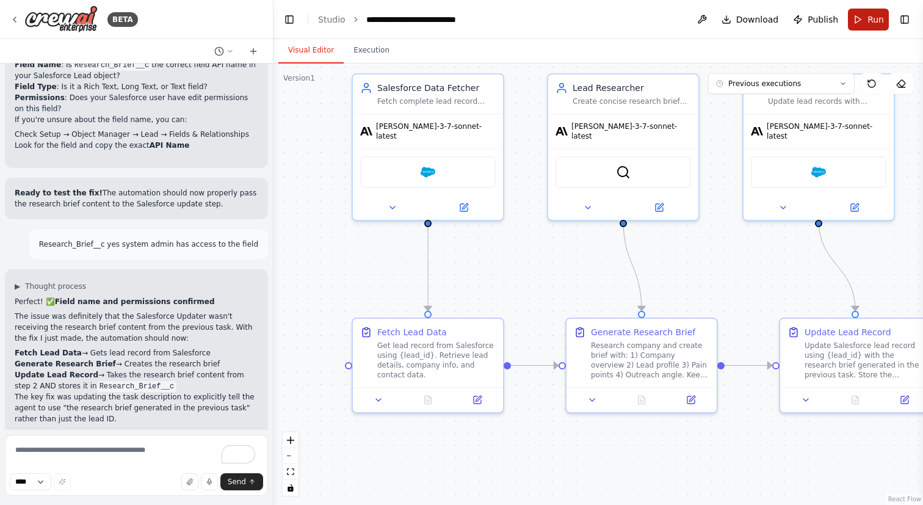
click at [869, 16] on span "Run" at bounding box center [875, 19] width 16 height 12
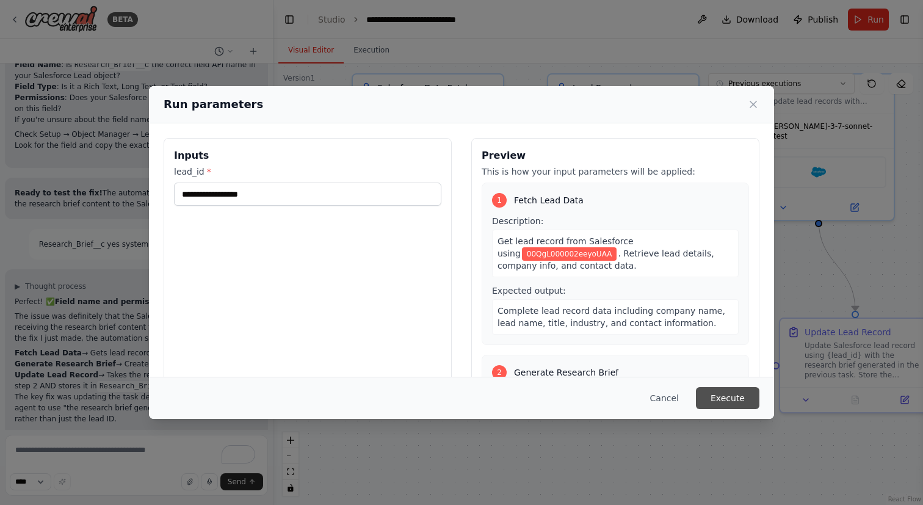
click at [724, 400] on button "Execute" at bounding box center [727, 398] width 63 height 22
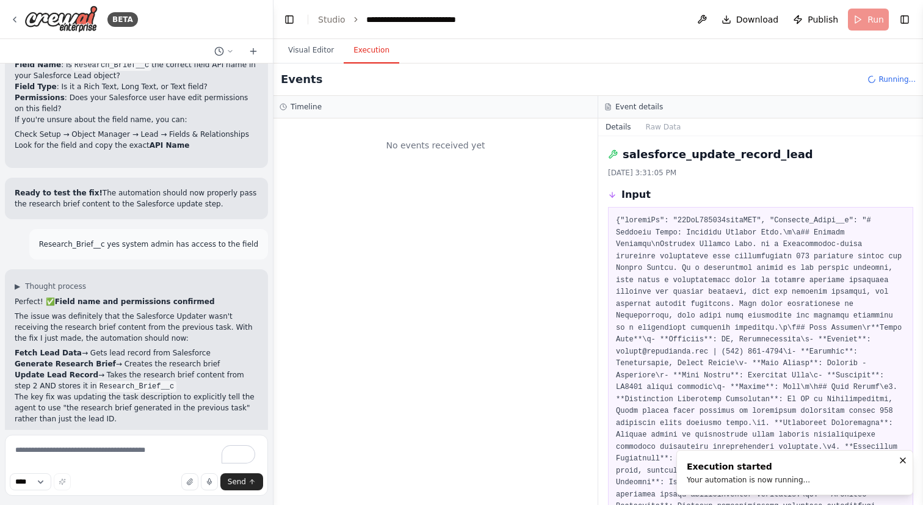
scroll to position [0, 0]
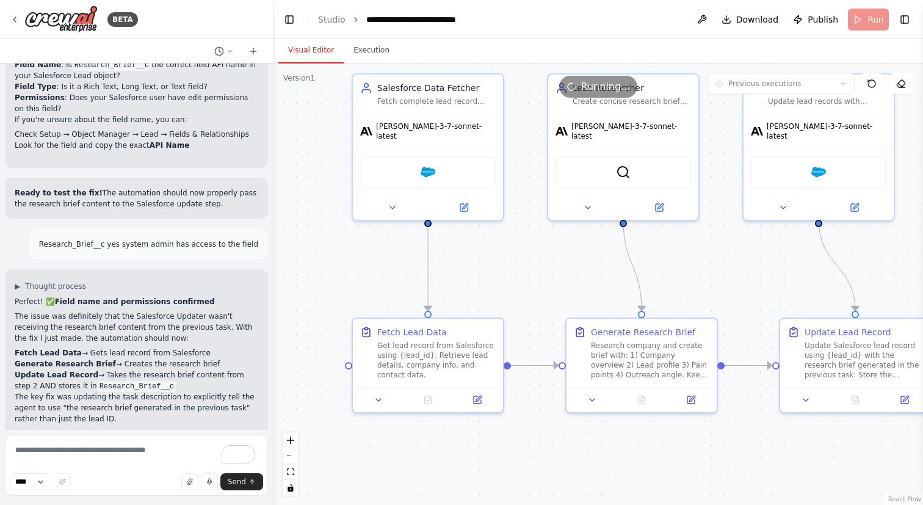
click at [304, 53] on button "Visual Editor" at bounding box center [310, 51] width 65 height 26
click at [368, 48] on button "Execution" at bounding box center [372, 51] width 56 height 26
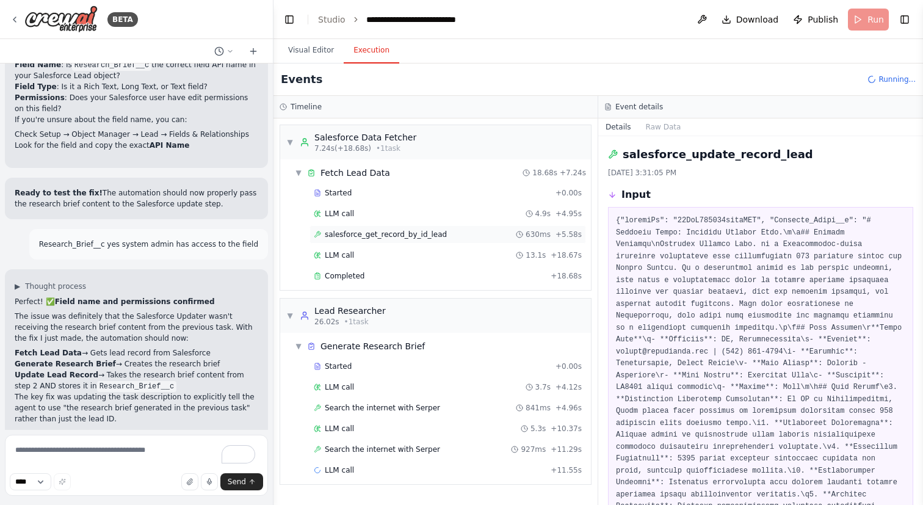
click at [381, 232] on span "salesforce_get_record_by_id_lead" at bounding box center [386, 234] width 122 height 10
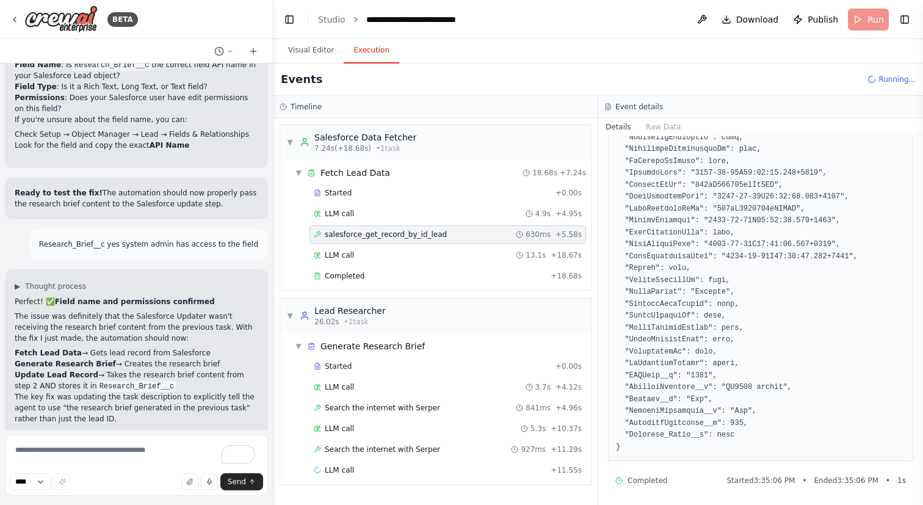
scroll to position [786, 0]
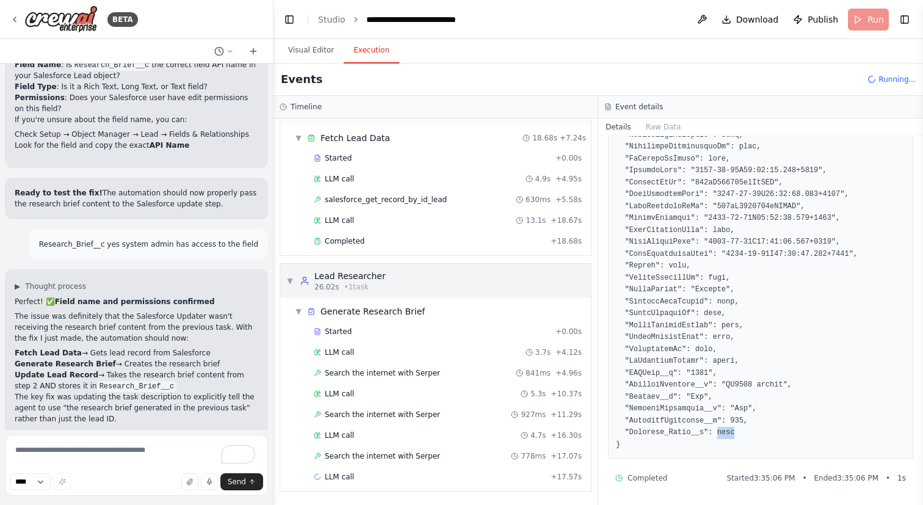
scroll to position [0, 0]
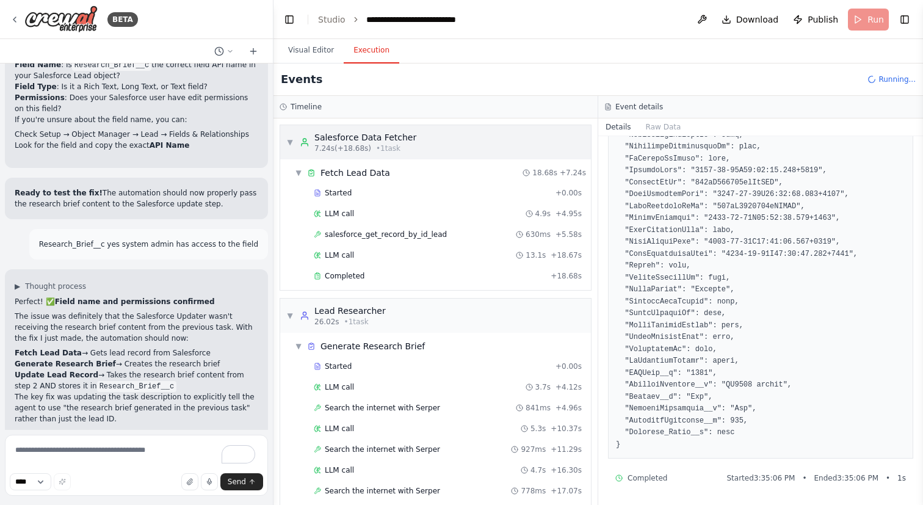
click at [291, 141] on span "▼" at bounding box center [289, 142] width 7 height 10
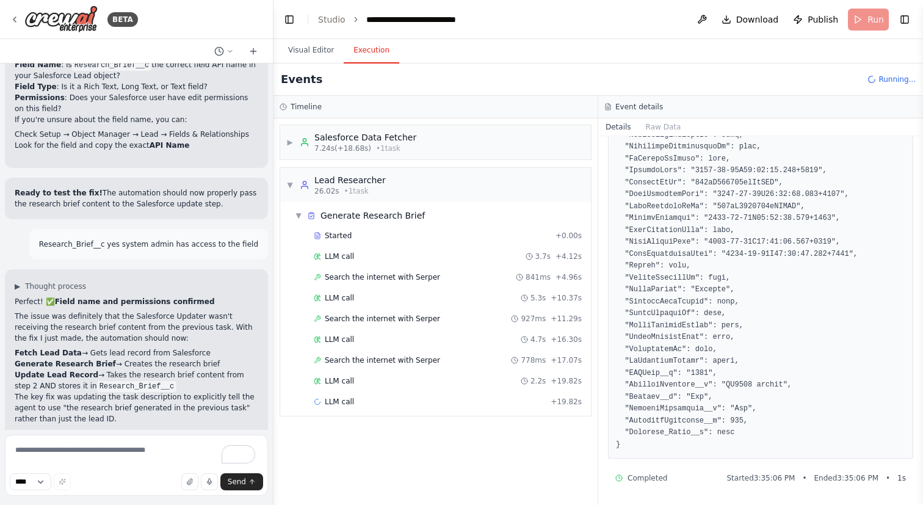
click at [300, 35] on header "**********" at bounding box center [597, 19] width 649 height 39
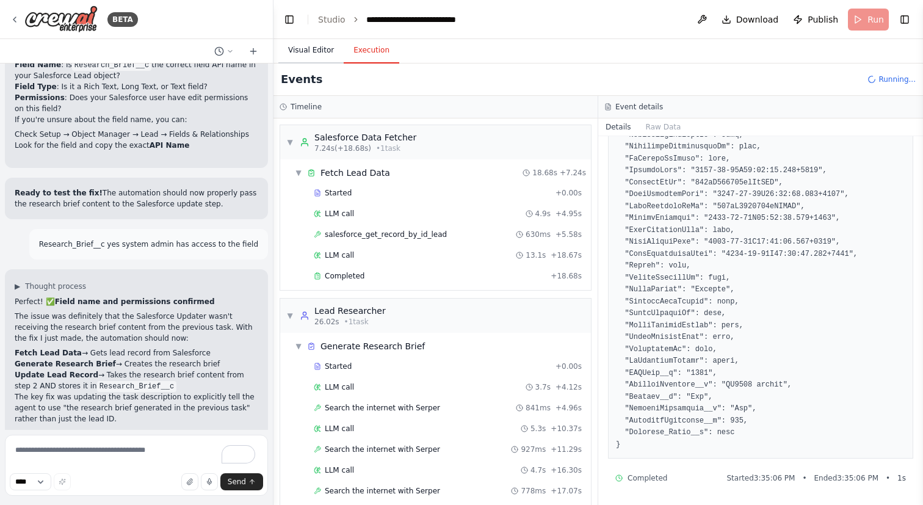
click at [307, 51] on button "Visual Editor" at bounding box center [310, 51] width 65 height 26
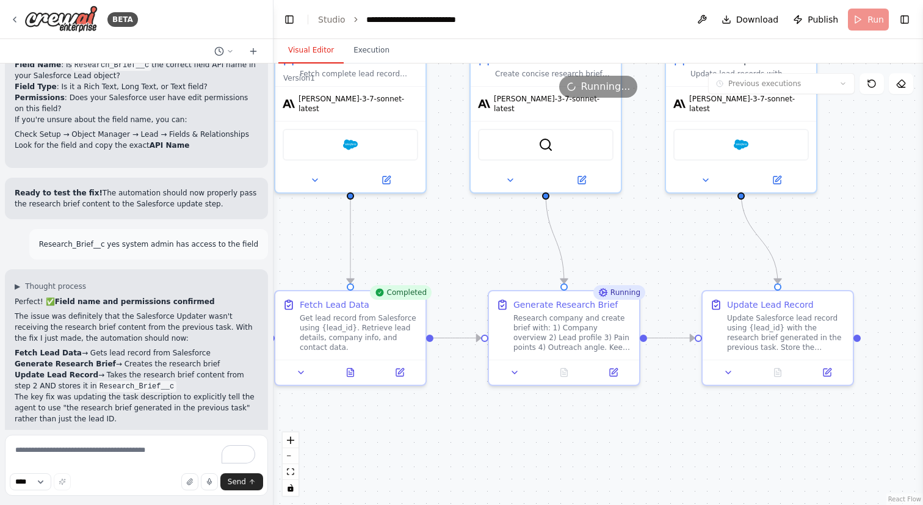
drag, startPoint x: 492, startPoint y: 231, endPoint x: 414, endPoint y: 204, distance: 82.2
click at [414, 204] on div ".deletable-edge-delete-btn { width: 20px; height: 20px; border: 0px solid #ffff…" at bounding box center [597, 283] width 649 height 441
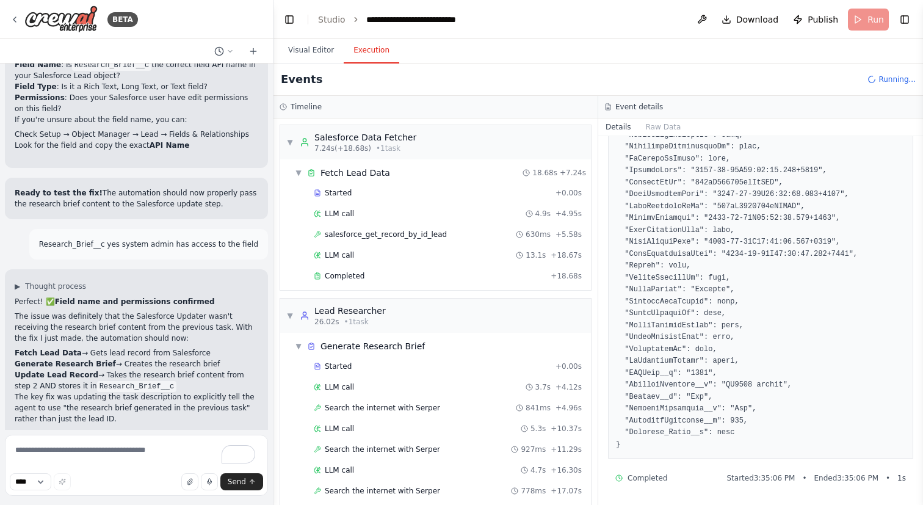
click at [376, 54] on button "Execution" at bounding box center [372, 51] width 56 height 26
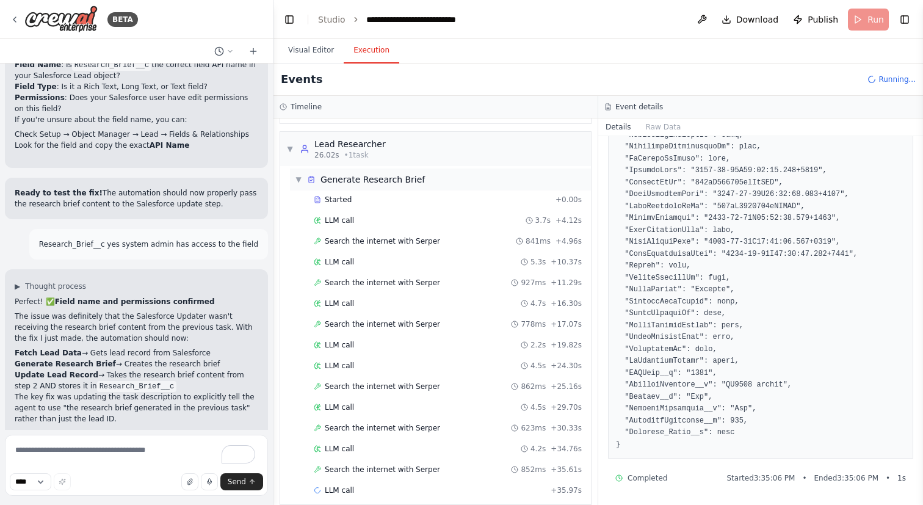
scroll to position [168, 0]
click at [433, 471] on div "Search the internet with Serper 852ms + 35.61s" at bounding box center [448, 468] width 268 height 10
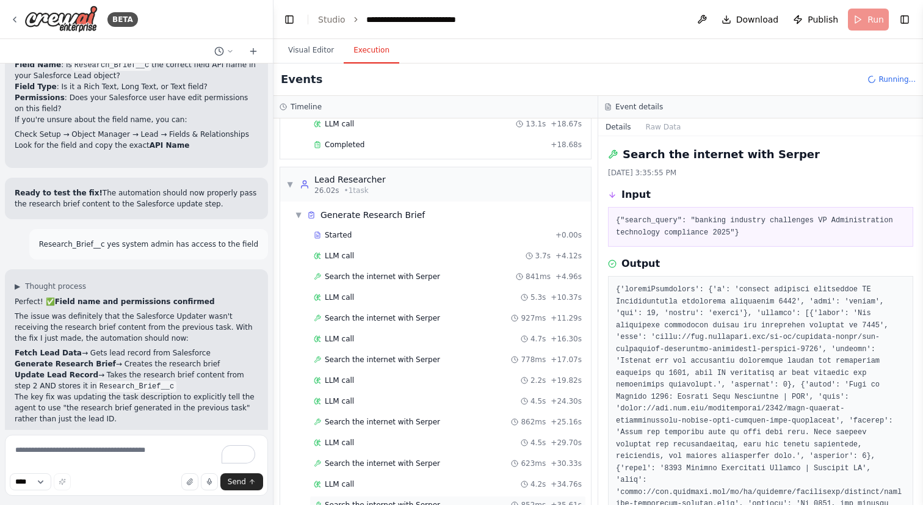
scroll to position [0, 0]
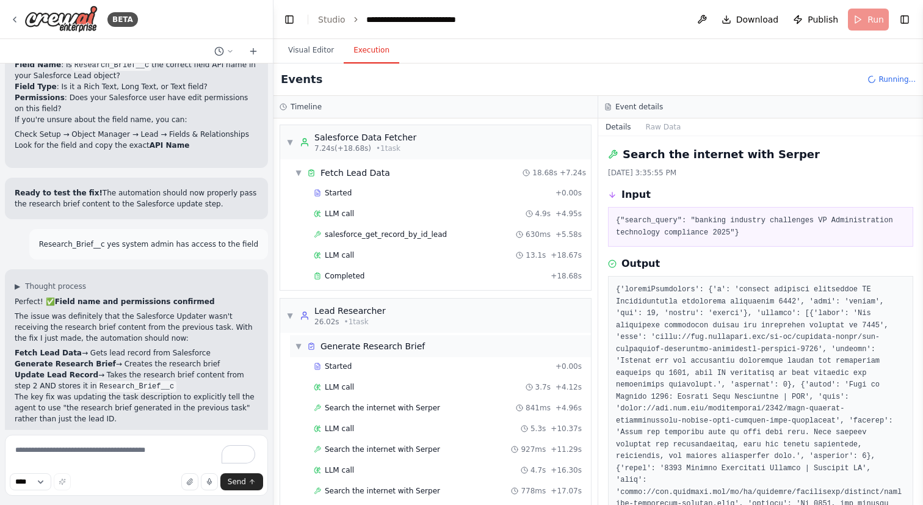
click at [296, 352] on div "▼ Generate Research Brief" at bounding box center [440, 346] width 301 height 22
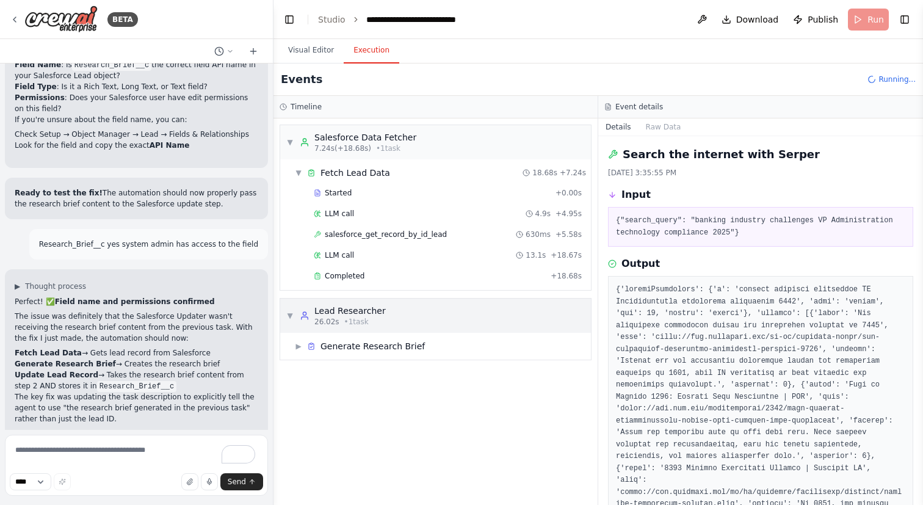
click at [292, 320] on div "▼ Lead Researcher 26.02s • 1 task" at bounding box center [335, 316] width 99 height 22
click at [303, 171] on div "▼ Fetch Lead Data" at bounding box center [342, 173] width 95 height 12
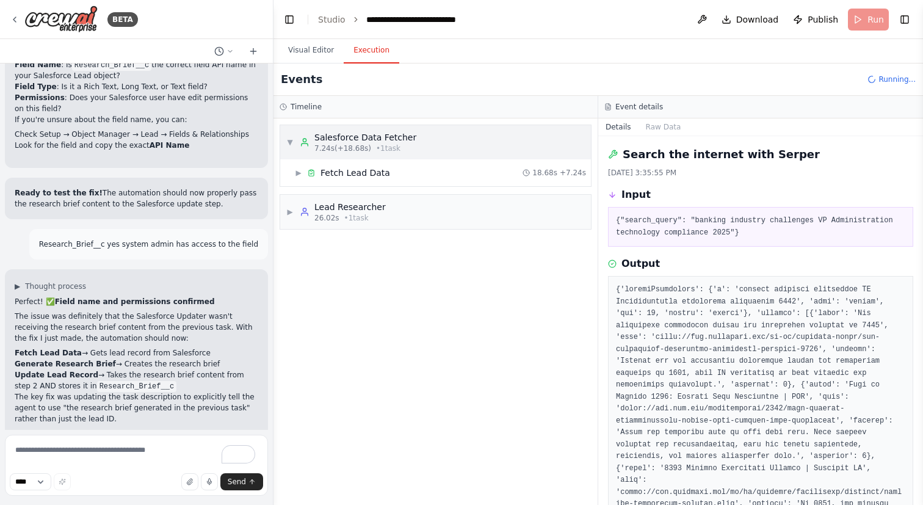
click at [289, 144] on span "▼" at bounding box center [289, 142] width 7 height 10
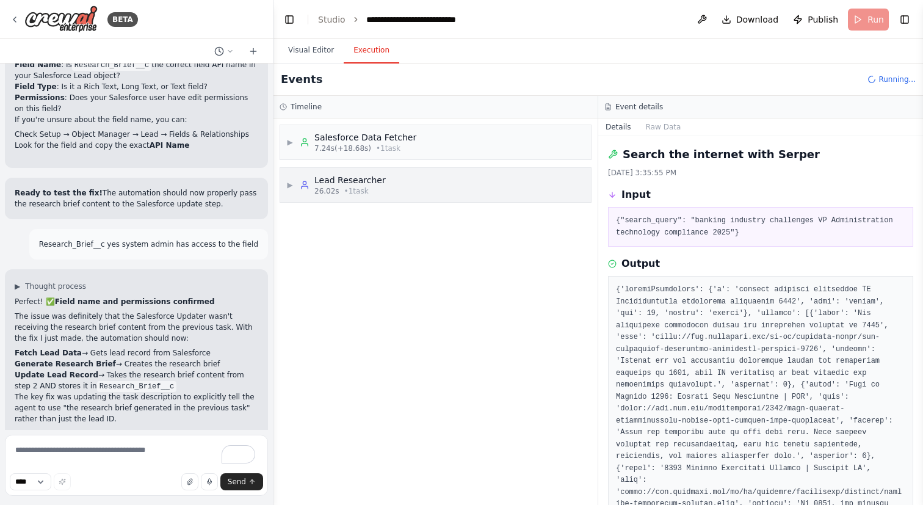
click at [288, 188] on span "▶" at bounding box center [289, 185] width 7 height 10
click at [298, 211] on span "▶" at bounding box center [298, 216] width 7 height 10
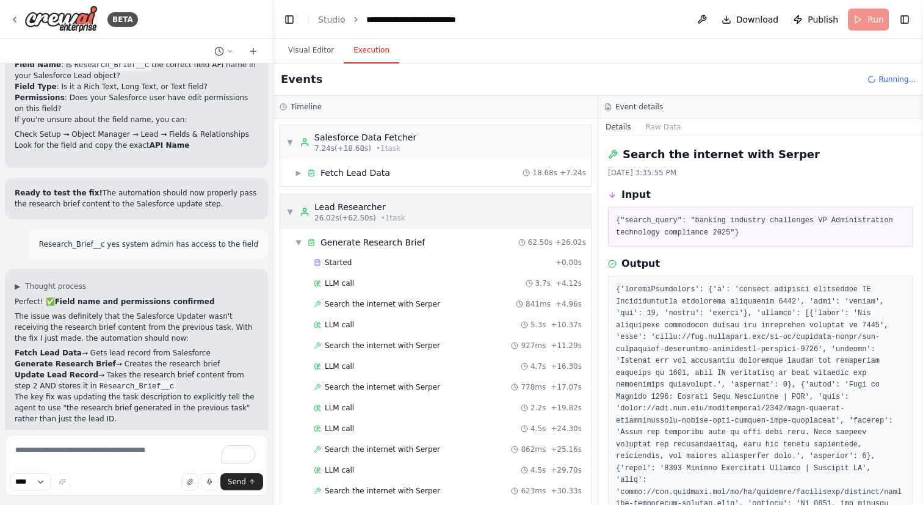
click at [289, 215] on span "▼" at bounding box center [289, 212] width 7 height 10
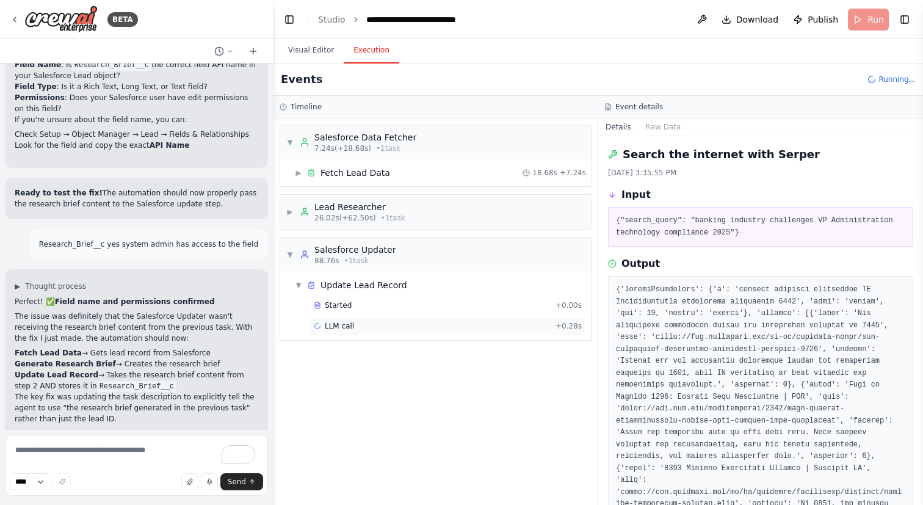
click at [334, 329] on span "LLM call" at bounding box center [339, 326] width 29 height 10
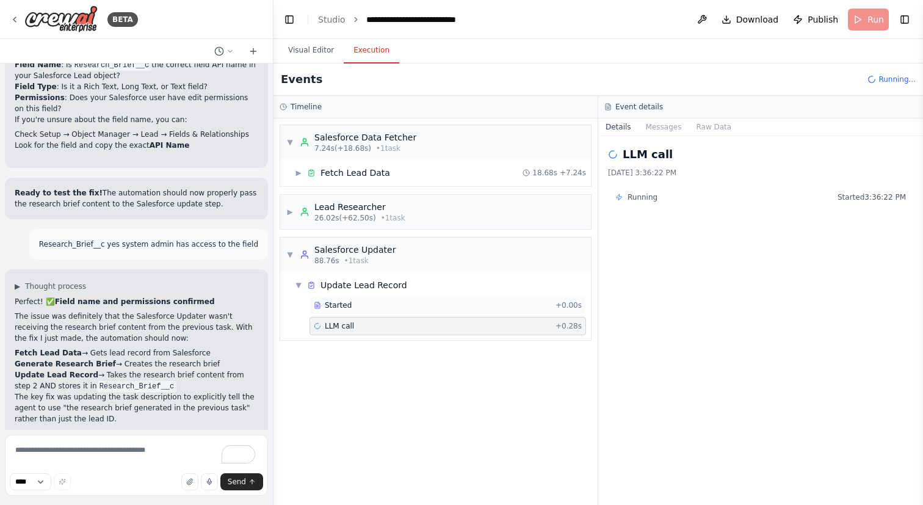
click at [348, 305] on span "Started" at bounding box center [338, 305] width 27 height 10
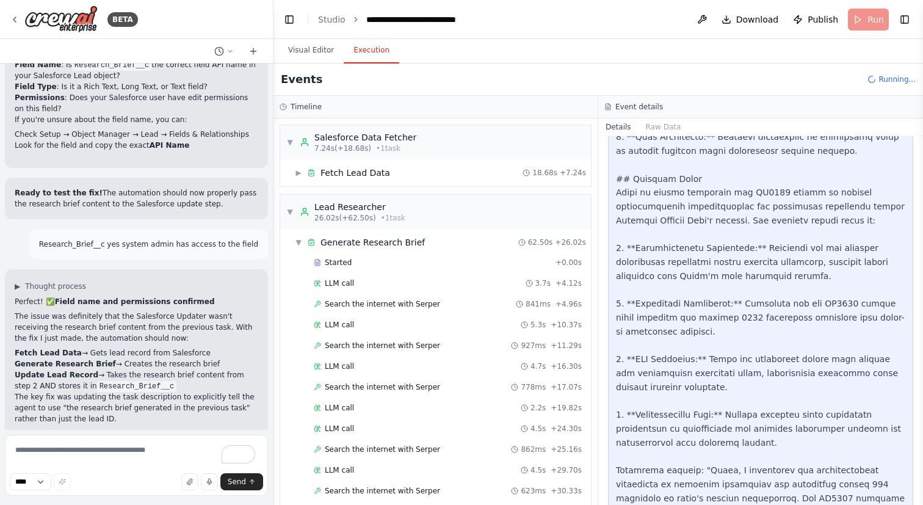
scroll to position [333, 0]
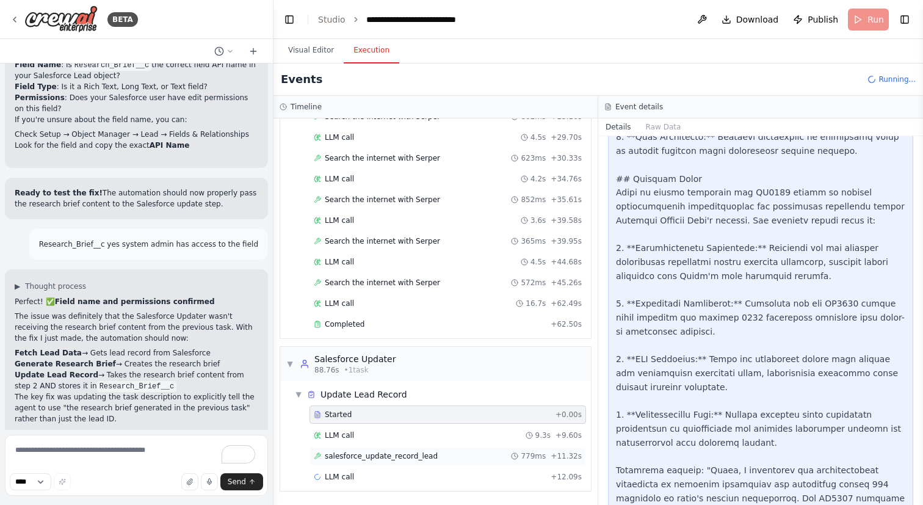
click at [353, 455] on span "salesforce_update_record_lead" at bounding box center [381, 456] width 113 height 10
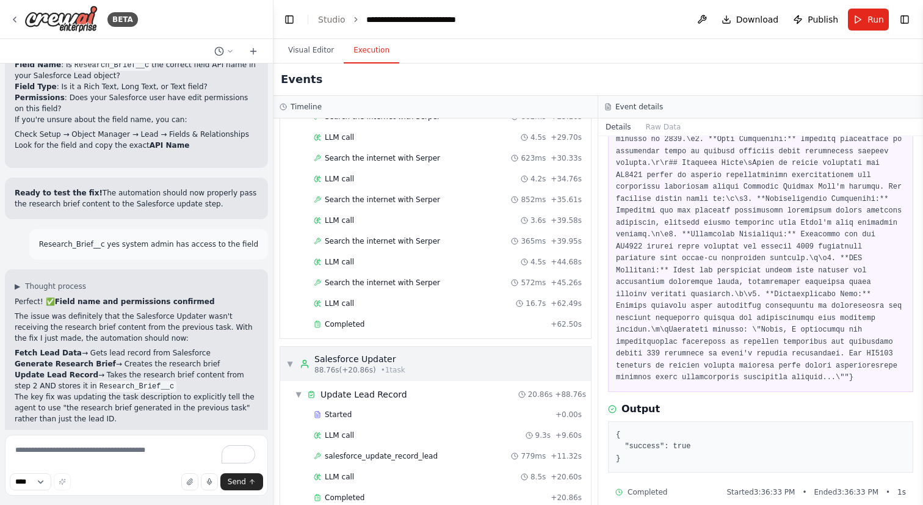
scroll to position [353, 0]
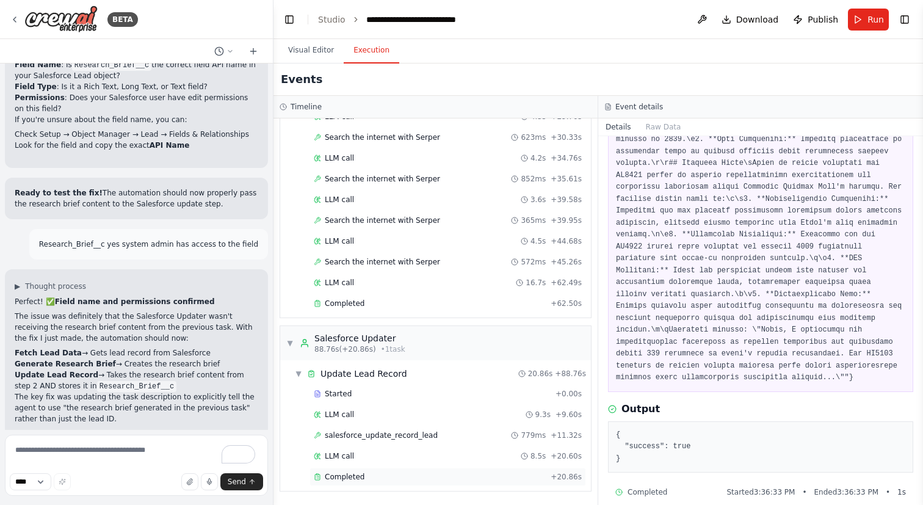
click at [464, 479] on div "Completed" at bounding box center [430, 477] width 232 height 10
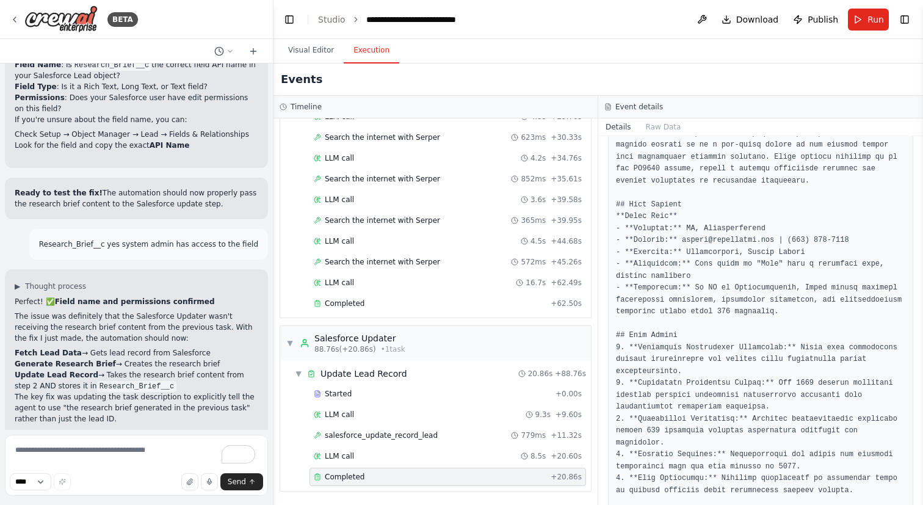
scroll to position [272, 0]
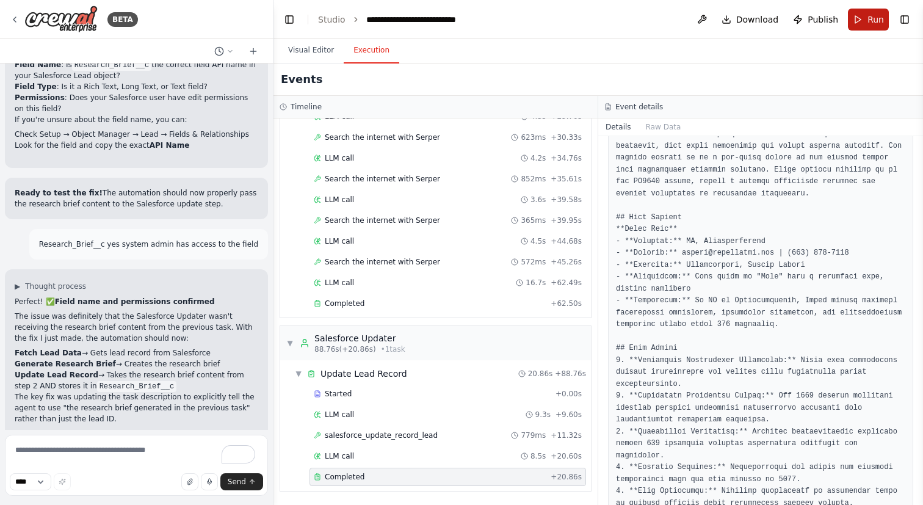
click at [859, 20] on button "Run" at bounding box center [868, 20] width 41 height 22
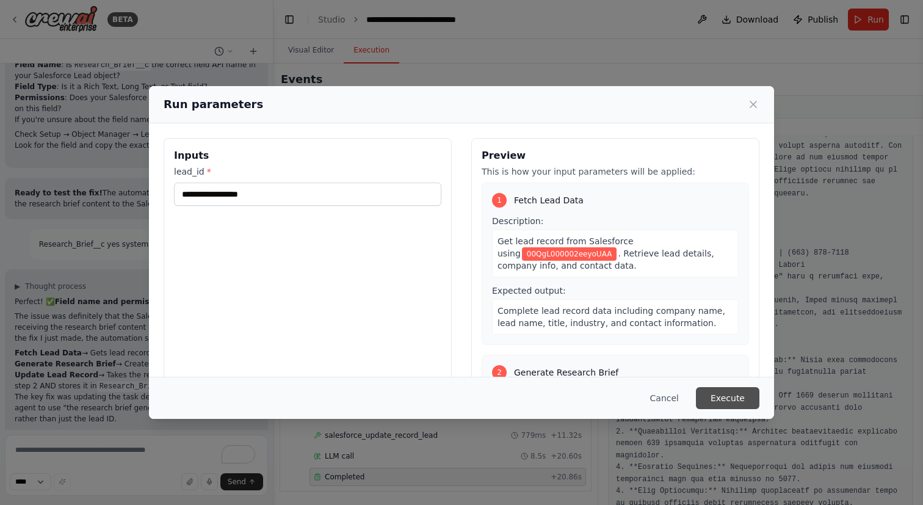
click at [737, 399] on button "Execute" at bounding box center [727, 398] width 63 height 22
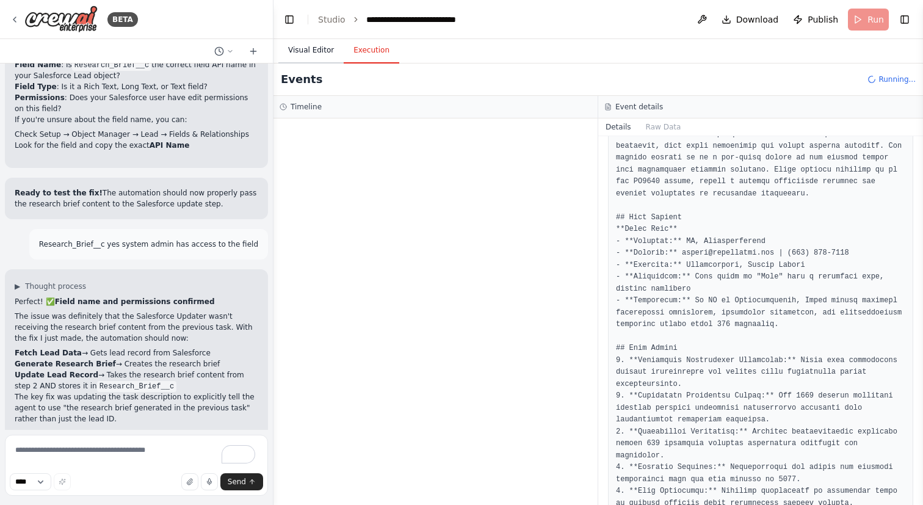
click at [306, 51] on button "Visual Editor" at bounding box center [310, 51] width 65 height 26
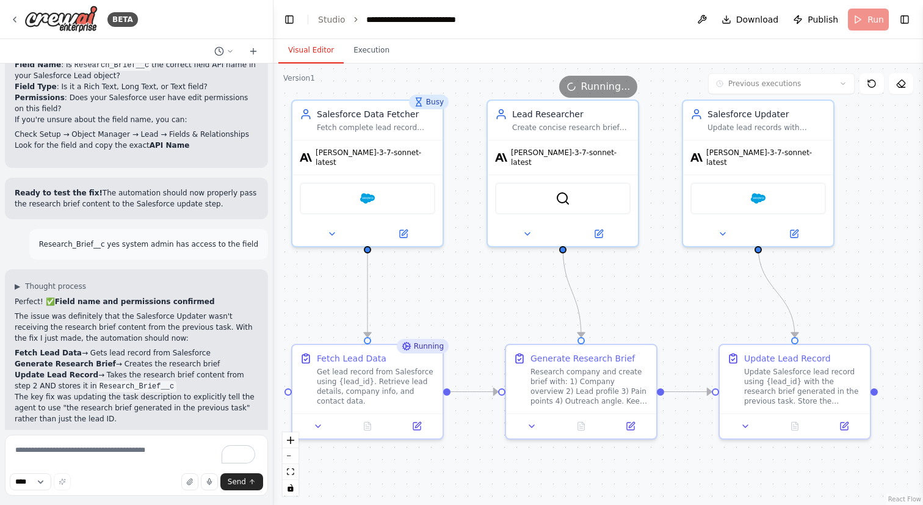
drag, startPoint x: 444, startPoint y: 186, endPoint x: 464, endPoint y: 244, distance: 62.0
click at [464, 244] on div ".deletable-edge-delete-btn { width: 20px; height: 20px; border: 0px solid #ffff…" at bounding box center [597, 283] width 649 height 441
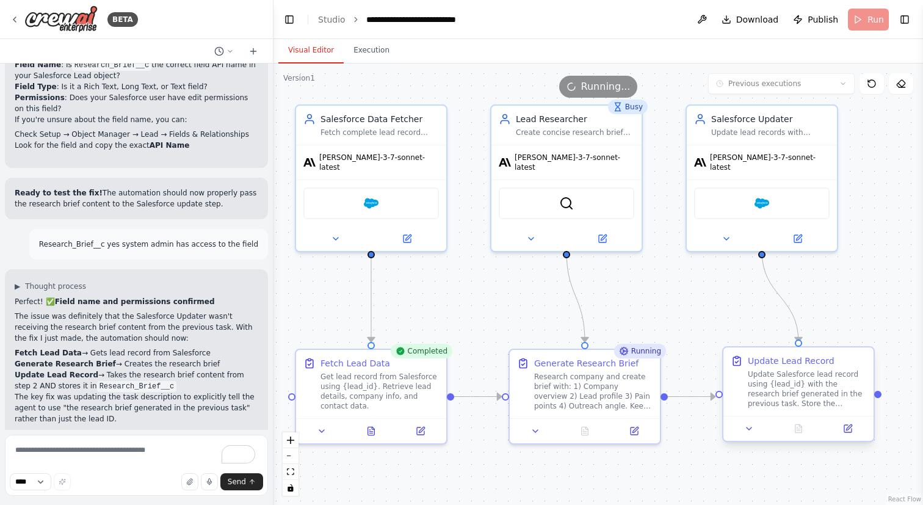
click at [796, 399] on div "Update Salesforce lead record using {lead_id} with the research brief generated…" at bounding box center [807, 388] width 118 height 39
click at [843, 433] on icon at bounding box center [848, 429] width 10 height 10
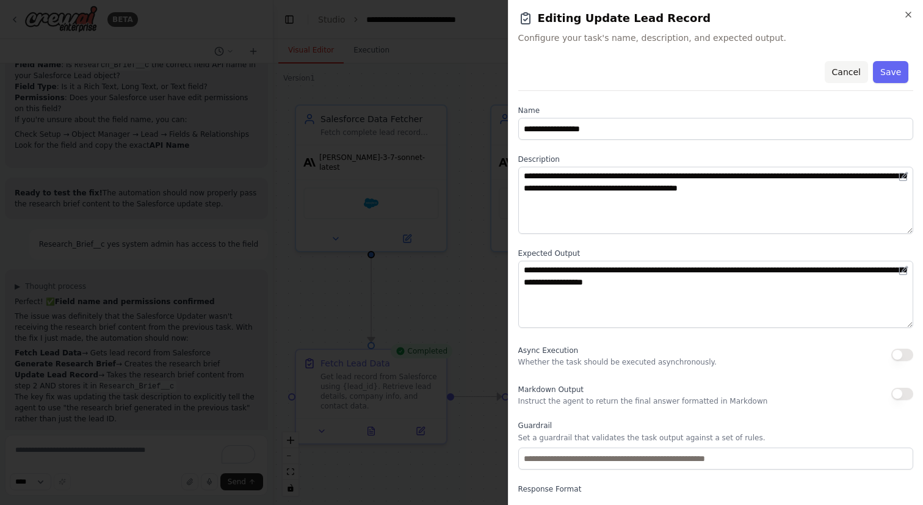
click at [848, 80] on button "Cancel" at bounding box center [845, 72] width 43 height 22
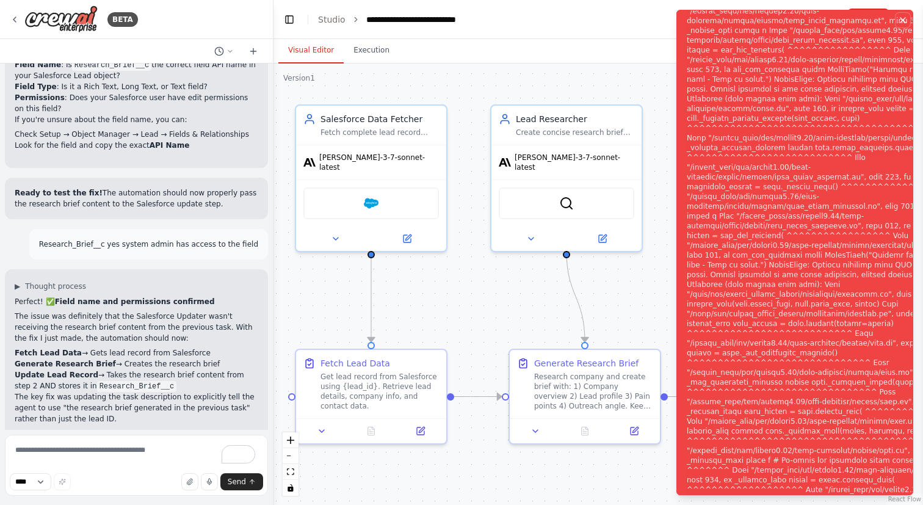
click at [900, 23] on icon "Notifications (F8)" at bounding box center [903, 20] width 10 height 10
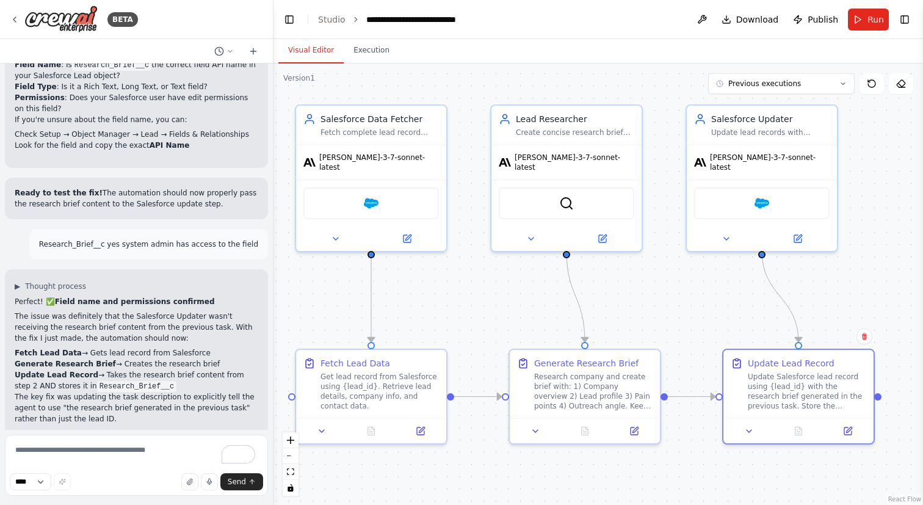
click at [890, 20] on header "**********" at bounding box center [597, 19] width 649 height 39
click at [901, 20] on button "Toggle Right Sidebar" at bounding box center [904, 19] width 17 height 17
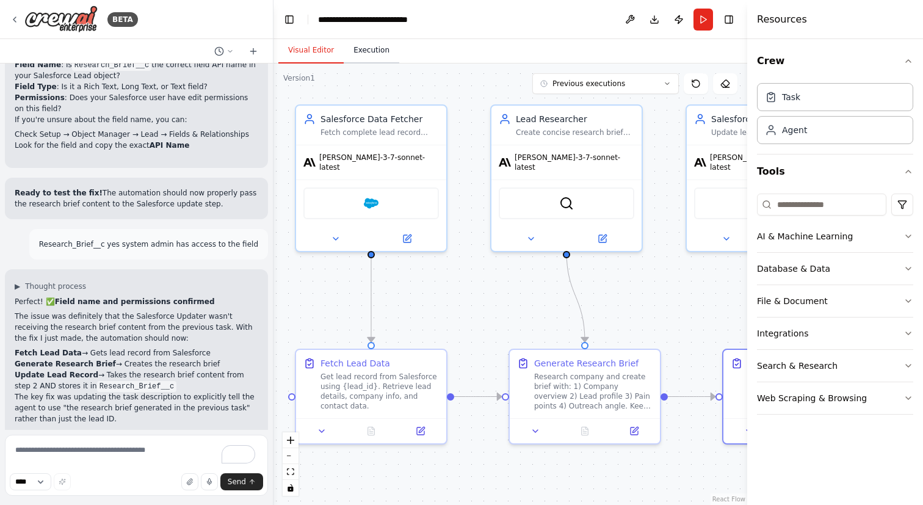
click at [377, 61] on button "Execution" at bounding box center [372, 51] width 56 height 26
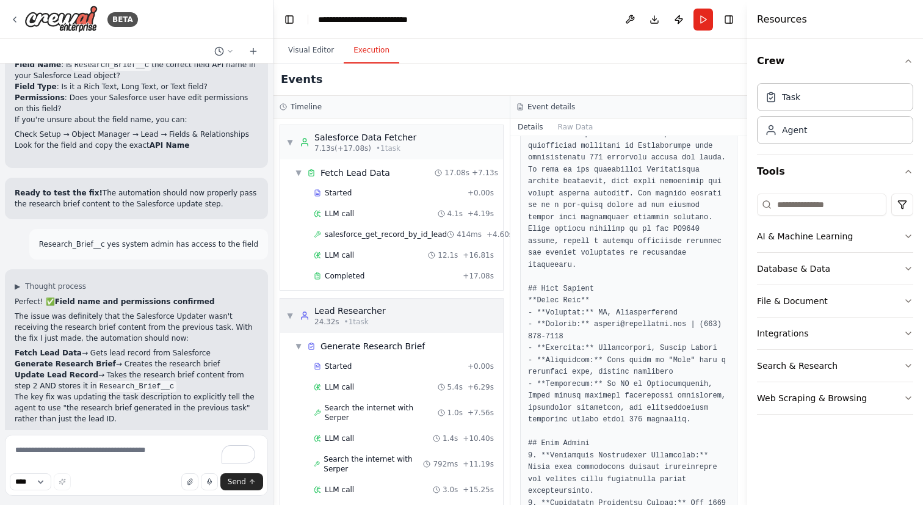
click at [286, 313] on div "▼ Lead Researcher 24.32s • 1 task" at bounding box center [391, 315] width 223 height 34
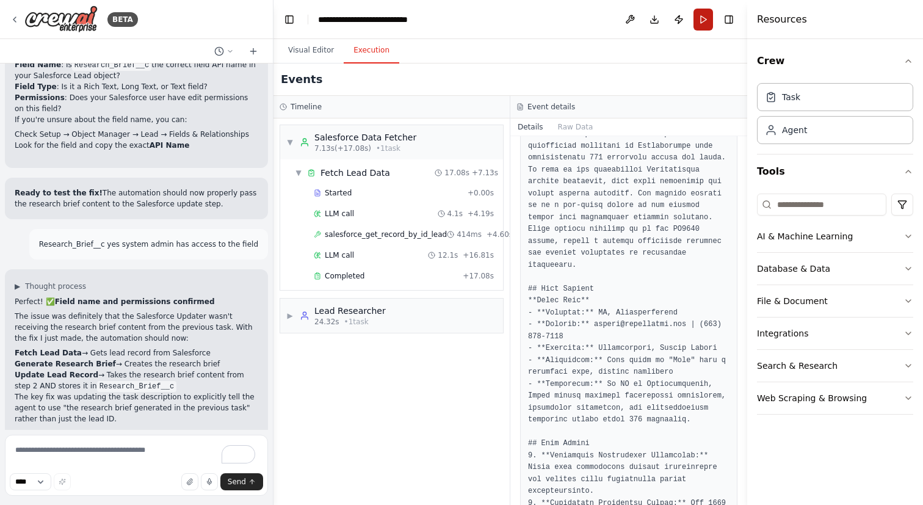
click at [701, 10] on button "Run" at bounding box center [703, 20] width 20 height 22
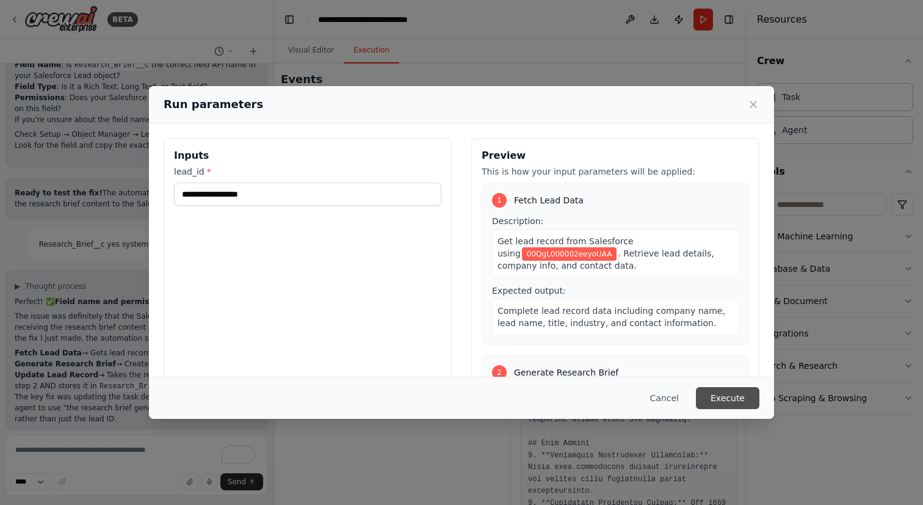
click at [722, 400] on button "Execute" at bounding box center [727, 398] width 63 height 22
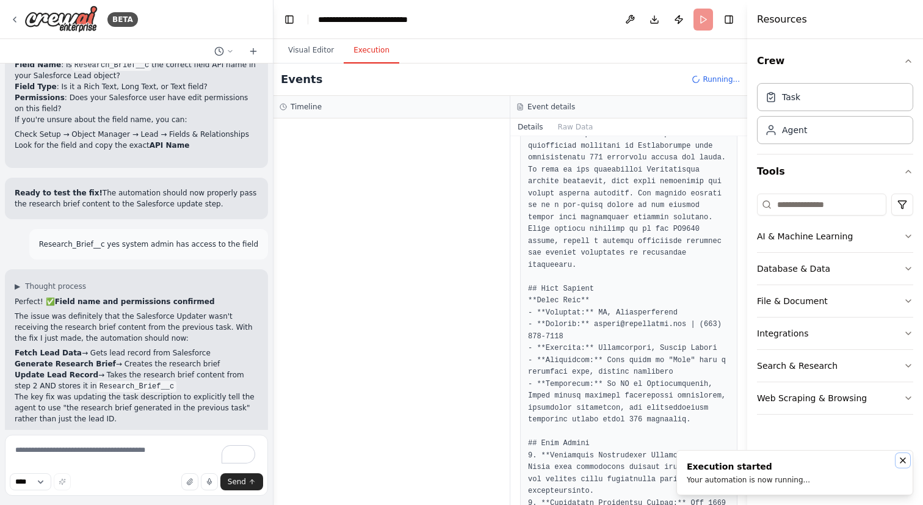
click at [907, 465] on button "Notifications (F8)" at bounding box center [902, 460] width 15 height 15
click at [728, 23] on button "Toggle Right Sidebar" at bounding box center [728, 19] width 17 height 17
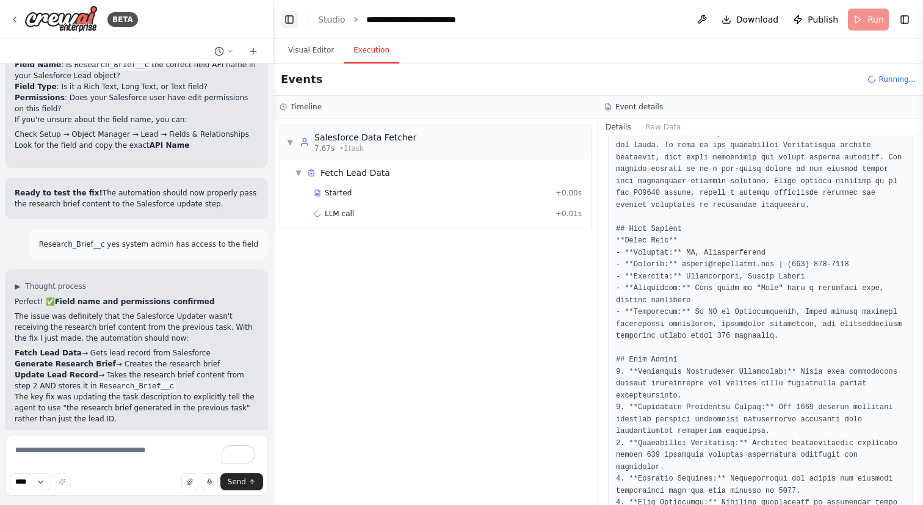
click at [282, 15] on button "Toggle Left Sidebar" at bounding box center [289, 19] width 17 height 17
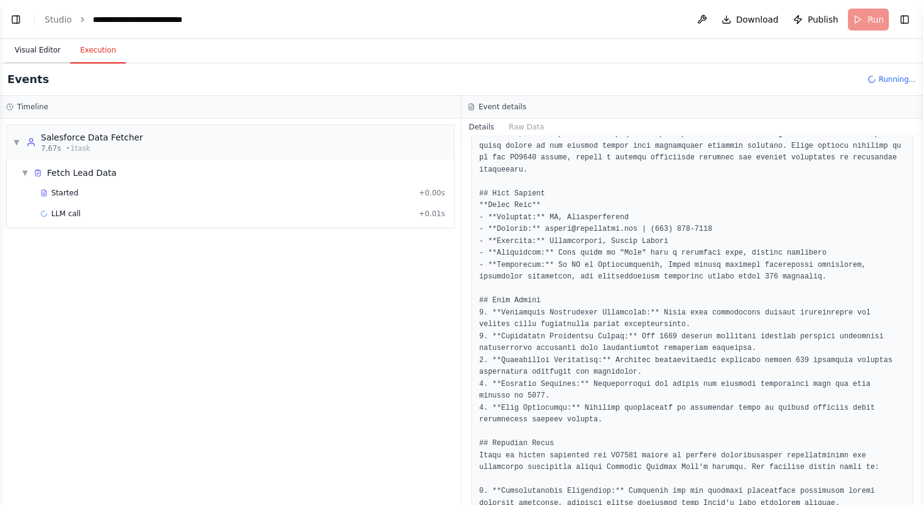
click at [35, 54] on button "Visual Editor" at bounding box center [37, 51] width 65 height 26
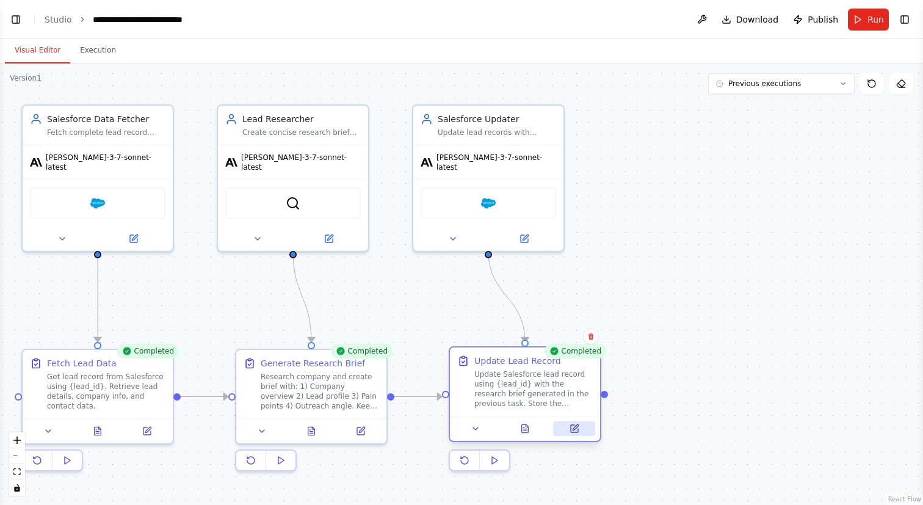
click at [567, 425] on button at bounding box center [574, 428] width 42 height 15
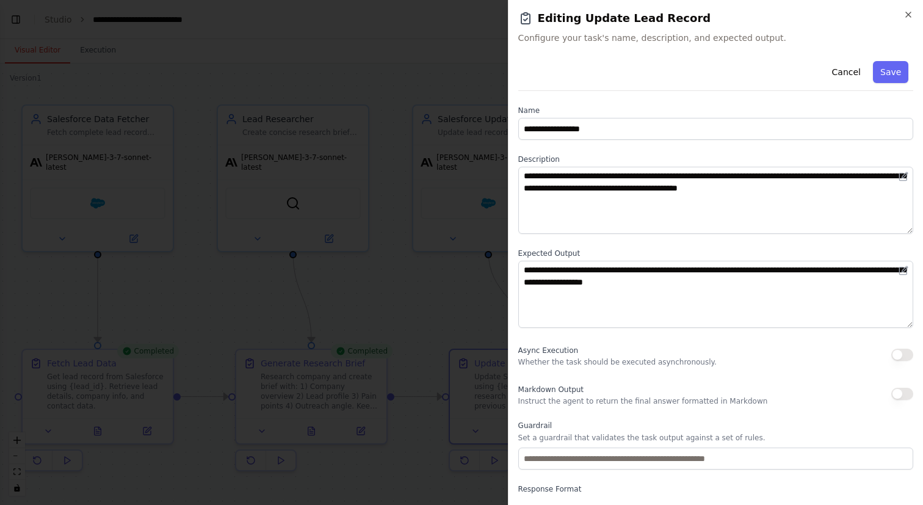
scroll to position [46, 0]
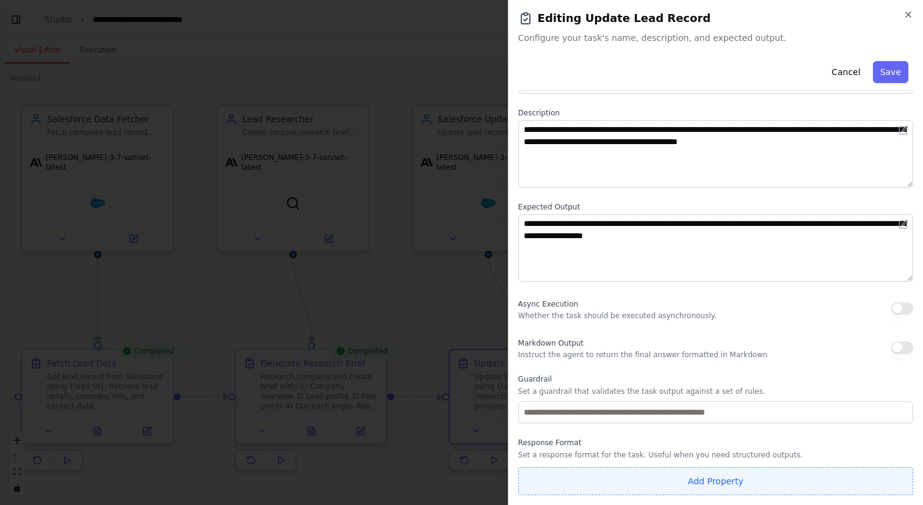
click at [735, 488] on button "Add Property" at bounding box center [715, 481] width 395 height 28
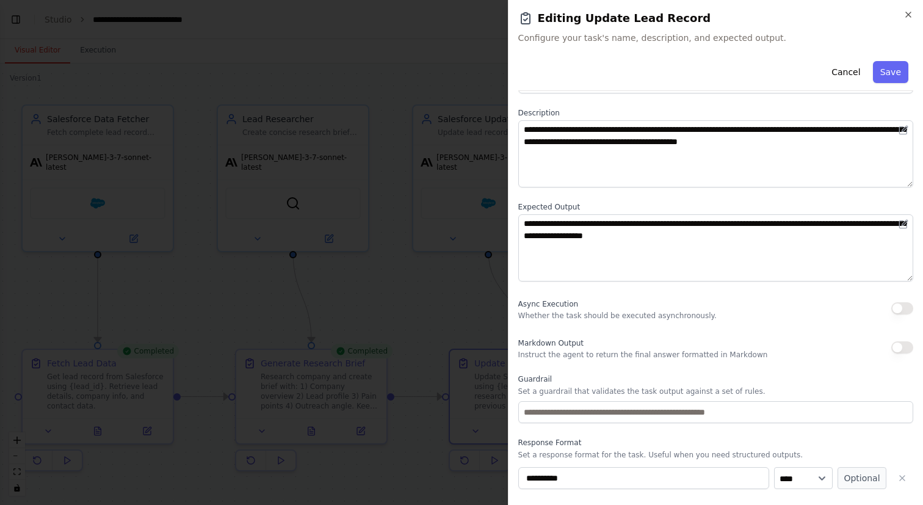
scroll to position [78, 0]
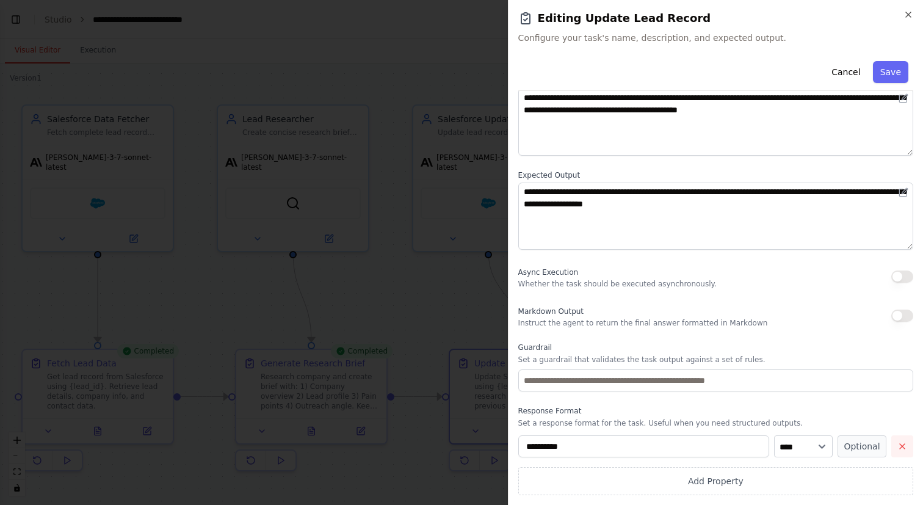
click at [898, 446] on icon "button" at bounding box center [902, 446] width 10 height 10
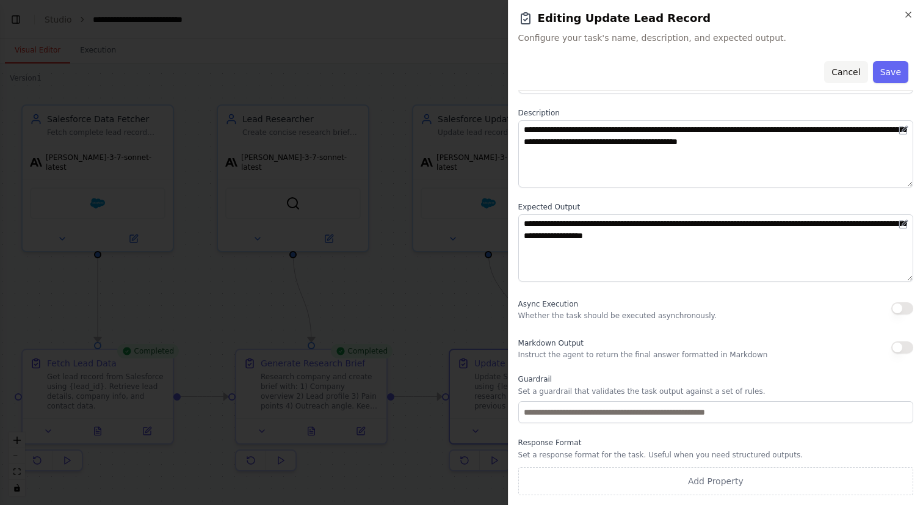
click at [848, 82] on button "Cancel" at bounding box center [845, 72] width 43 height 22
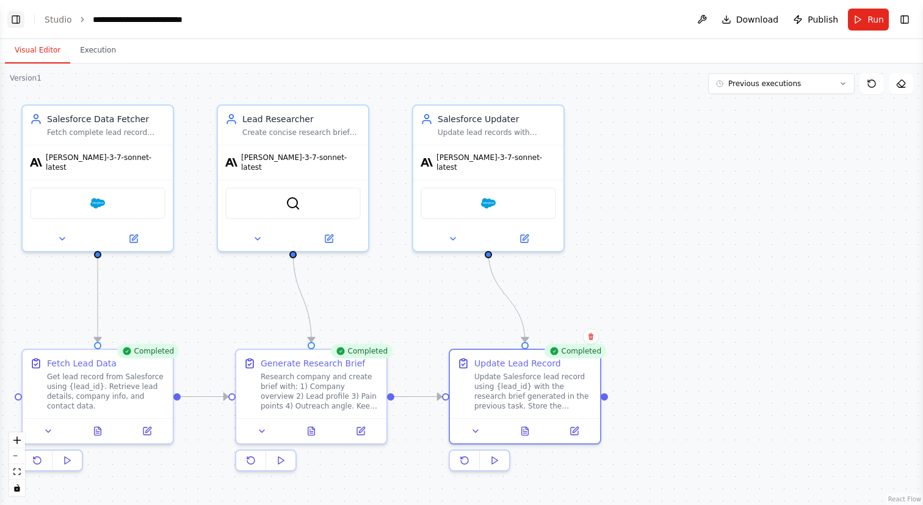
click at [16, 23] on button "Toggle Left Sidebar" at bounding box center [15, 19] width 17 height 17
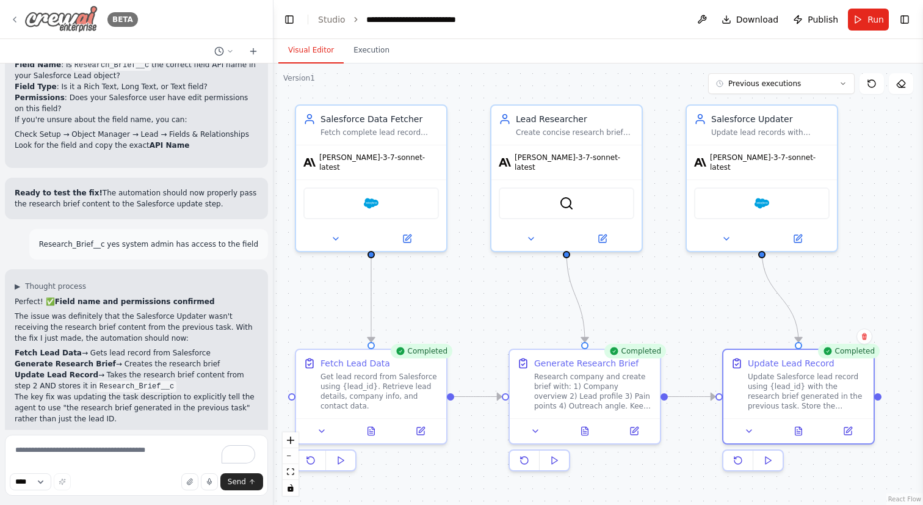
click at [20, 23] on div "BETA" at bounding box center [74, 18] width 128 height 27
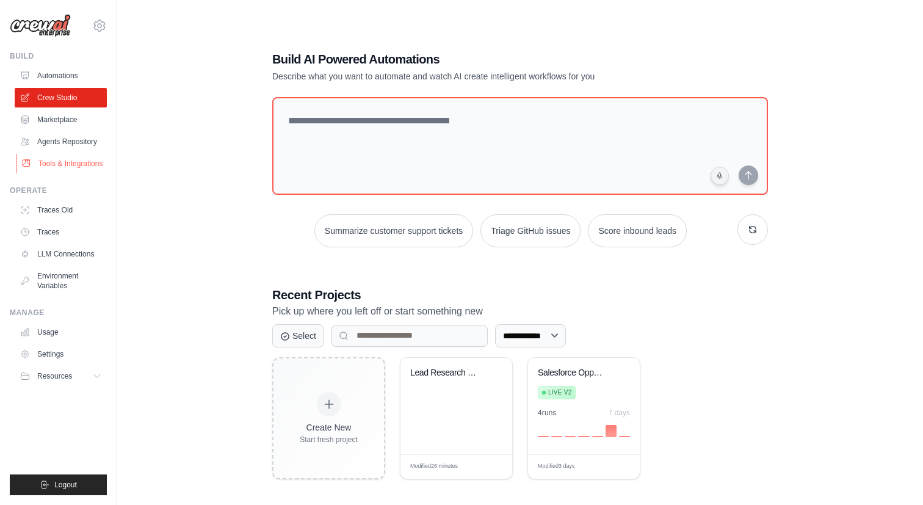
click at [70, 165] on link "Tools & Integrations" at bounding box center [62, 164] width 92 height 20
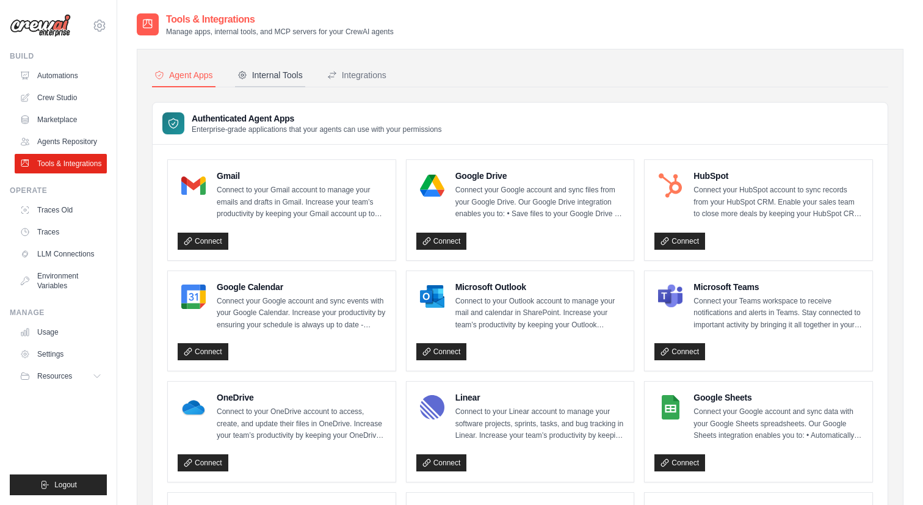
click at [285, 80] on div "Internal Tools" at bounding box center [269, 75] width 65 height 12
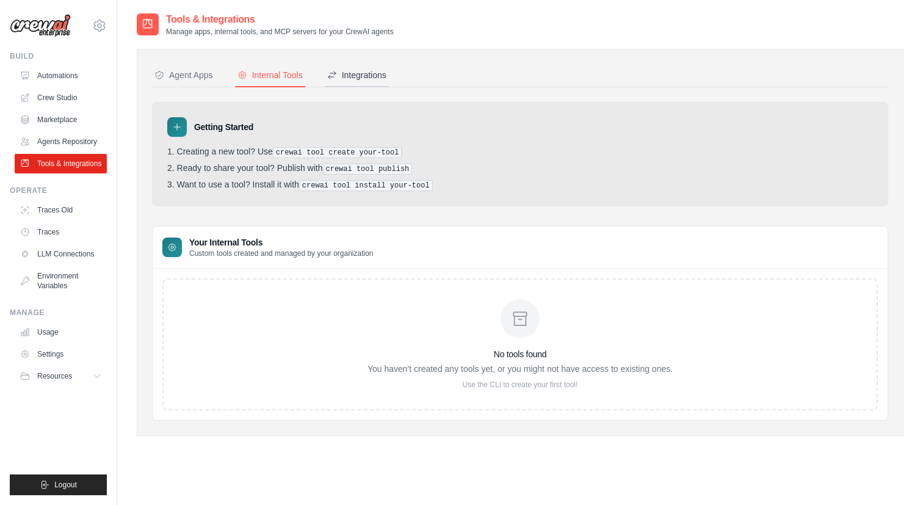
click at [381, 71] on div "Integrations" at bounding box center [356, 75] width 59 height 12
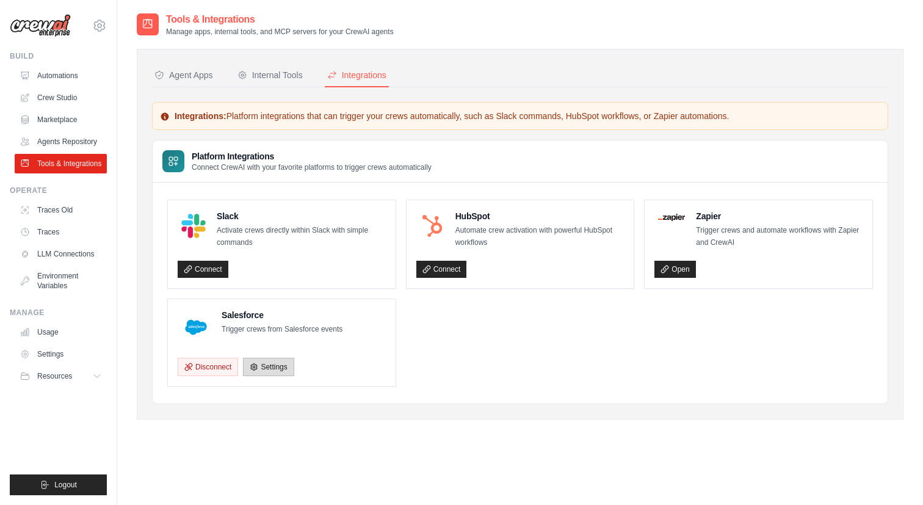
click at [267, 367] on link "Settings" at bounding box center [268, 367] width 51 height 18
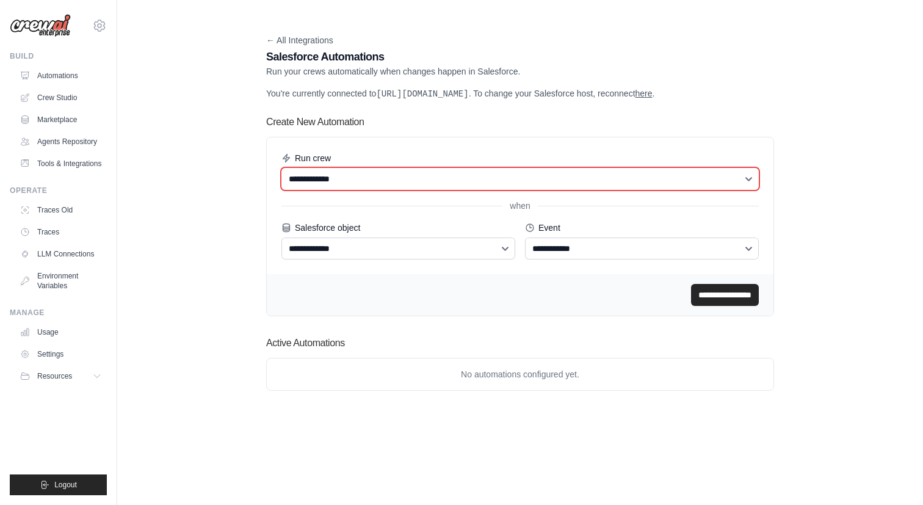
click at [369, 190] on select "**********" at bounding box center [519, 179] width 477 height 22
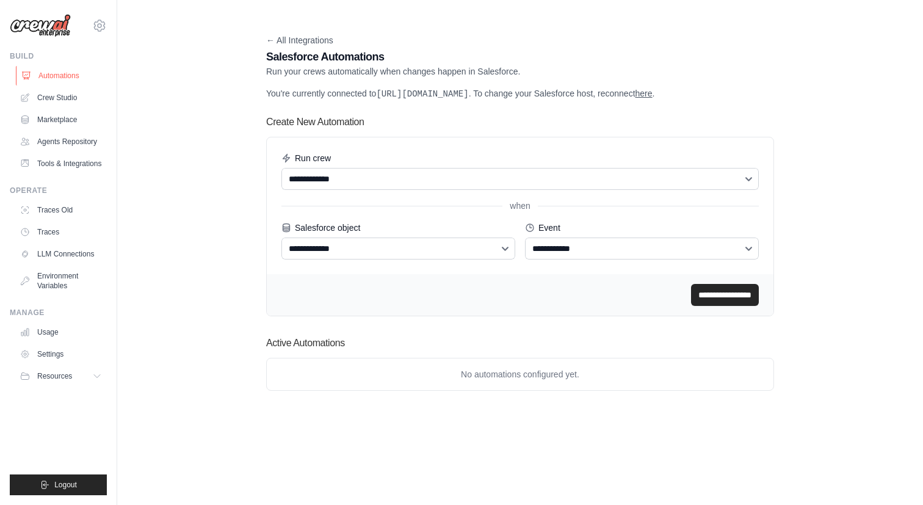
click at [63, 71] on link "Automations" at bounding box center [62, 76] width 92 height 20
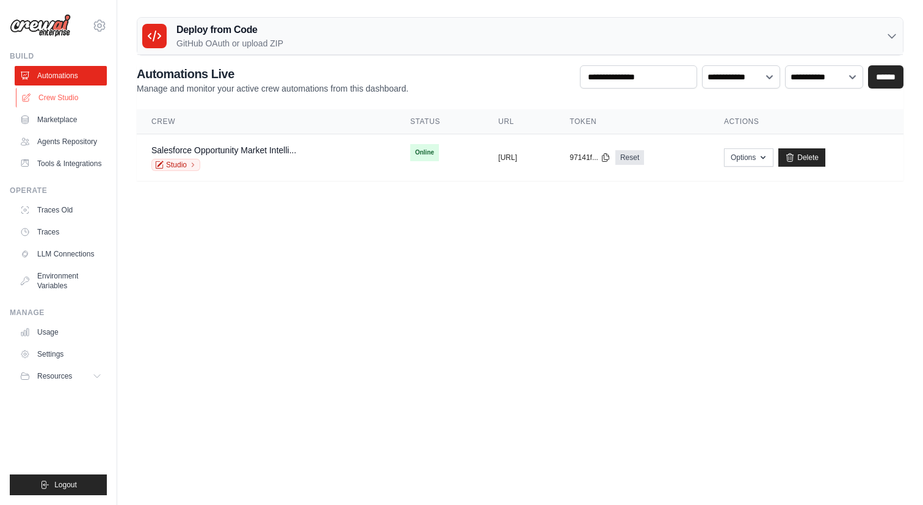
click at [55, 102] on link "Crew Studio" at bounding box center [62, 98] width 92 height 20
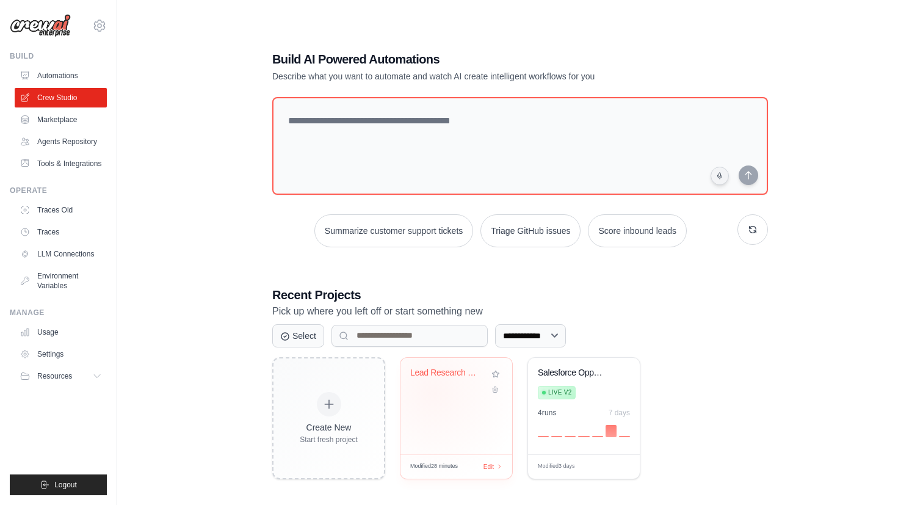
click at [433, 392] on div "Lead Research Brief Generator" at bounding box center [456, 381] width 92 height 28
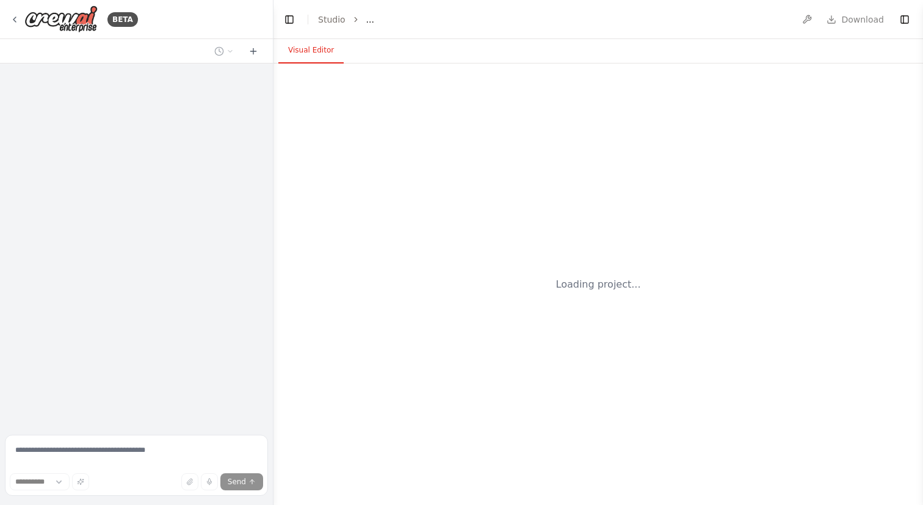
select select "****"
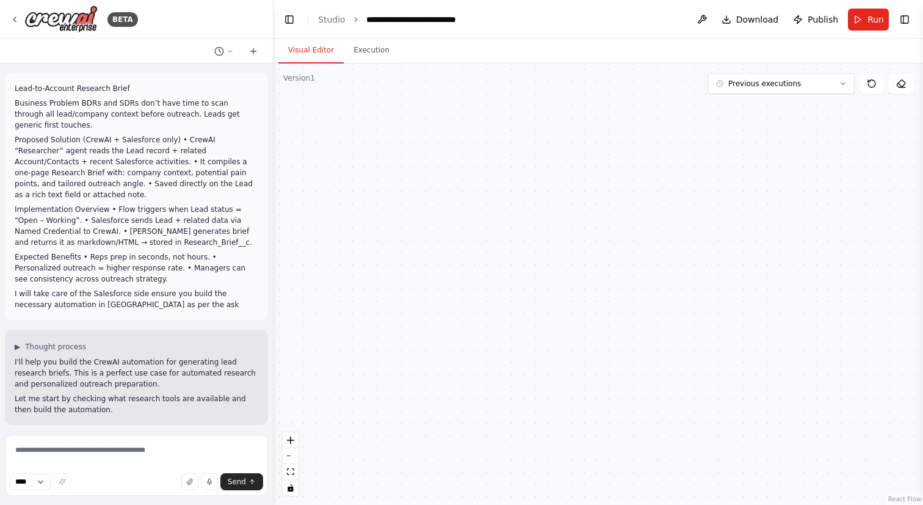
scroll to position [5798, 0]
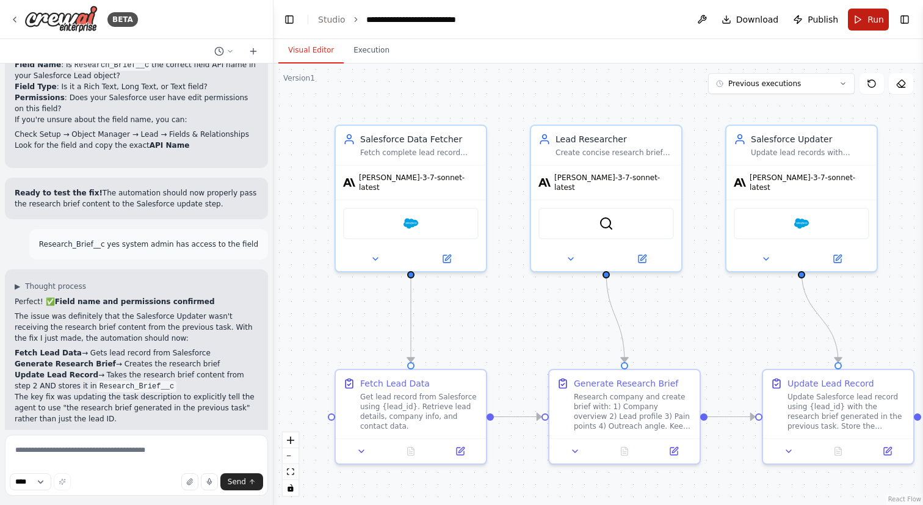
click at [881, 23] on span "Run" at bounding box center [875, 19] width 16 height 12
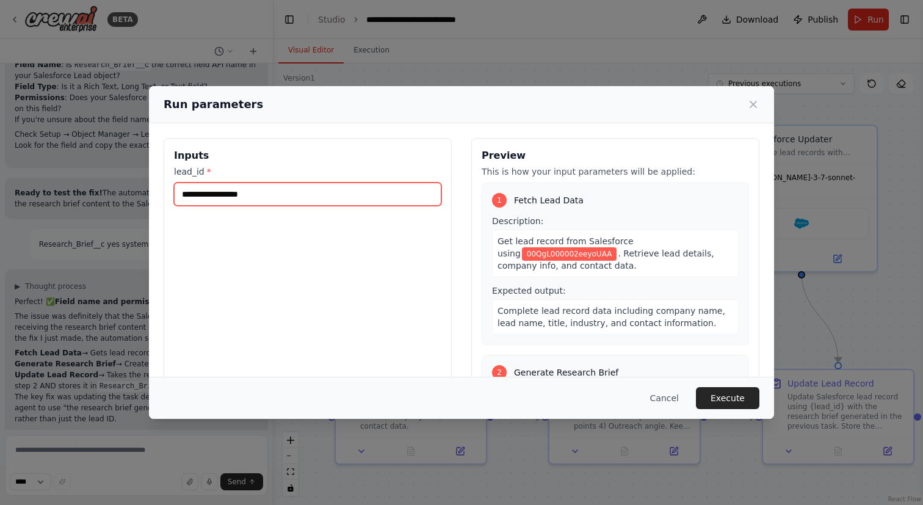
click at [352, 196] on input "**********" at bounding box center [307, 193] width 267 height 23
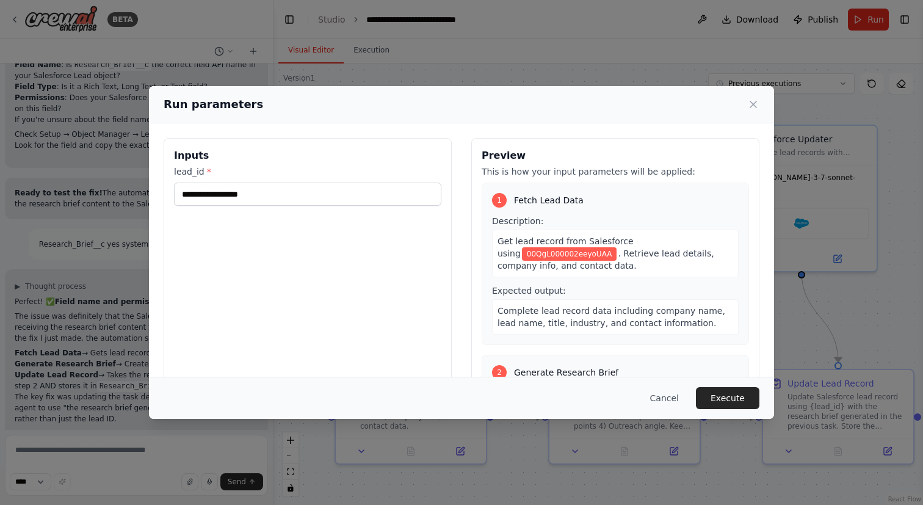
click at [377, 236] on div "**********" at bounding box center [308, 282] width 288 height 289
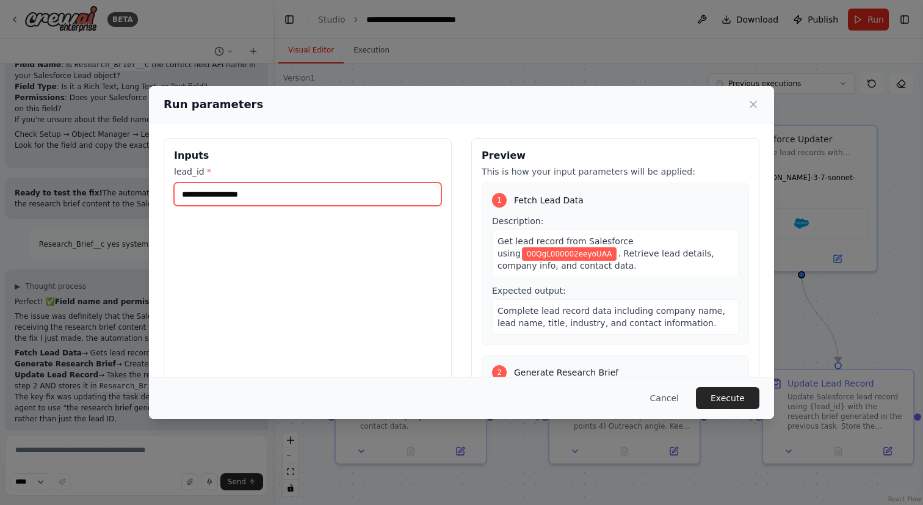
click at [342, 191] on input "**********" at bounding box center [307, 193] width 267 height 23
paste input "text"
type input "**********"
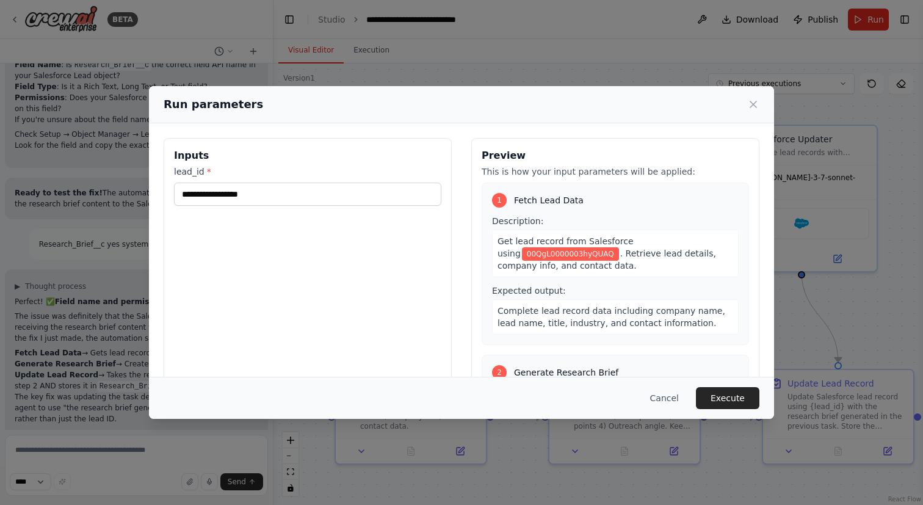
click at [391, 271] on div "**********" at bounding box center [308, 282] width 288 height 289
click at [734, 395] on button "Execute" at bounding box center [727, 398] width 63 height 22
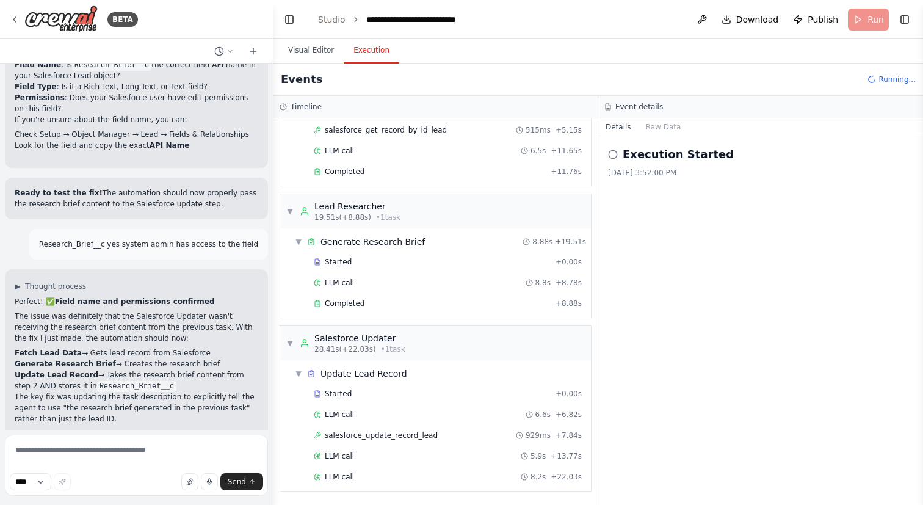
scroll to position [125, 0]
